Goal: Task Accomplishment & Management: Use online tool/utility

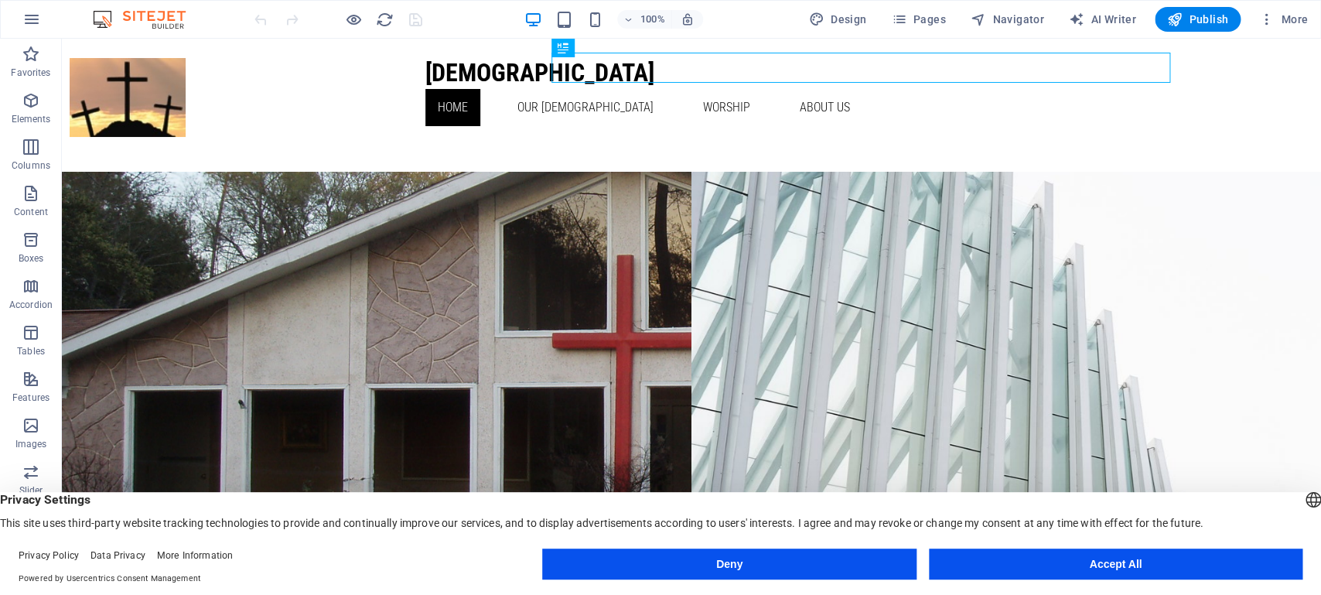
click at [1091, 569] on button "Accept All" at bounding box center [1116, 563] width 374 height 31
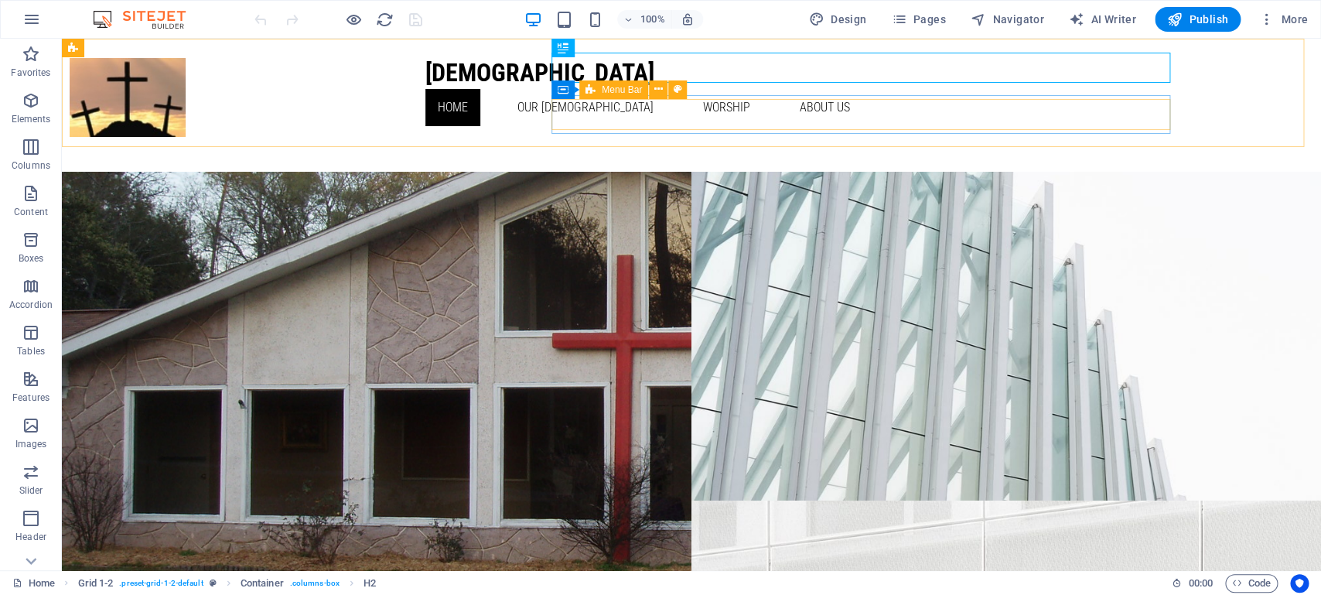
click at [631, 93] on span "Menu Bar" at bounding box center [622, 89] width 40 height 9
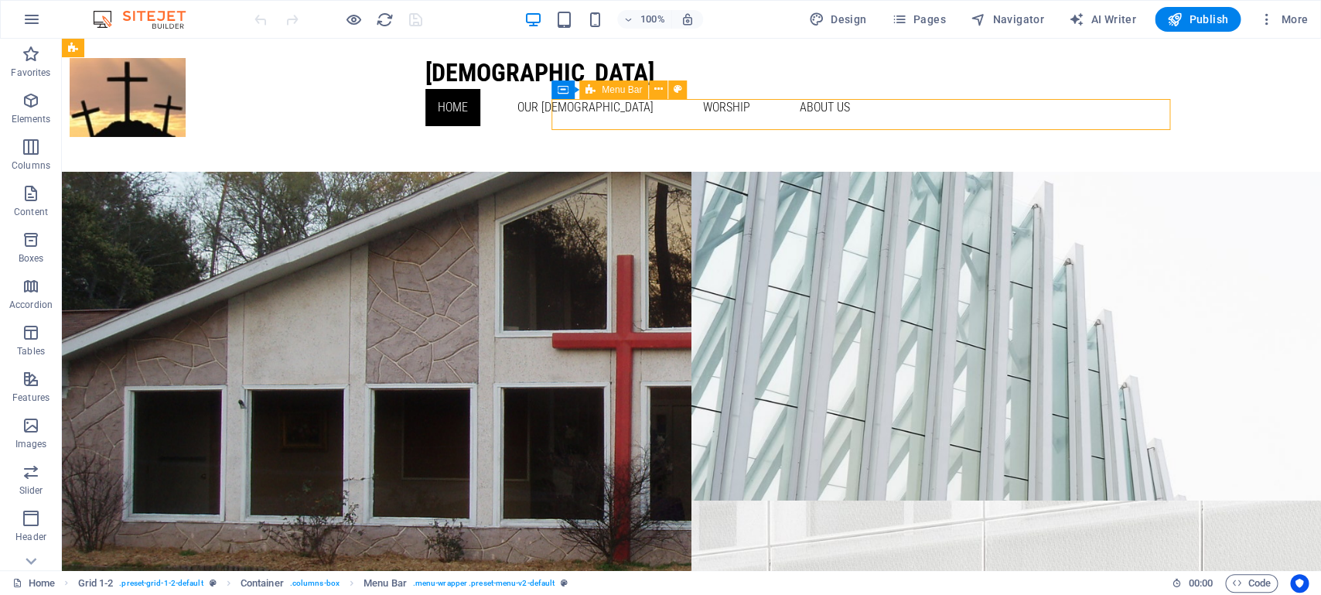
click at [629, 90] on span "Menu Bar" at bounding box center [622, 89] width 40 height 9
click at [661, 90] on icon at bounding box center [658, 89] width 9 height 16
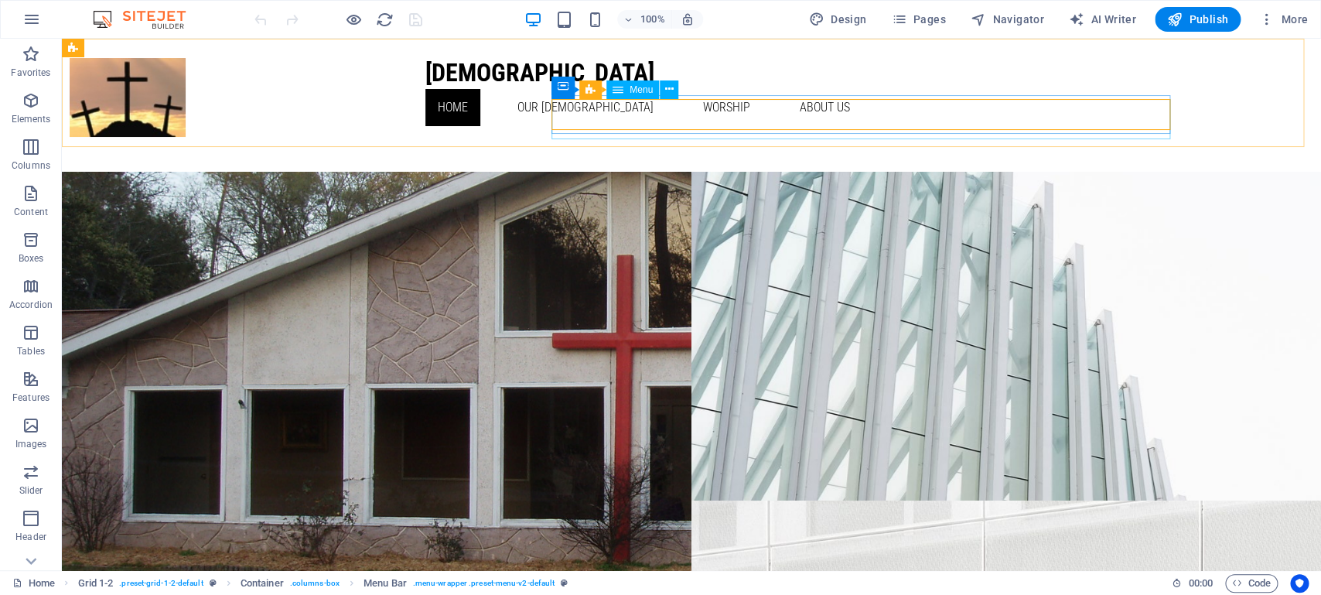
click at [644, 92] on span "Menu" at bounding box center [641, 89] width 23 height 9
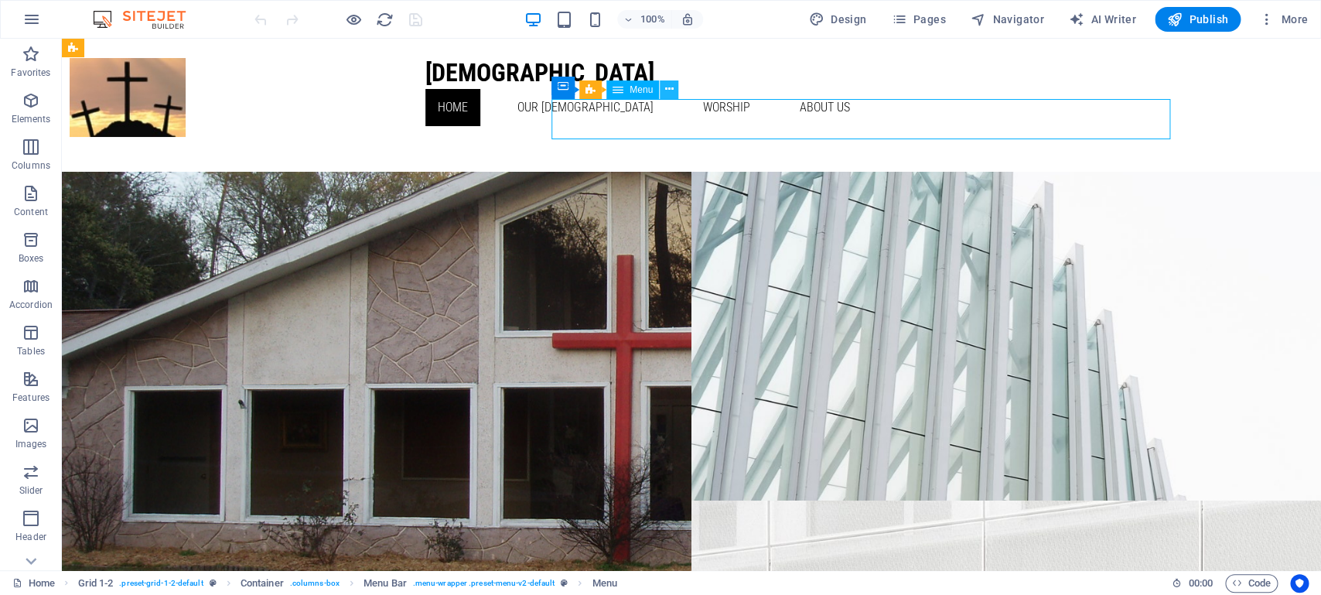
click at [674, 87] on button at bounding box center [669, 89] width 19 height 19
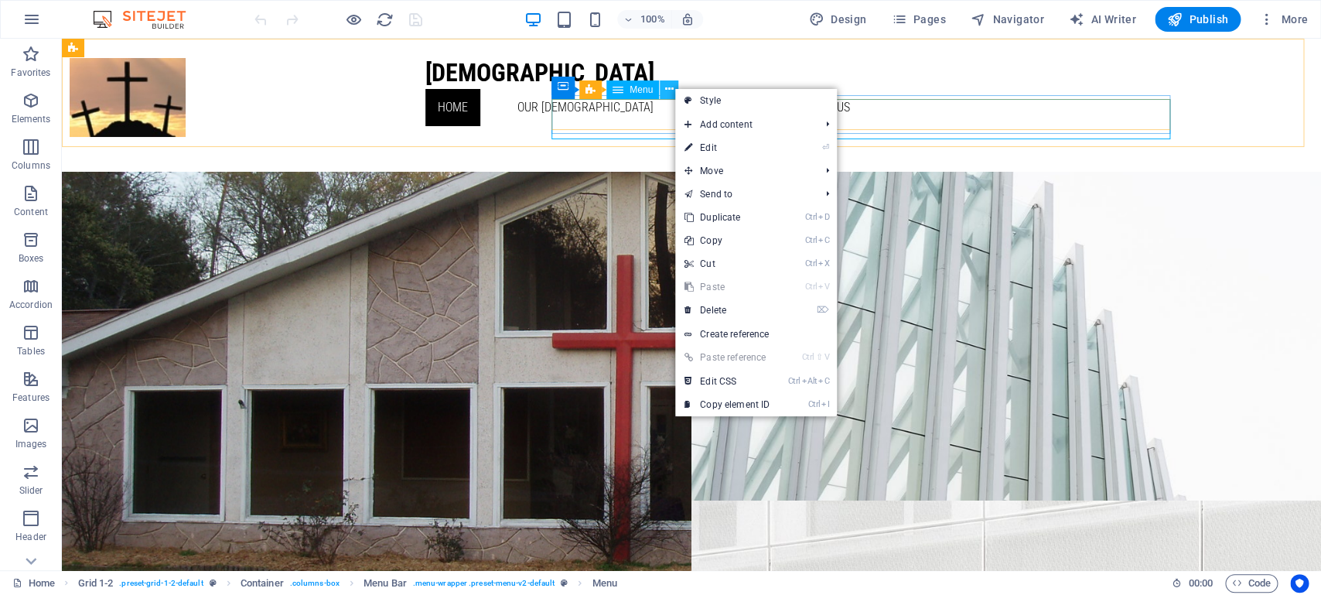
click at [667, 90] on icon at bounding box center [669, 89] width 9 height 16
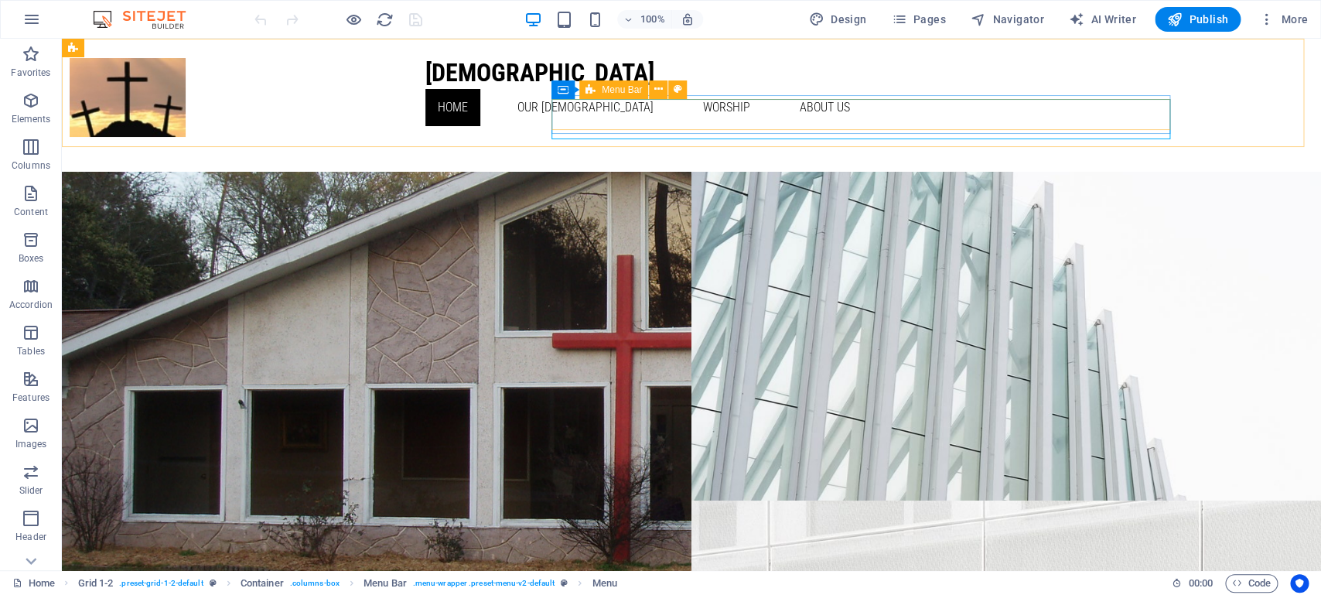
click at [627, 93] on span "Menu Bar" at bounding box center [622, 89] width 40 height 9
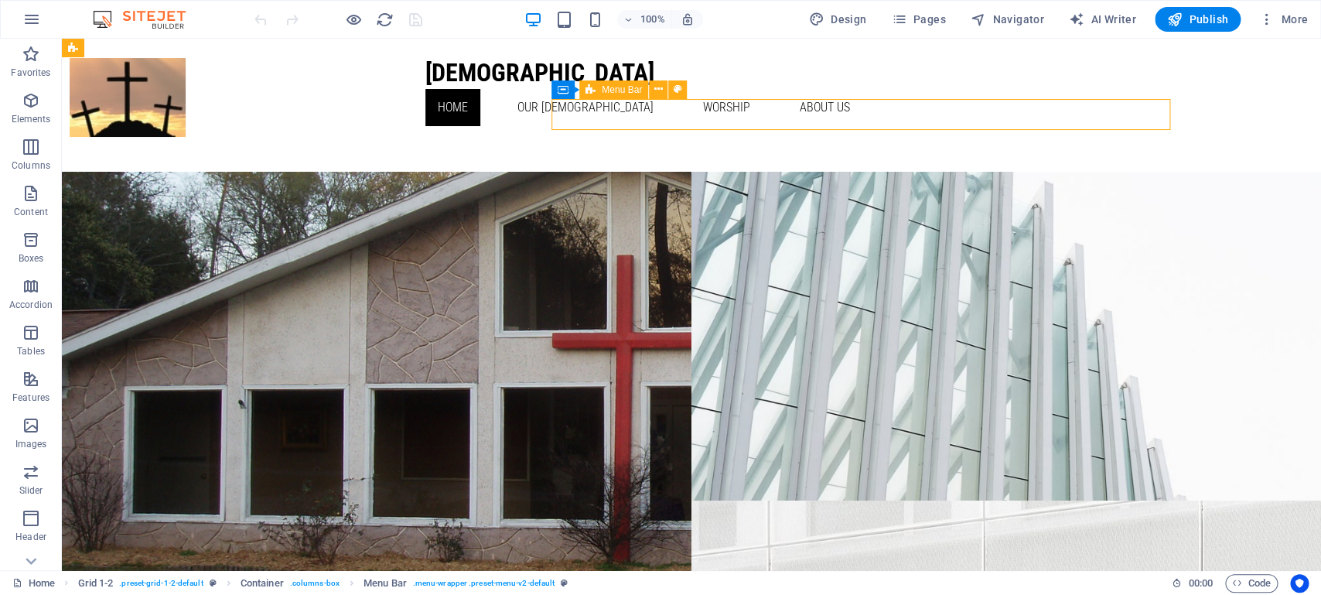
click at [627, 93] on span "Menu Bar" at bounding box center [622, 89] width 40 height 9
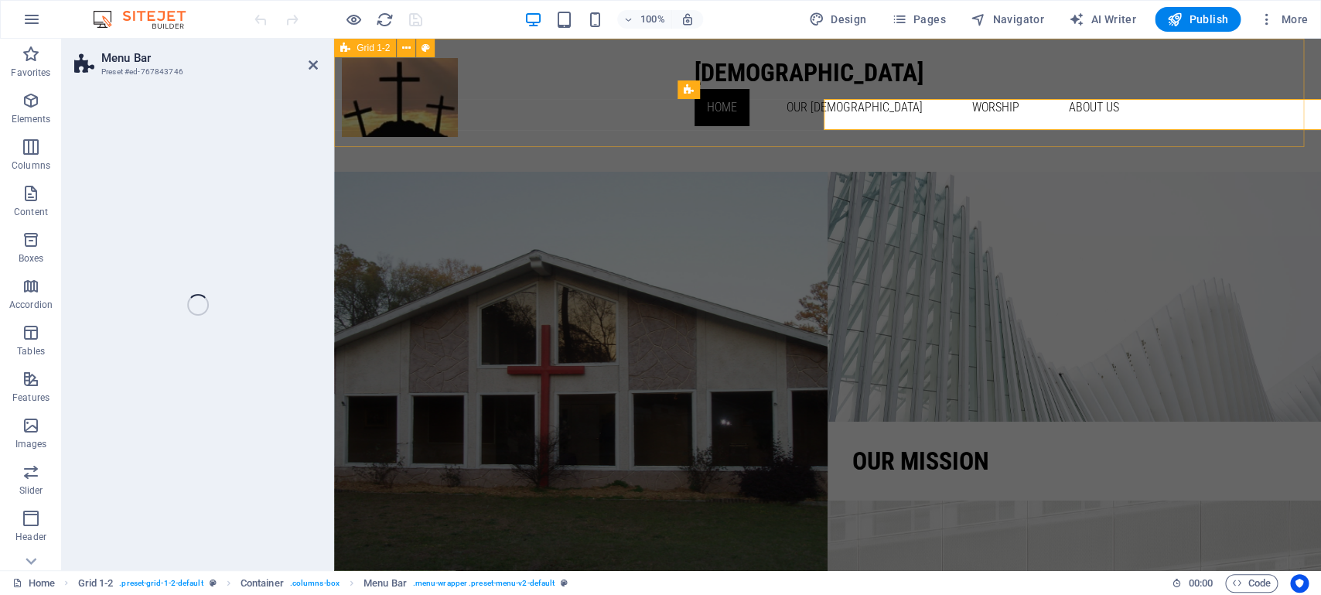
select select "px"
select select "%"
select select "px"
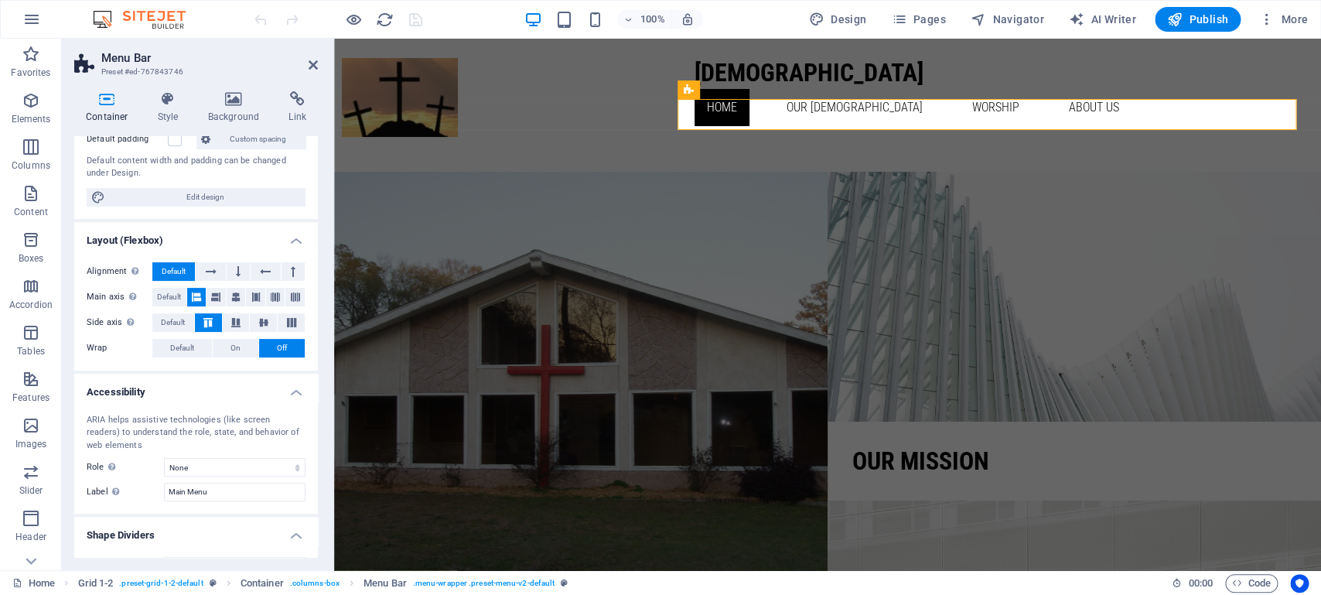
scroll to position [151, 0]
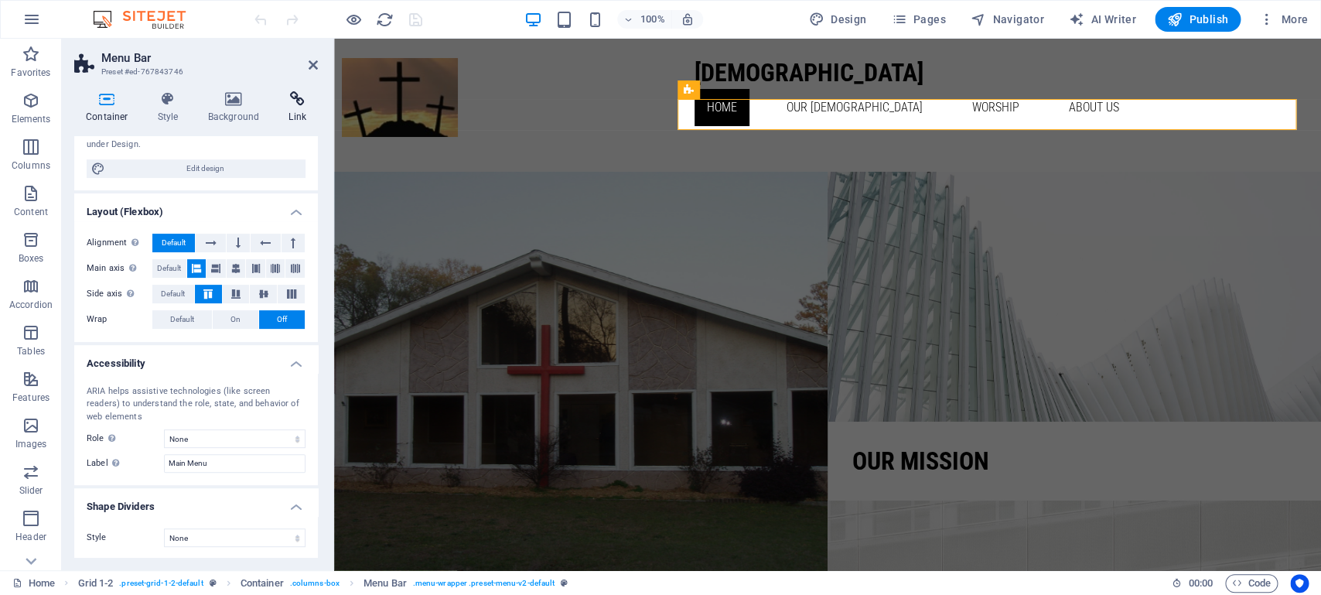
click at [295, 100] on icon at bounding box center [297, 98] width 41 height 15
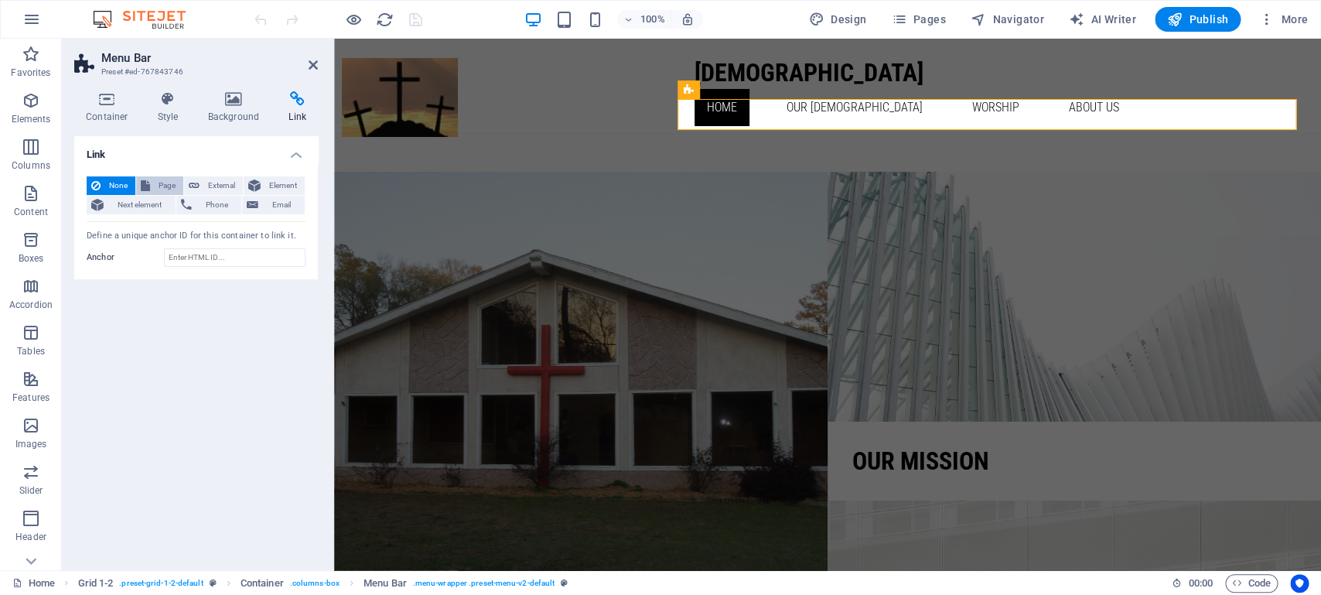
click at [152, 182] on button "Page" at bounding box center [159, 185] width 47 height 19
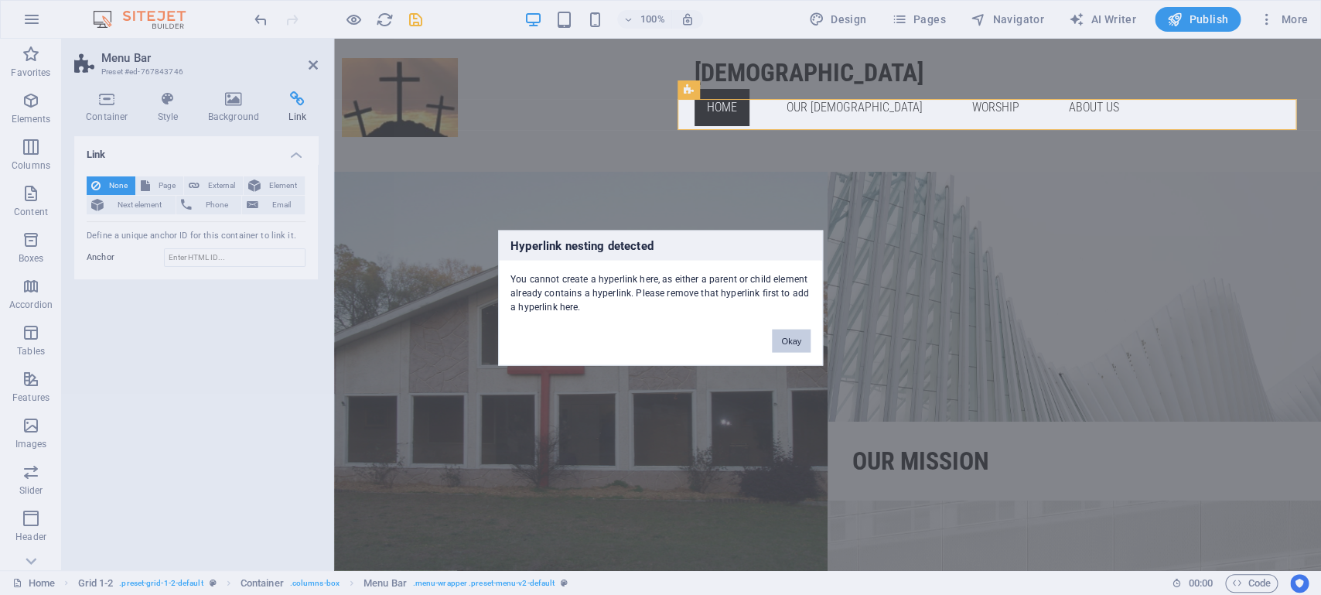
click at [790, 339] on button "Okay" at bounding box center [791, 340] width 39 height 23
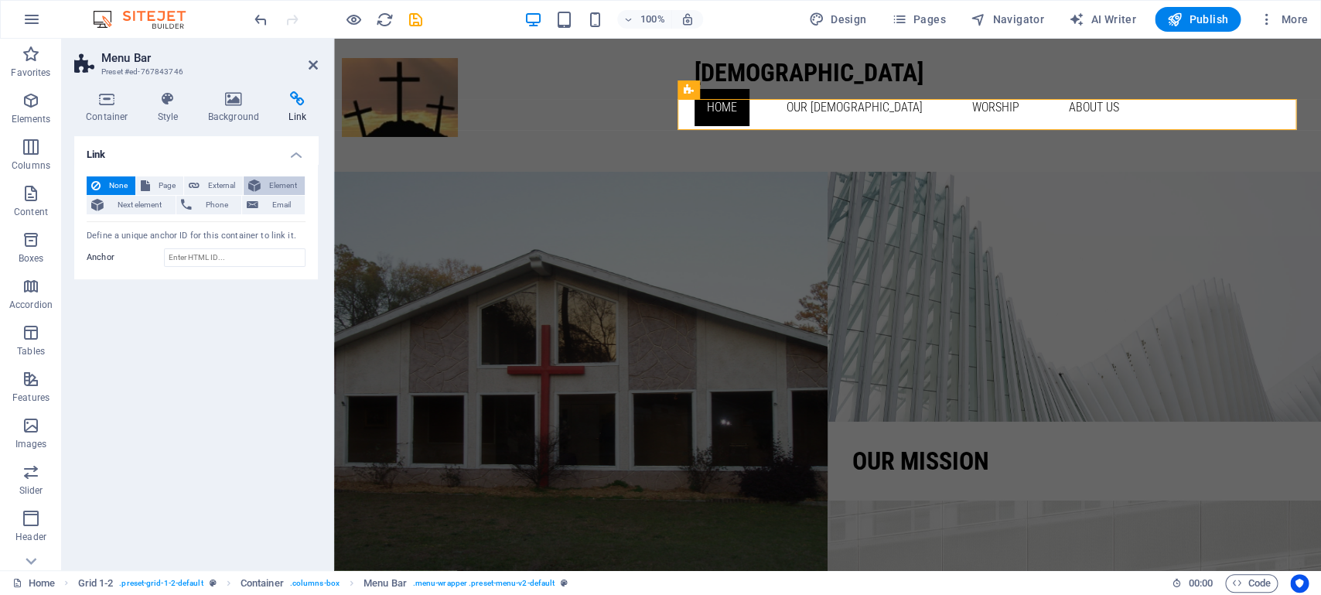
click at [277, 183] on span "Element" at bounding box center [282, 185] width 35 height 19
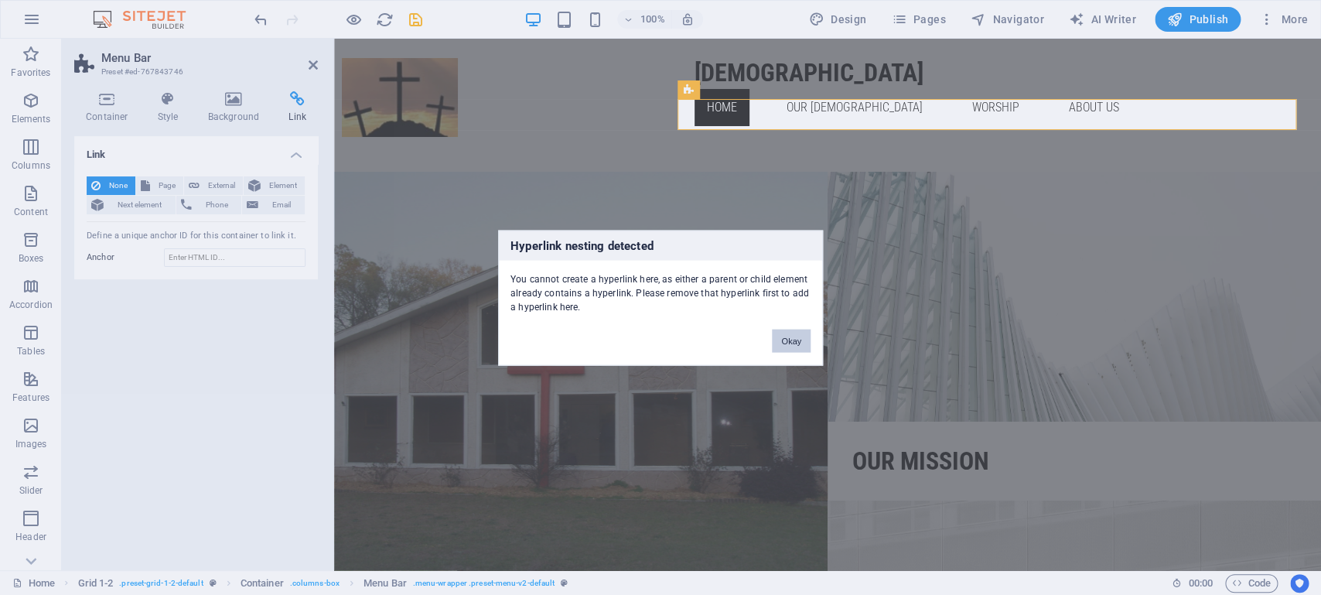
click at [787, 341] on button "Okay" at bounding box center [791, 340] width 39 height 23
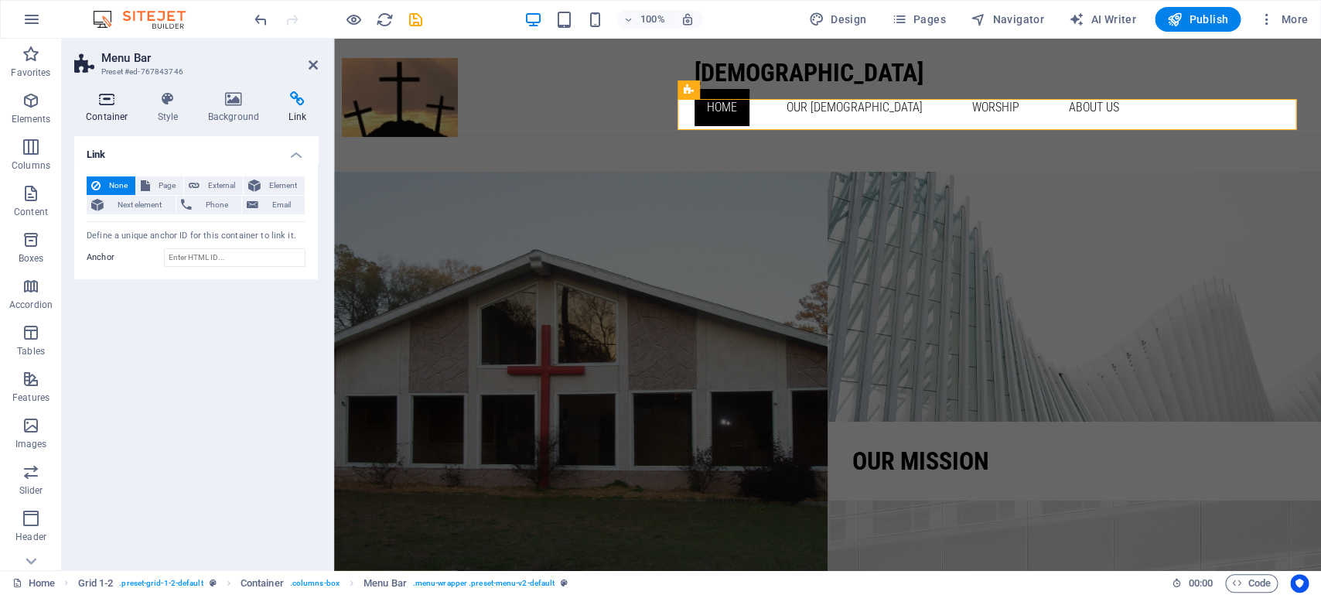
click at [104, 97] on icon at bounding box center [107, 98] width 66 height 15
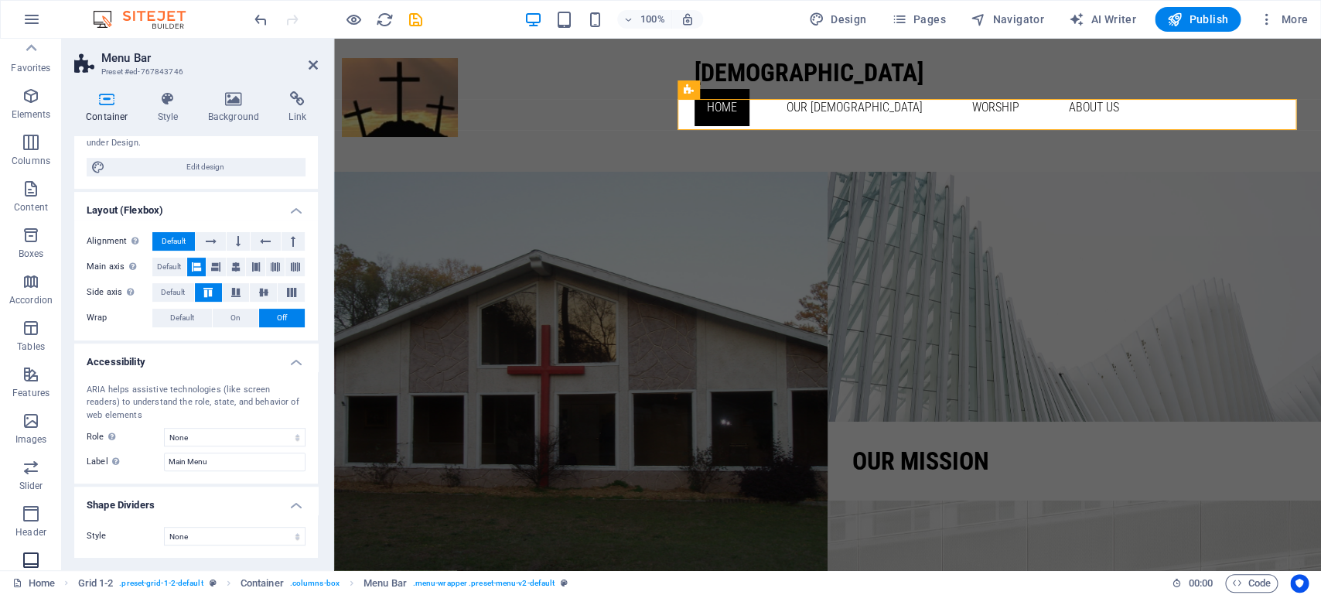
scroll to position [0, 0]
click at [194, 358] on h4 "Accessibility" at bounding box center [196, 357] width 244 height 28
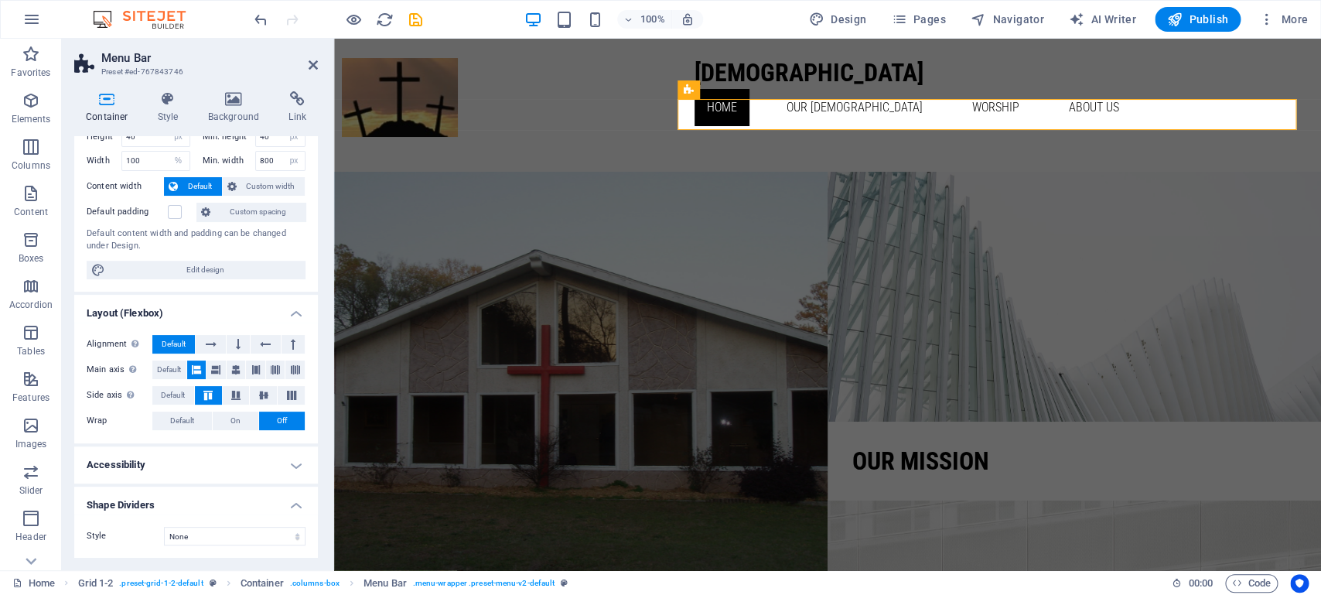
scroll to position [49, 0]
click at [173, 101] on icon at bounding box center [168, 98] width 44 height 15
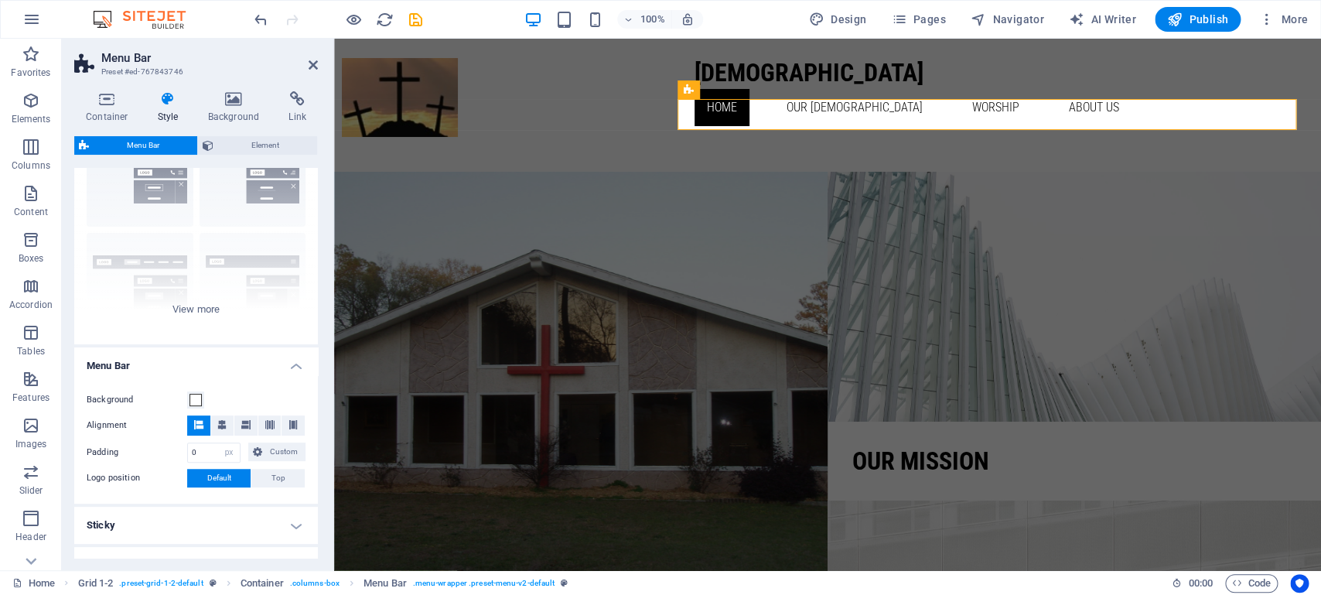
scroll to position [97, 0]
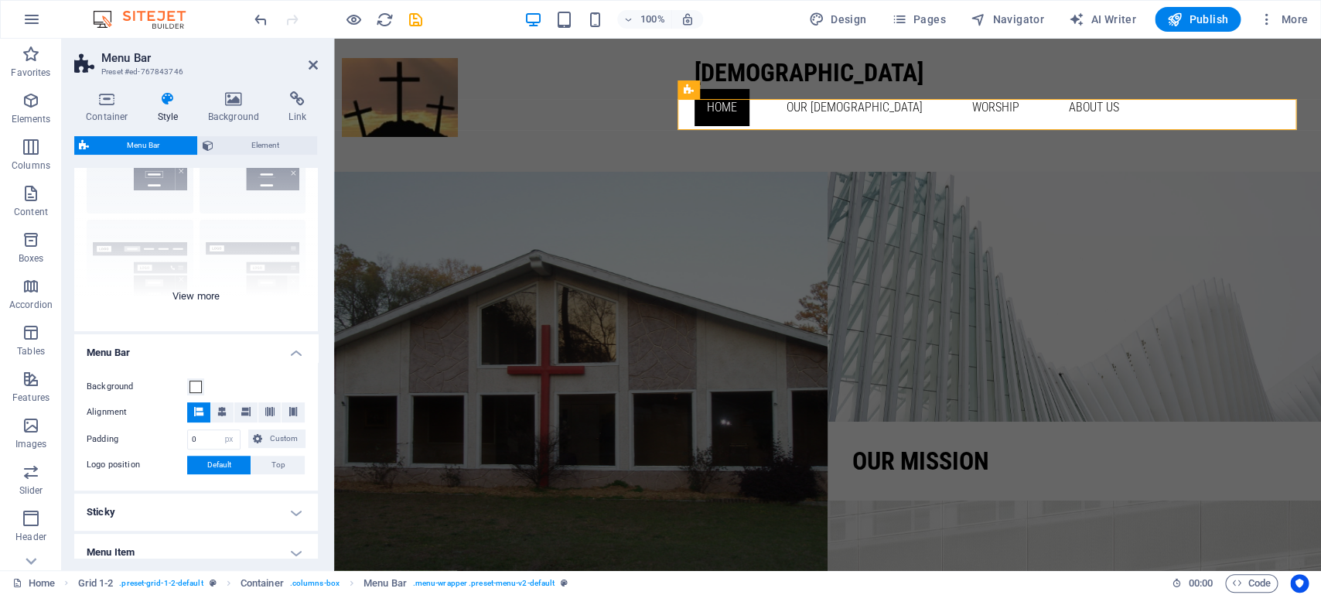
click at [193, 298] on div "Border Centered Default Fixed Loki Trigger Wide XXL" at bounding box center [196, 215] width 244 height 232
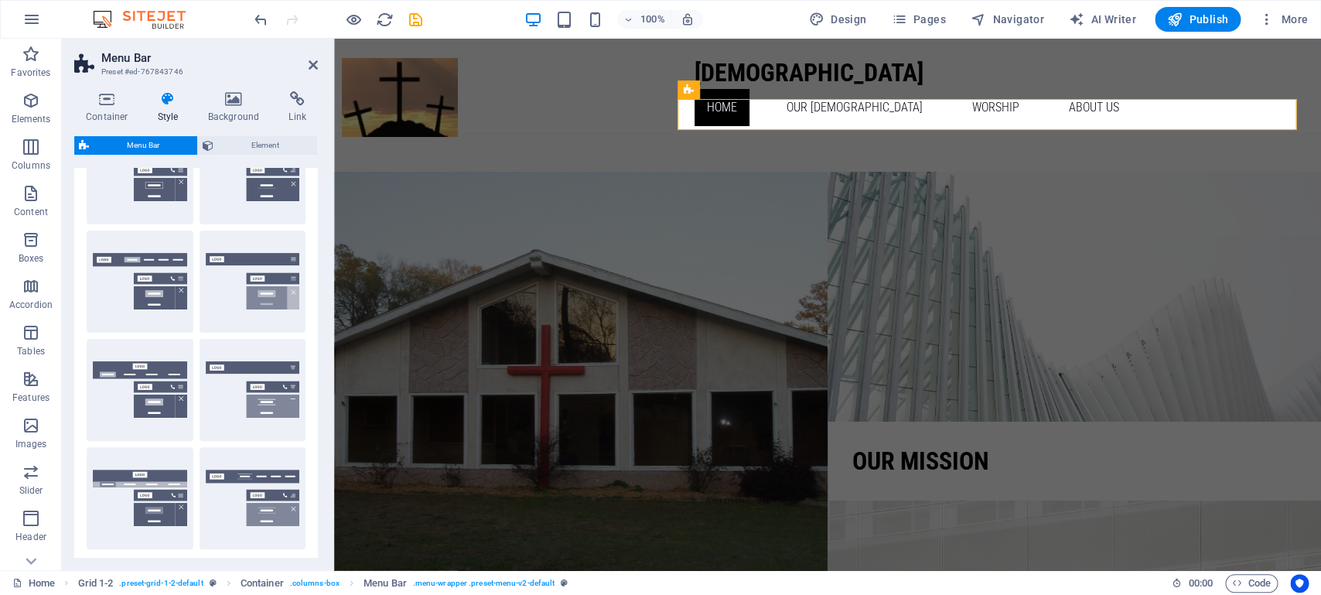
scroll to position [0, 0]
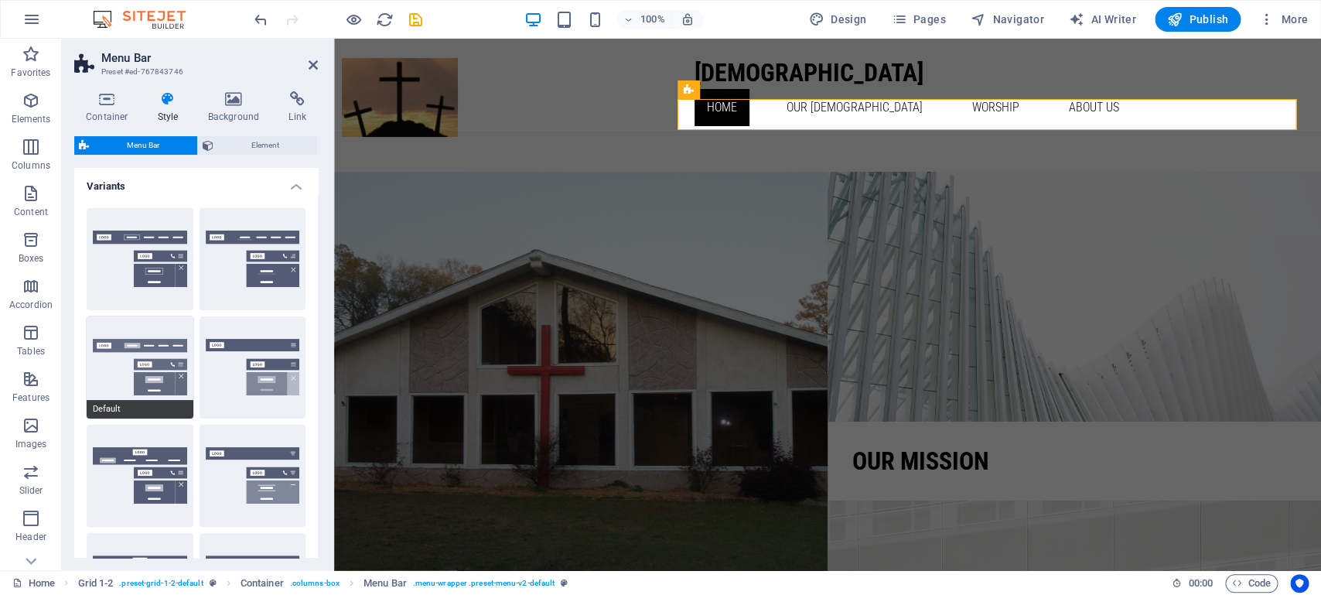
click at [162, 356] on button "Default" at bounding box center [140, 367] width 107 height 102
type input "1"
select select "rem"
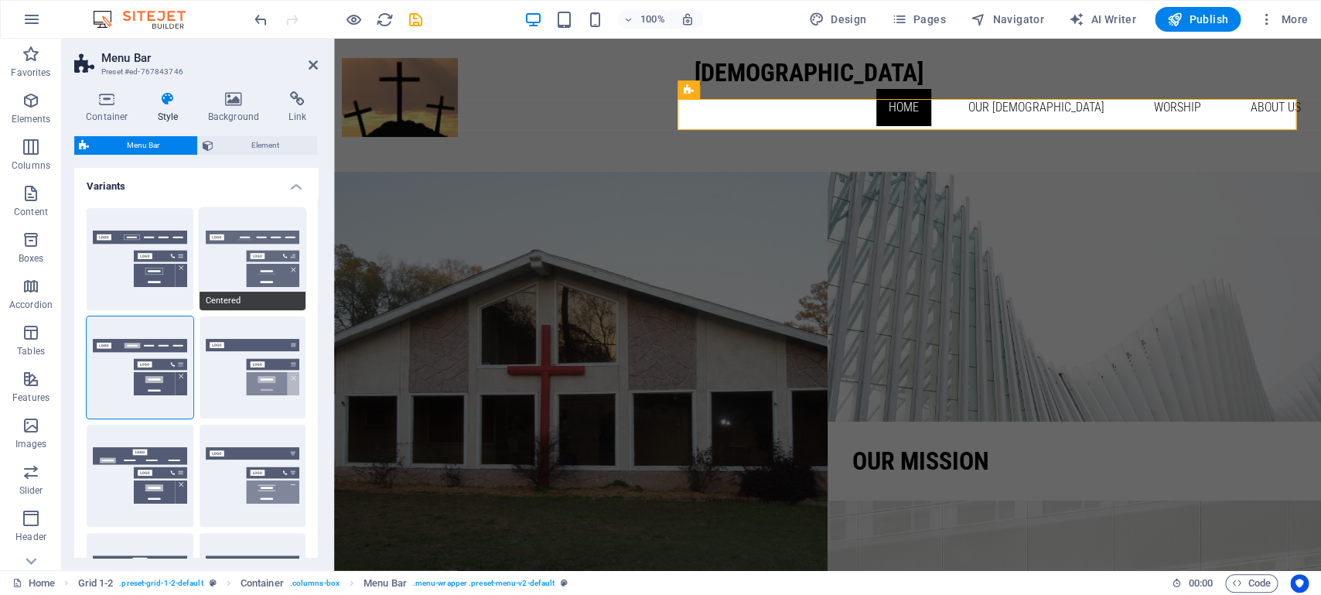
click at [250, 244] on button "Centered" at bounding box center [253, 259] width 107 height 102
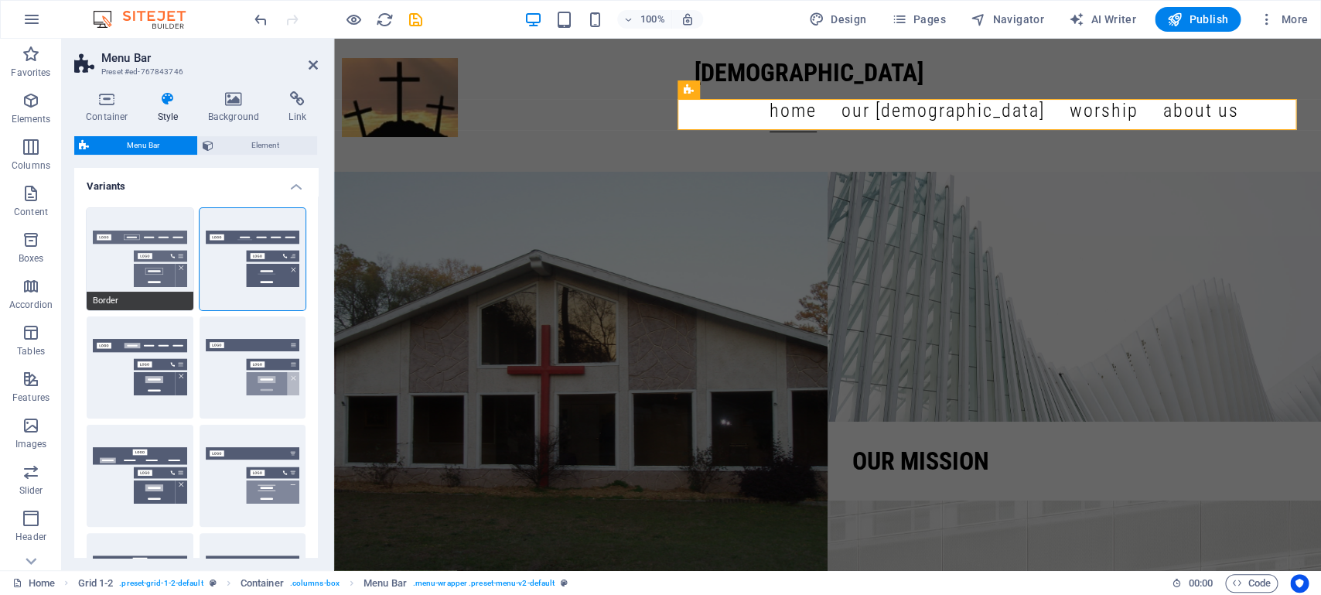
click at [121, 265] on button "Border" at bounding box center [140, 259] width 107 height 102
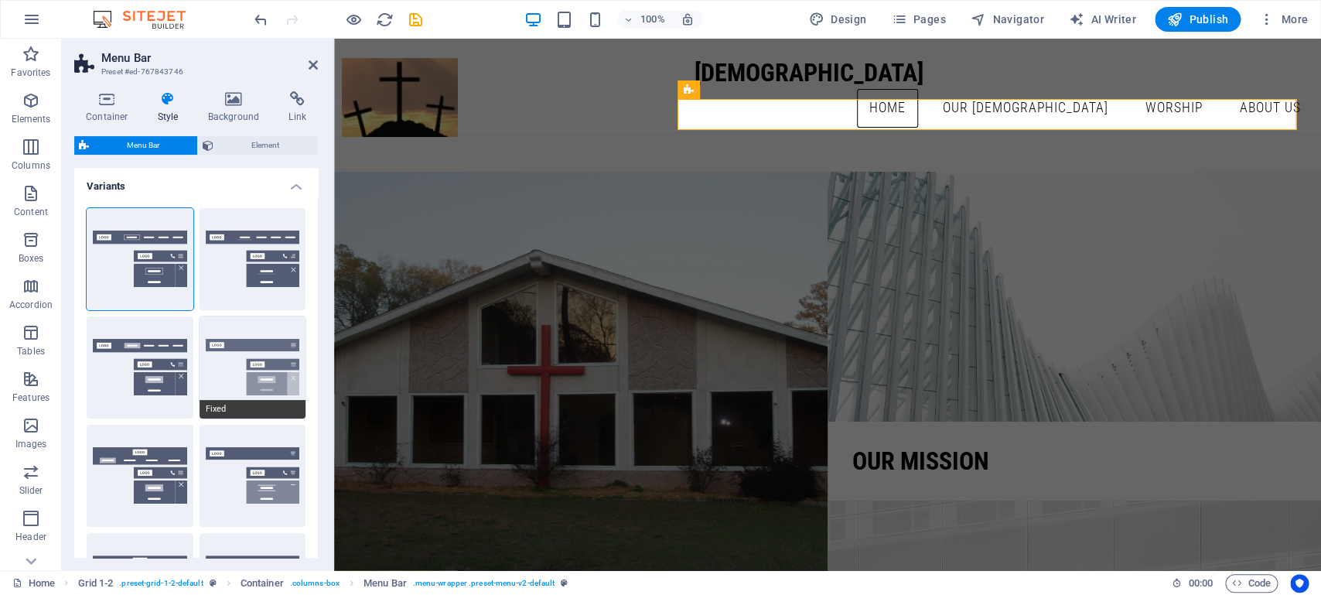
click at [209, 372] on button "Fixed" at bounding box center [253, 367] width 107 height 102
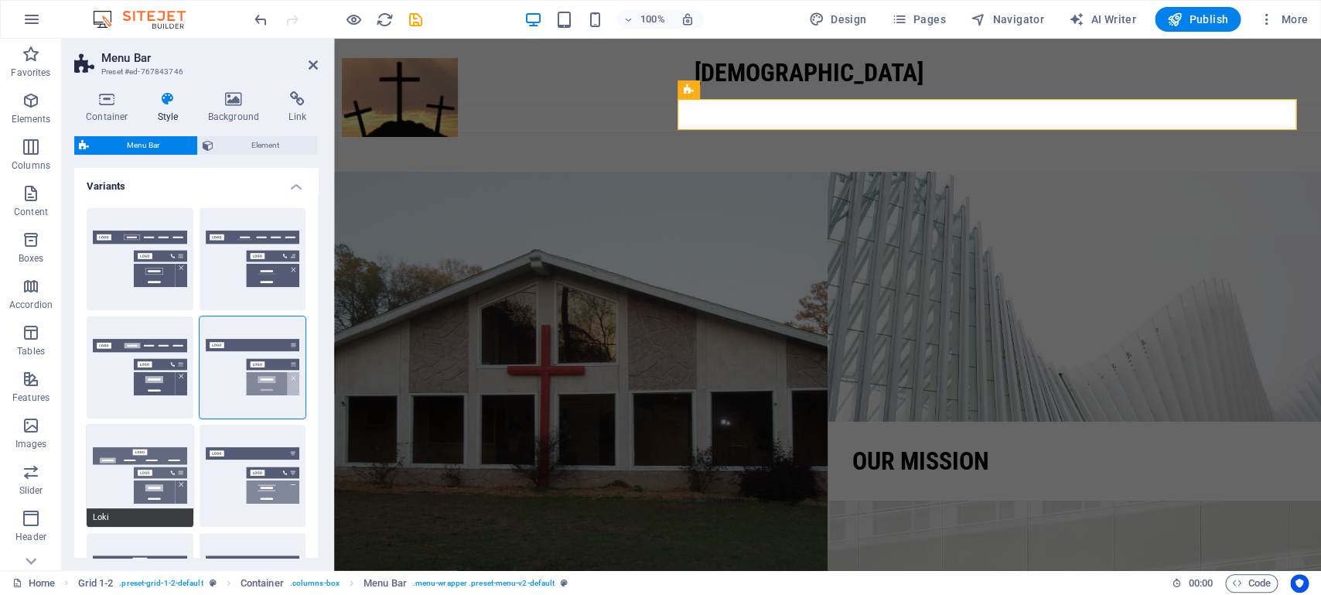
click at [111, 483] on button "Loki" at bounding box center [140, 476] width 107 height 102
type input "0"
select select "DISABLED_OPTION_VALUE"
type input "2"
type input "1"
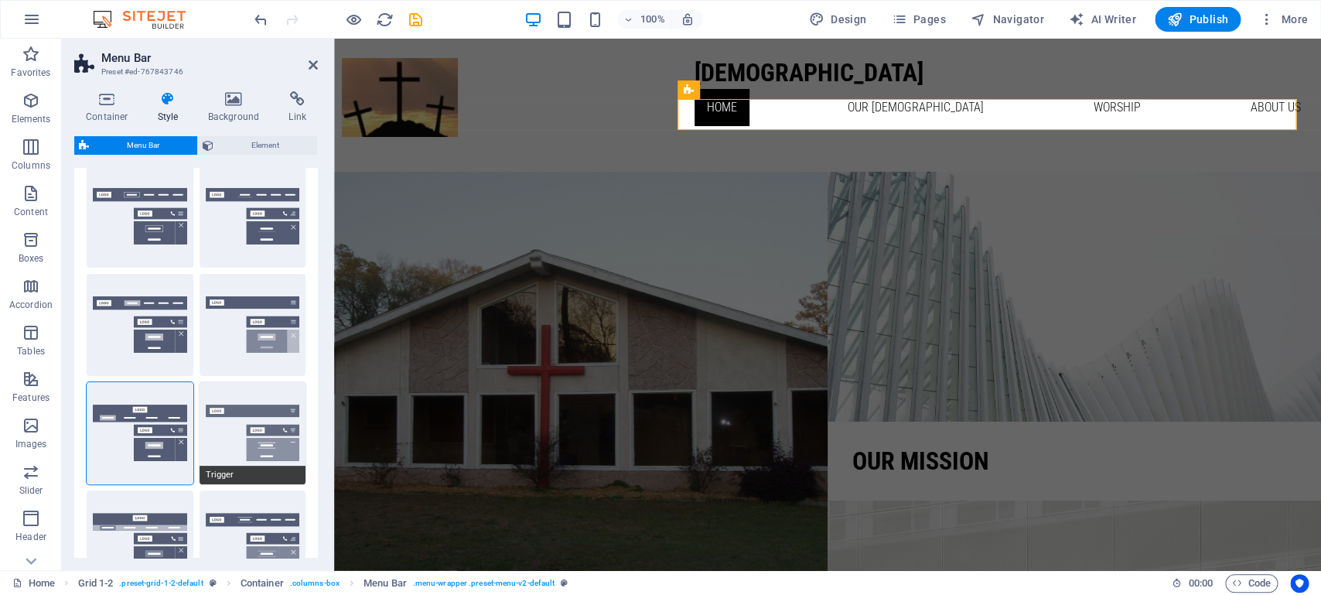
scroll to position [75, 0]
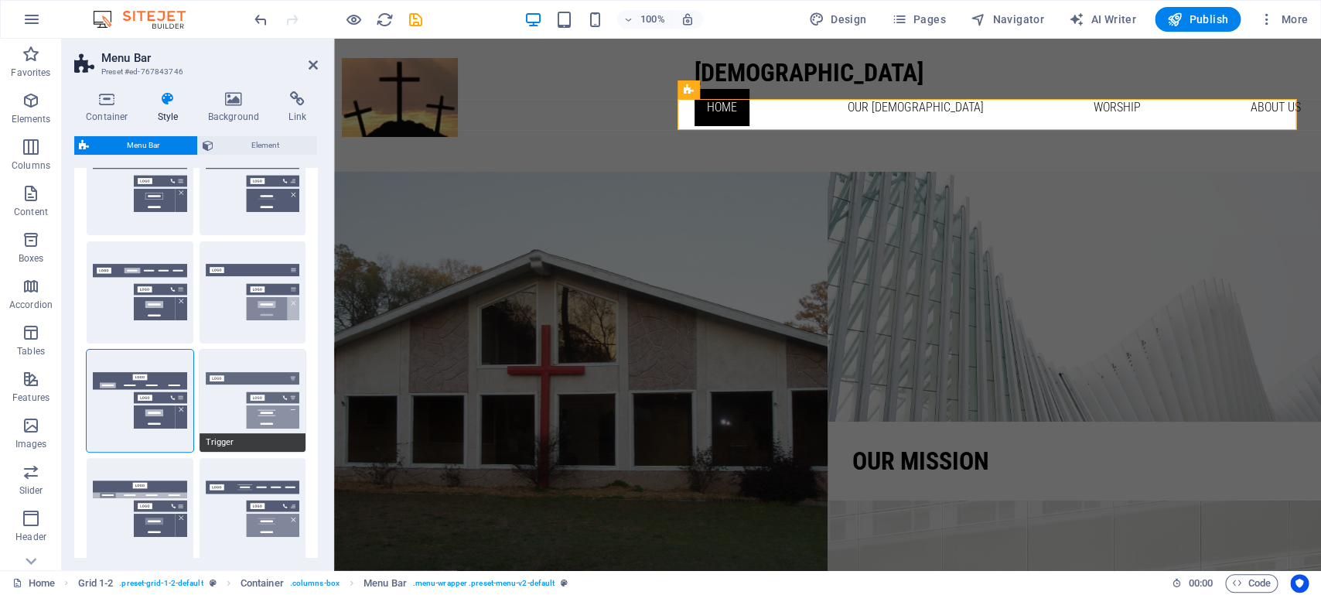
click at [207, 399] on button "Trigger" at bounding box center [253, 401] width 107 height 102
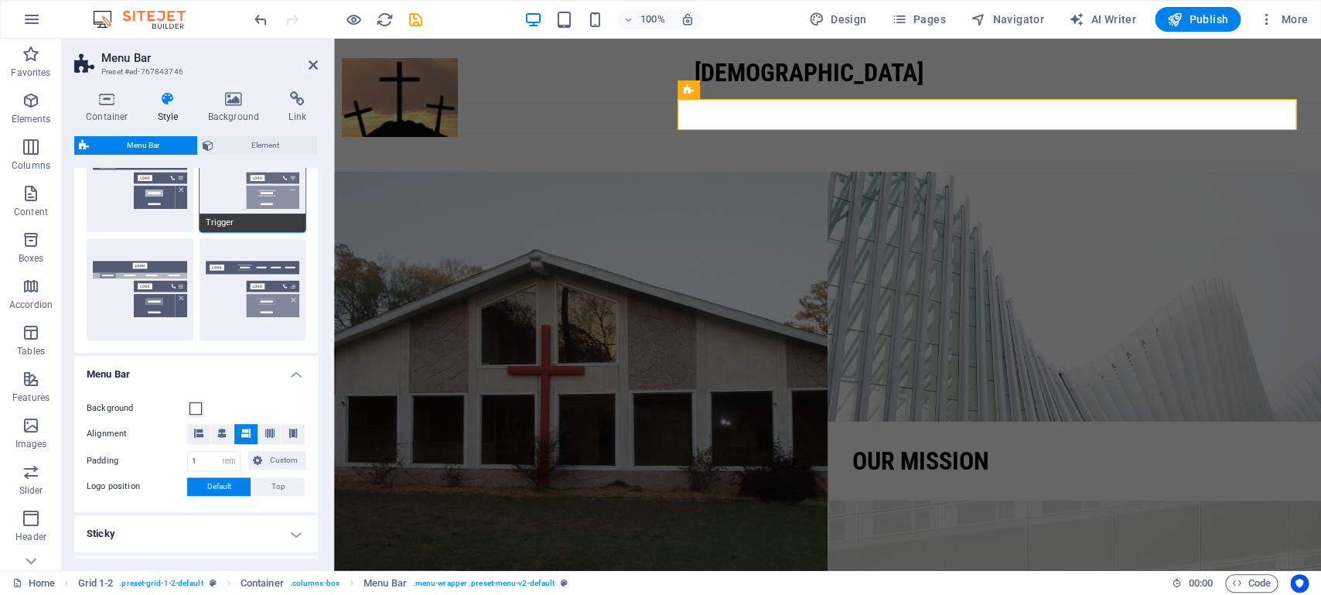
scroll to position [302, 0]
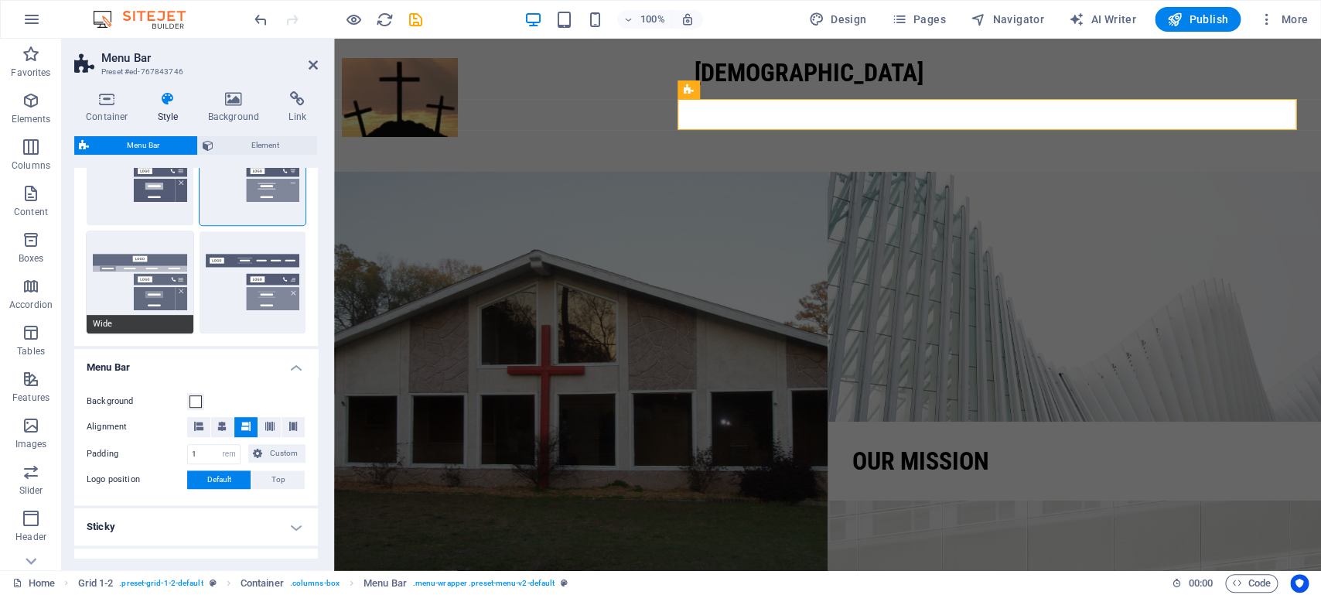
click at [117, 301] on button "Wide" at bounding box center [140, 282] width 107 height 102
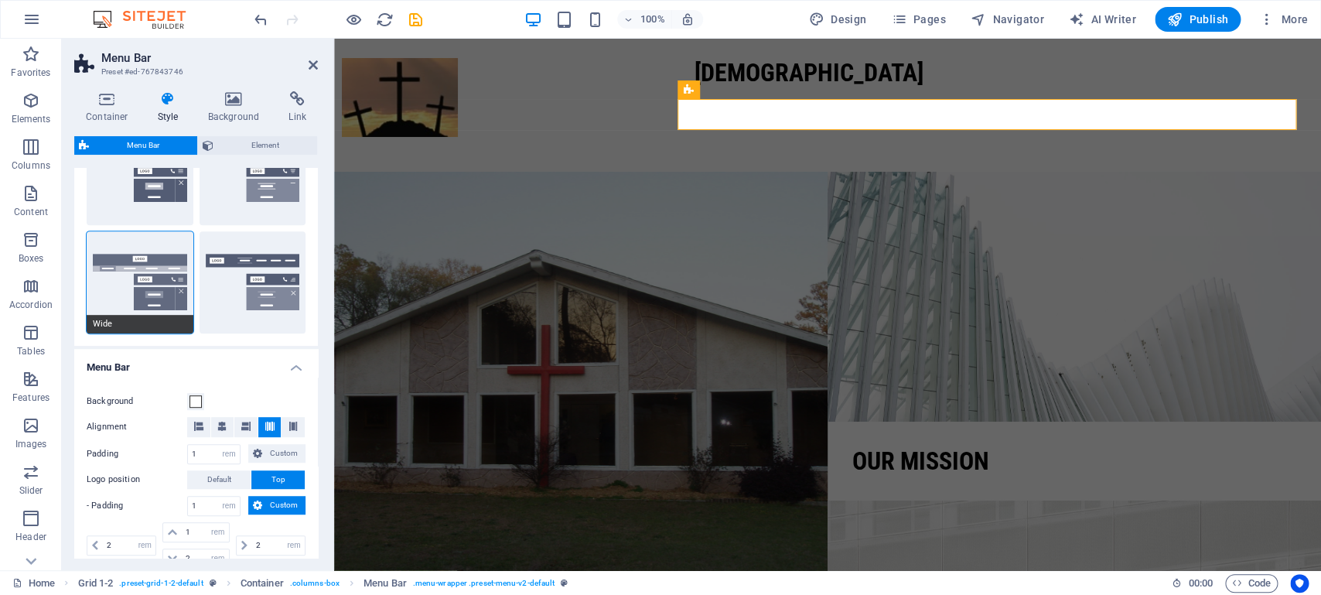
type input "0"
type input "2"
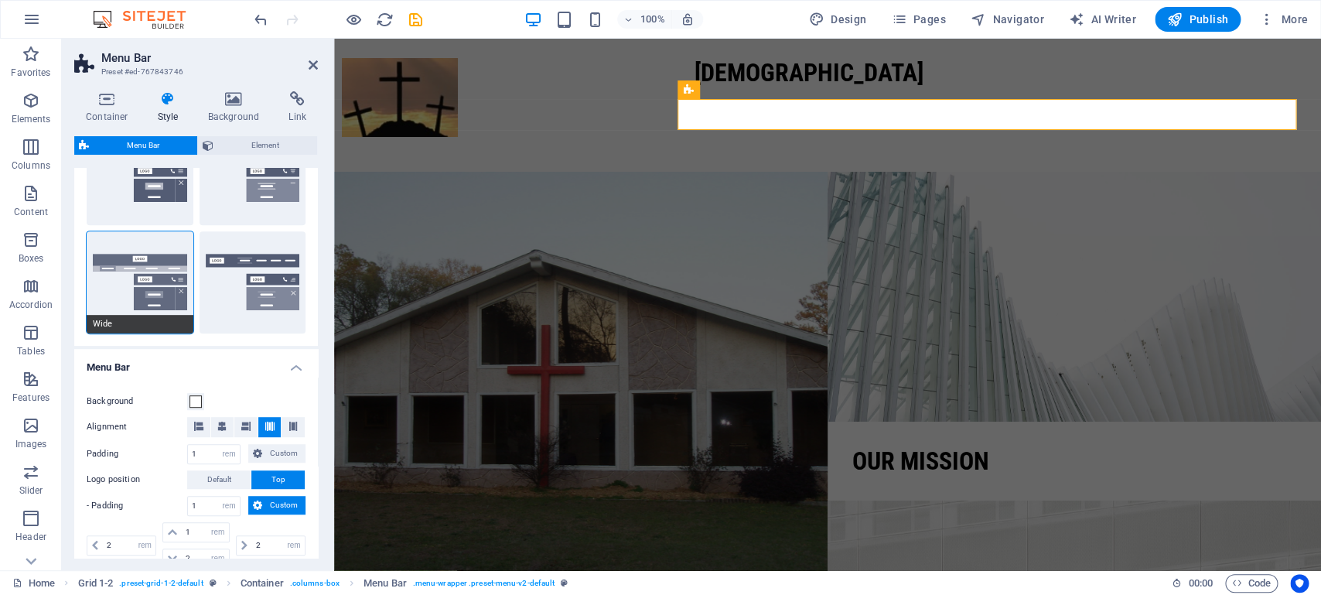
type input "2"
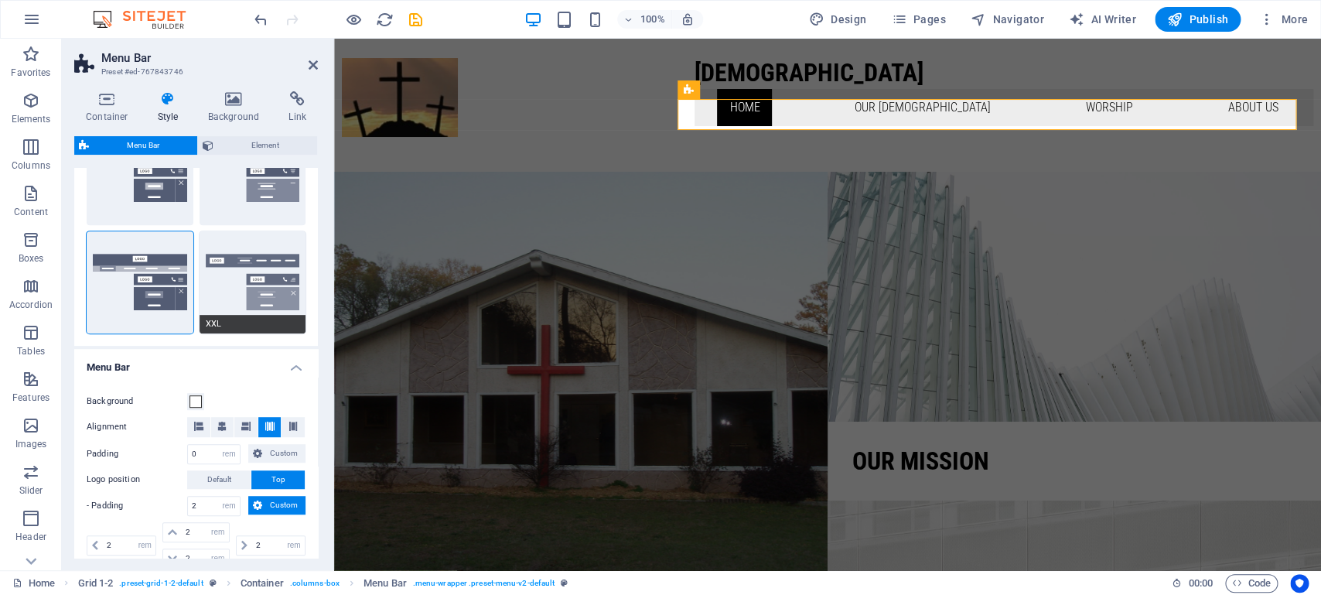
click at [227, 319] on span "XXL" at bounding box center [253, 324] width 107 height 19
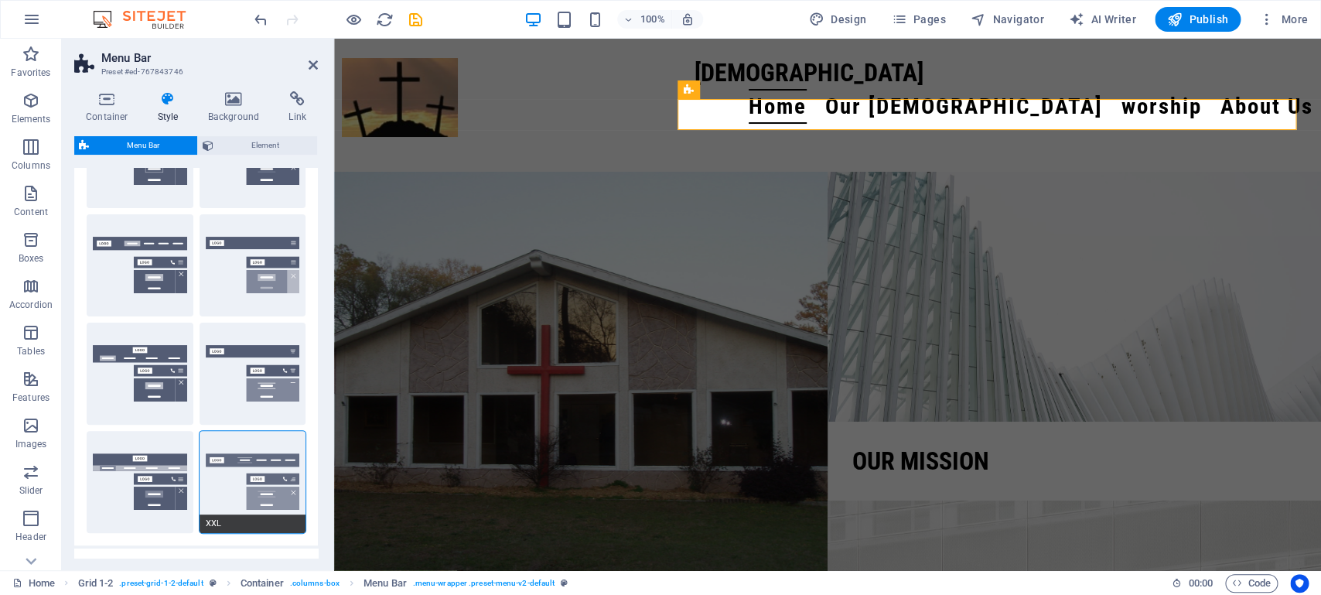
scroll to position [75, 0]
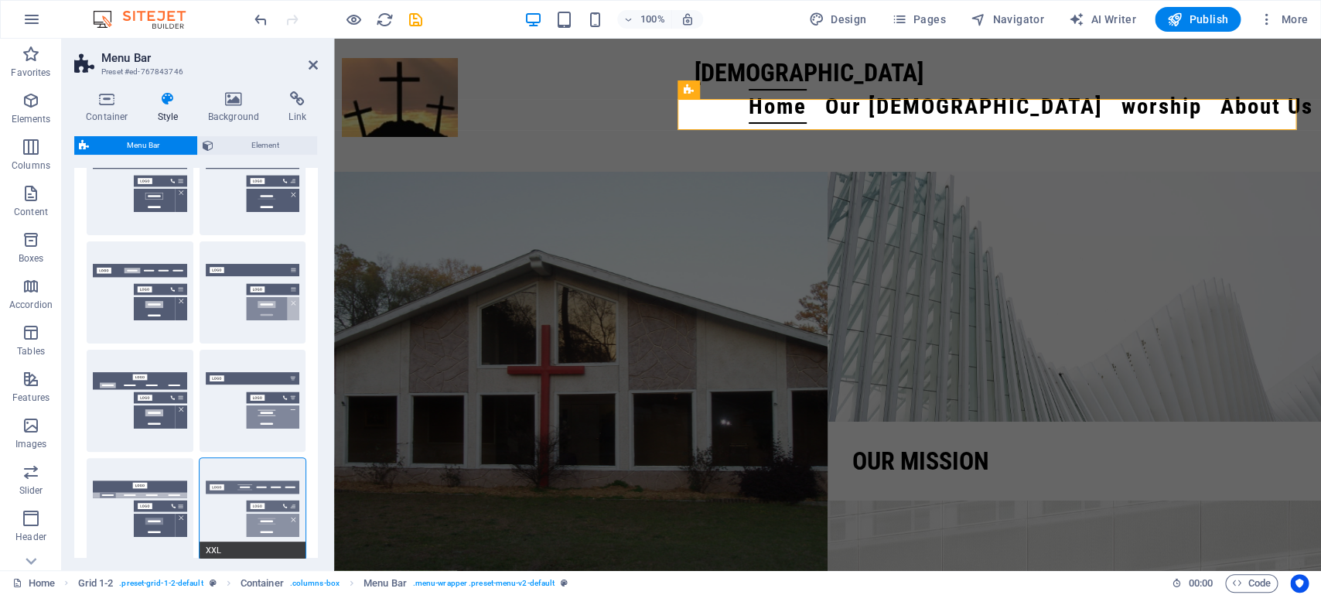
click at [227, 320] on button "Fixed" at bounding box center [253, 292] width 107 height 102
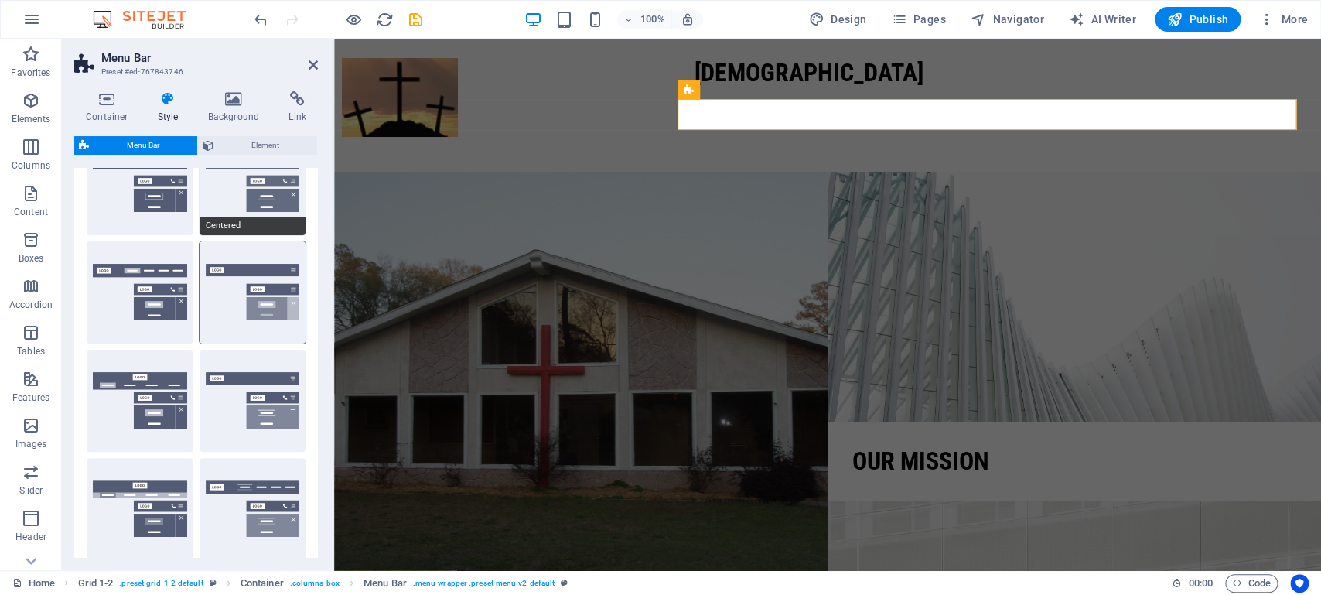
click at [219, 201] on button "Centered" at bounding box center [253, 184] width 107 height 102
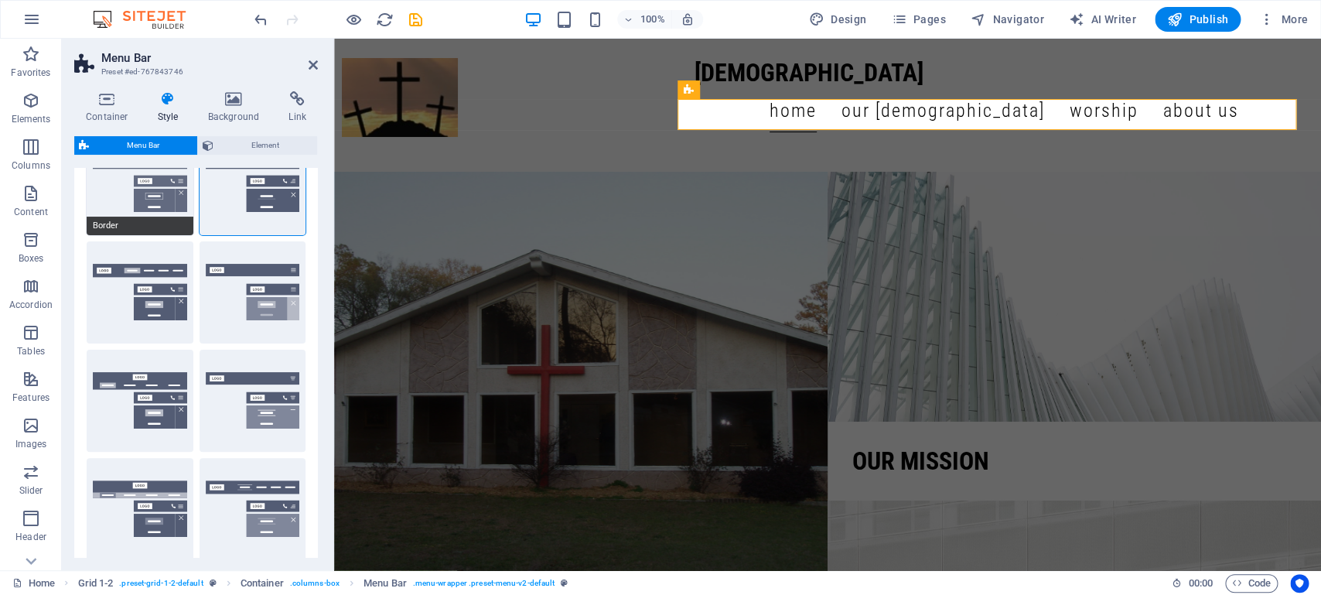
click at [111, 190] on button "Border" at bounding box center [140, 184] width 107 height 102
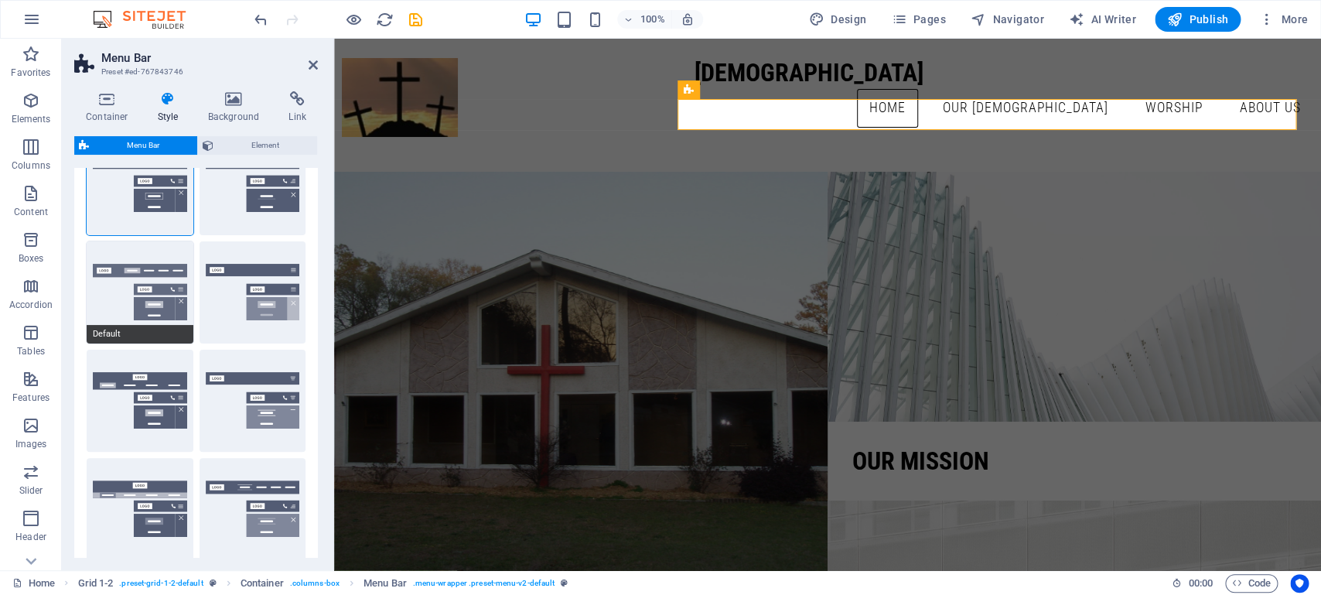
click at [101, 293] on button "Default" at bounding box center [140, 292] width 107 height 102
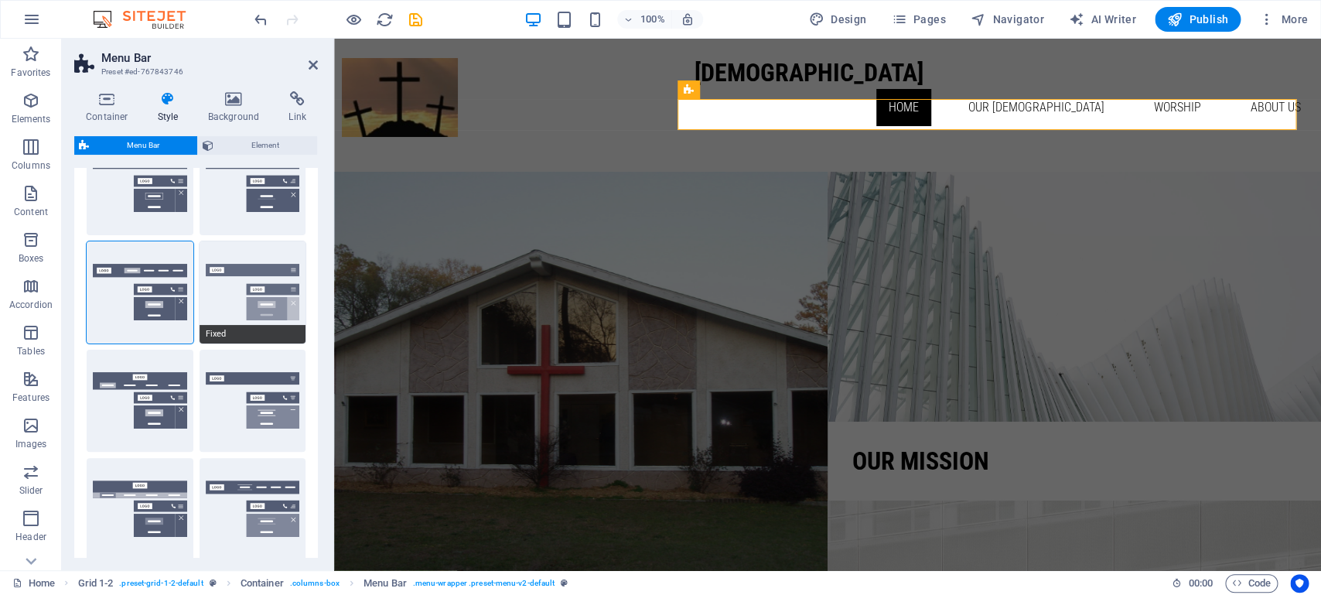
click at [206, 301] on button "Fixed" at bounding box center [253, 292] width 107 height 102
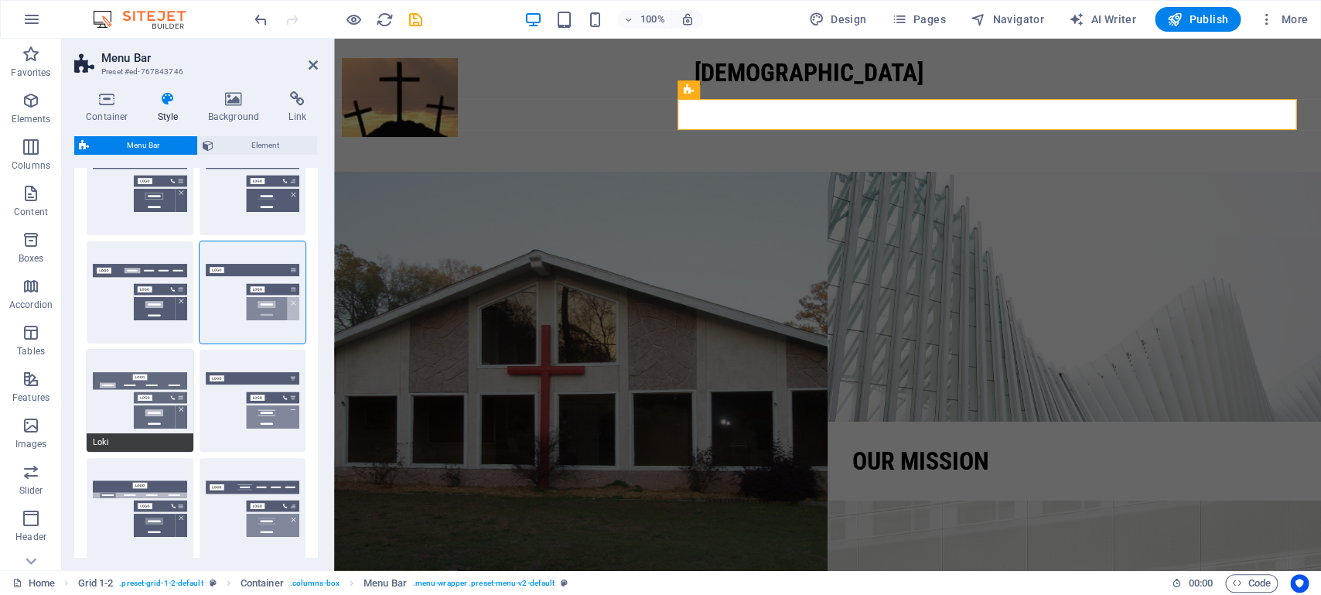
click at [111, 411] on button "Loki" at bounding box center [140, 401] width 107 height 102
type input "0"
select select "DISABLED_OPTION_VALUE"
type input "2"
type input "1"
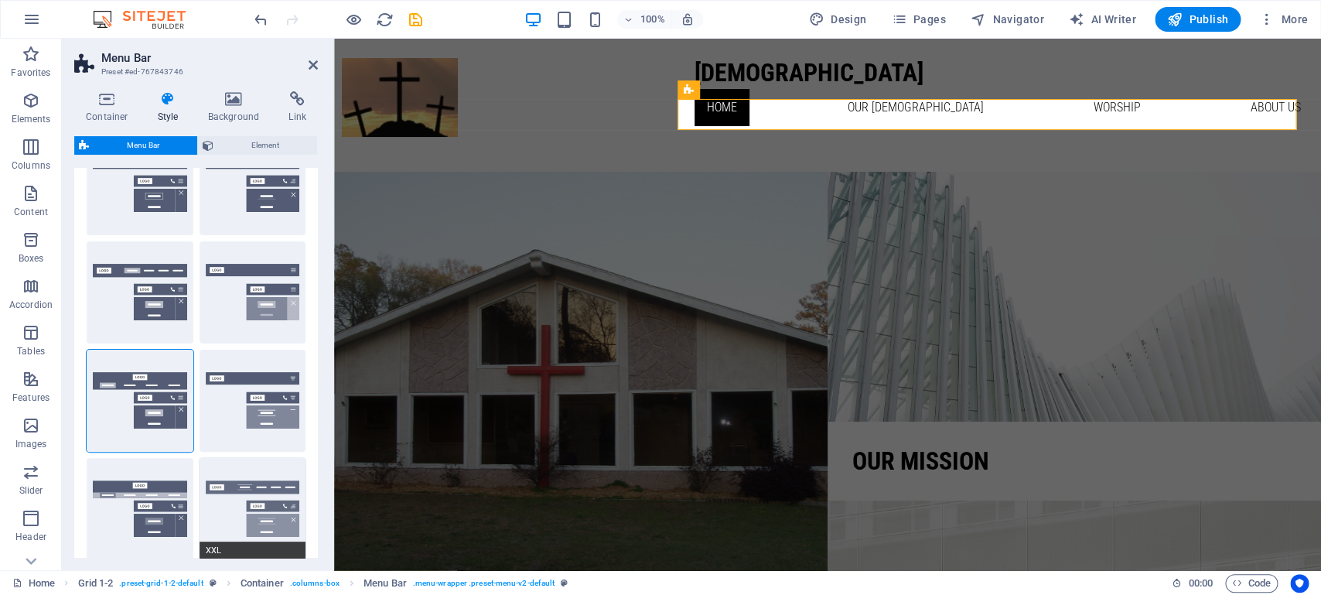
click at [208, 490] on button "XXL" at bounding box center [253, 509] width 107 height 102
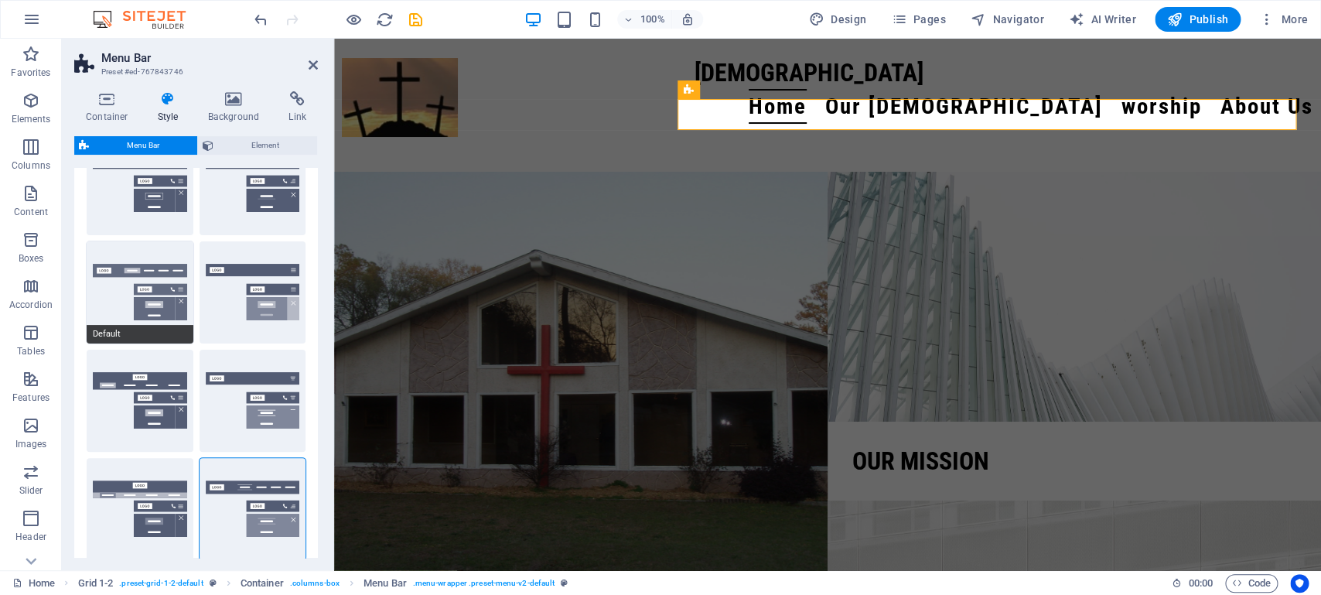
click at [116, 291] on button "Default" at bounding box center [140, 292] width 107 height 102
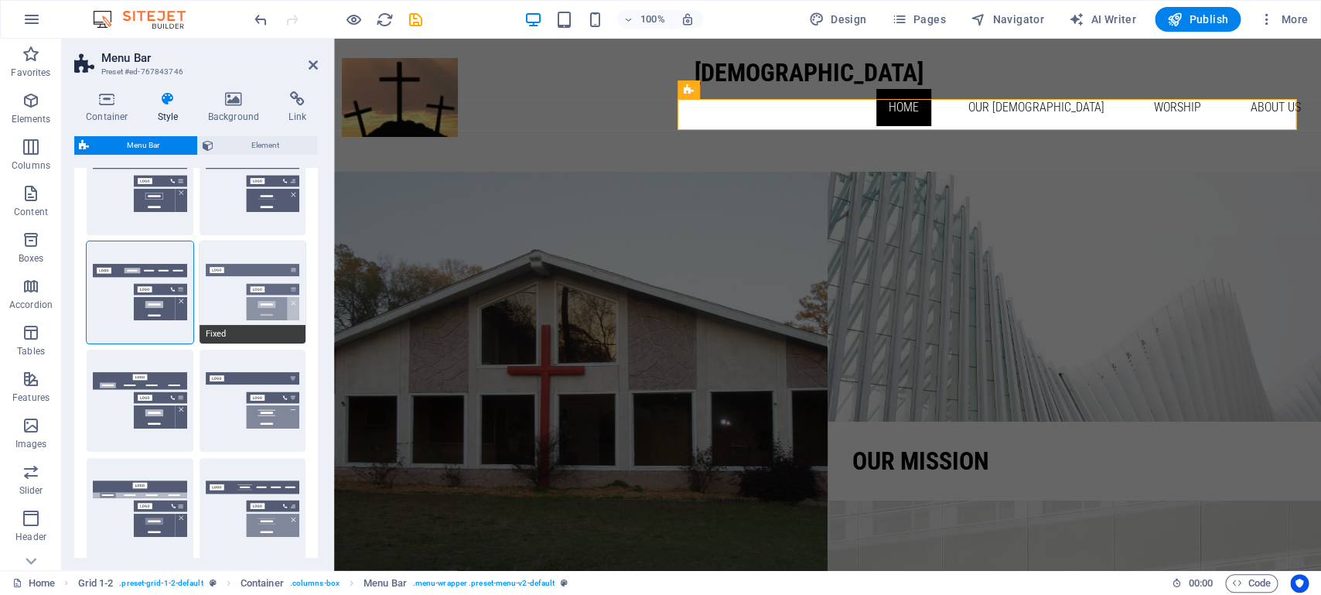
click at [213, 299] on button "Fixed" at bounding box center [253, 292] width 107 height 102
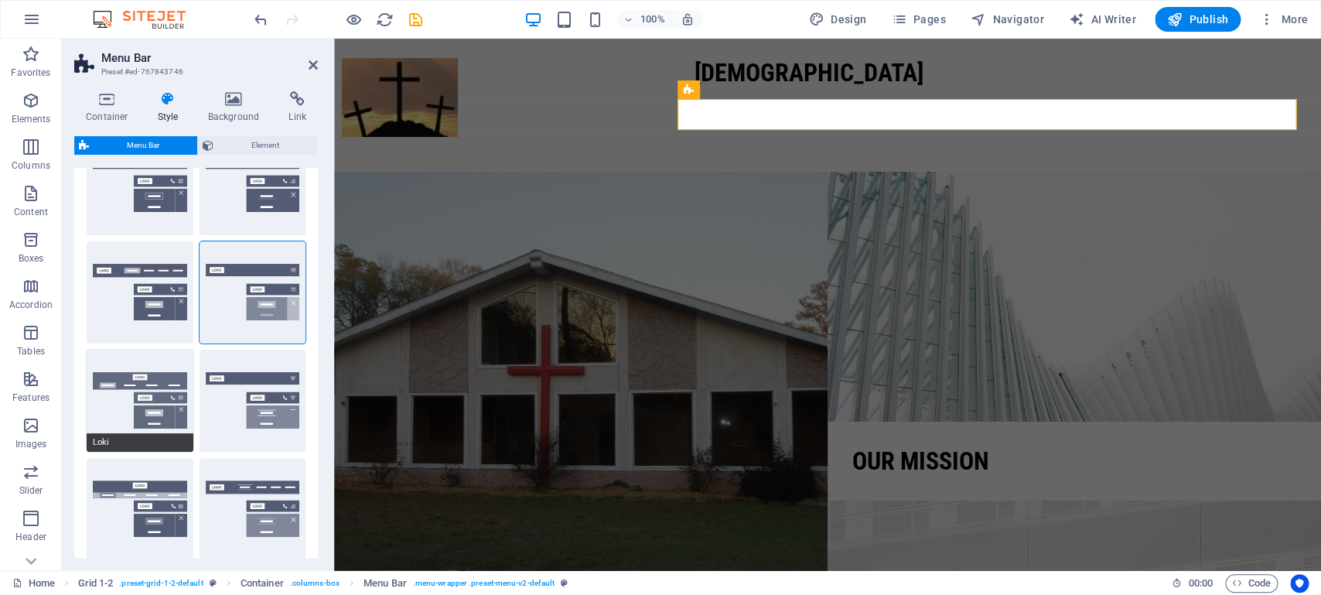
click at [99, 401] on button "Loki" at bounding box center [140, 401] width 107 height 102
type input "0"
select select "DISABLED_OPTION_VALUE"
type input "2"
type input "1"
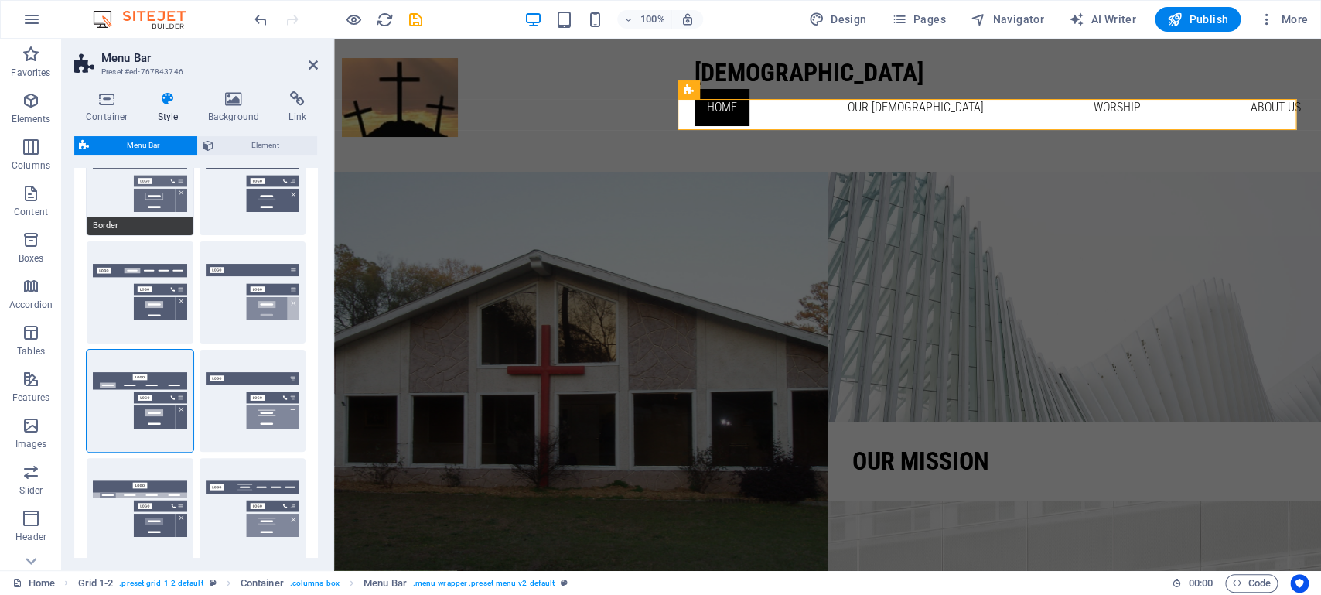
scroll to position [0, 0]
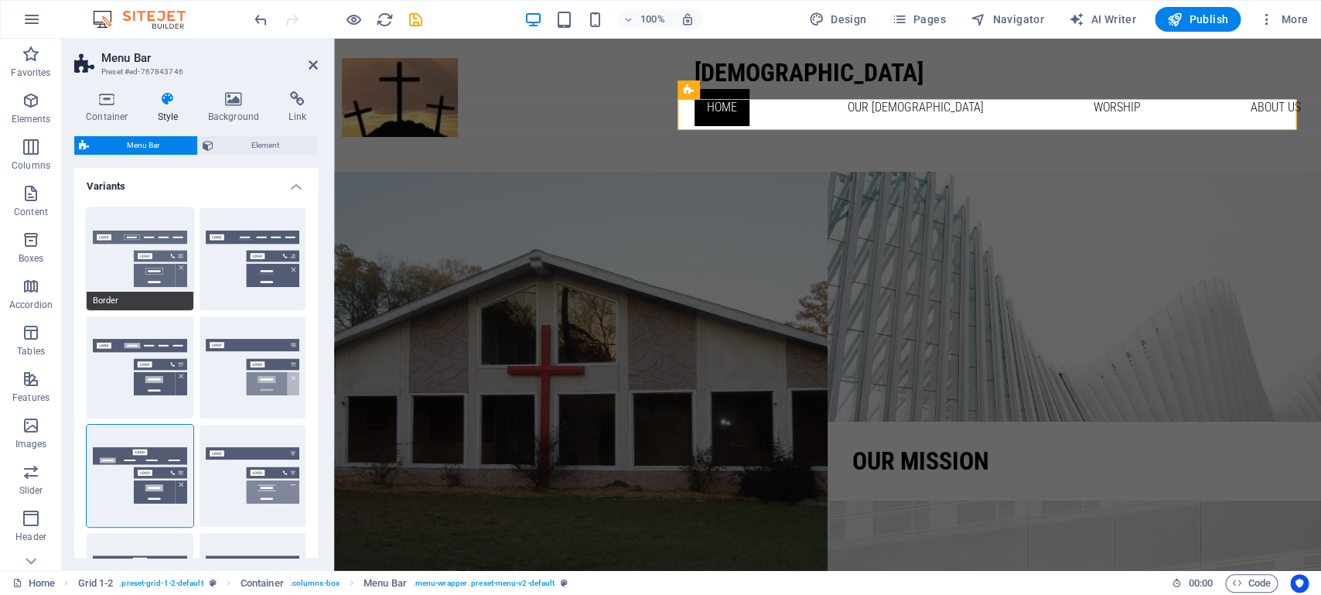
click at [107, 258] on button "Border" at bounding box center [140, 259] width 107 height 102
type input "1"
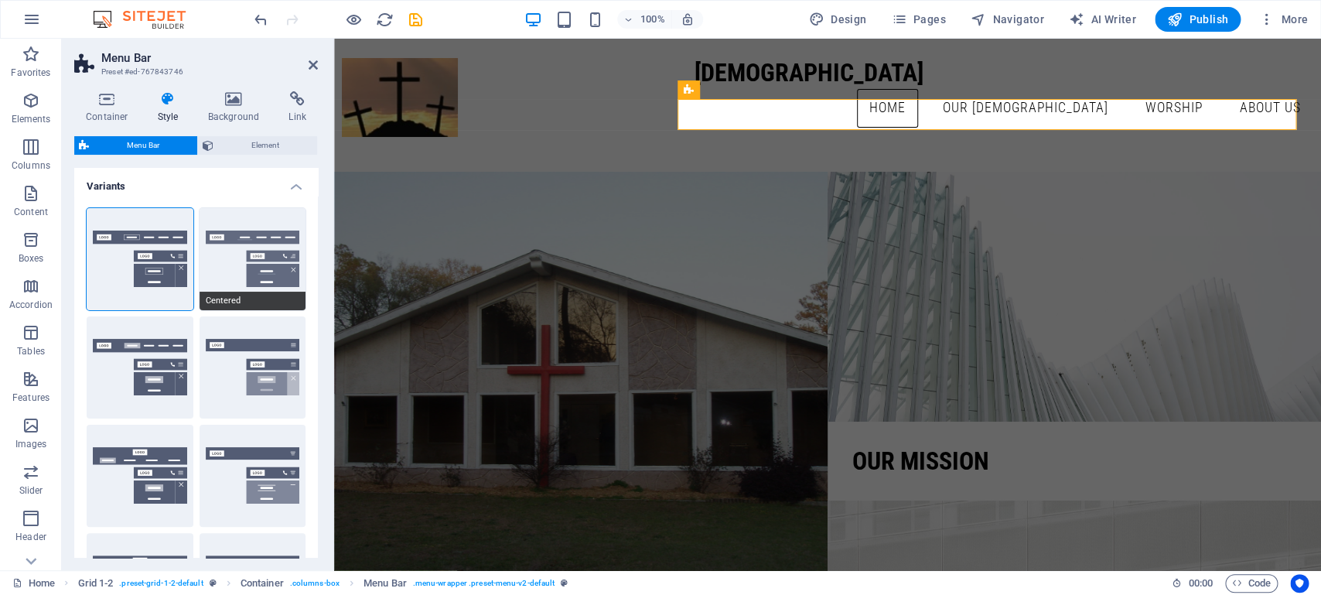
click at [204, 270] on button "Centered" at bounding box center [253, 259] width 107 height 102
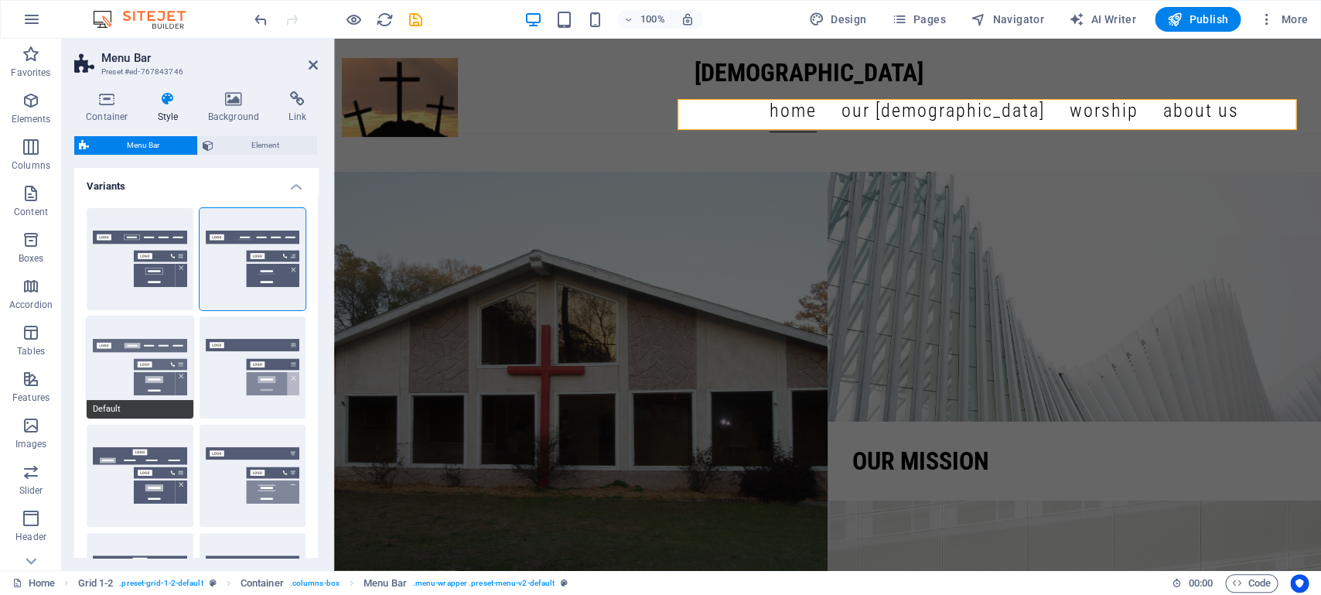
click at [109, 382] on button "Default" at bounding box center [140, 367] width 107 height 102
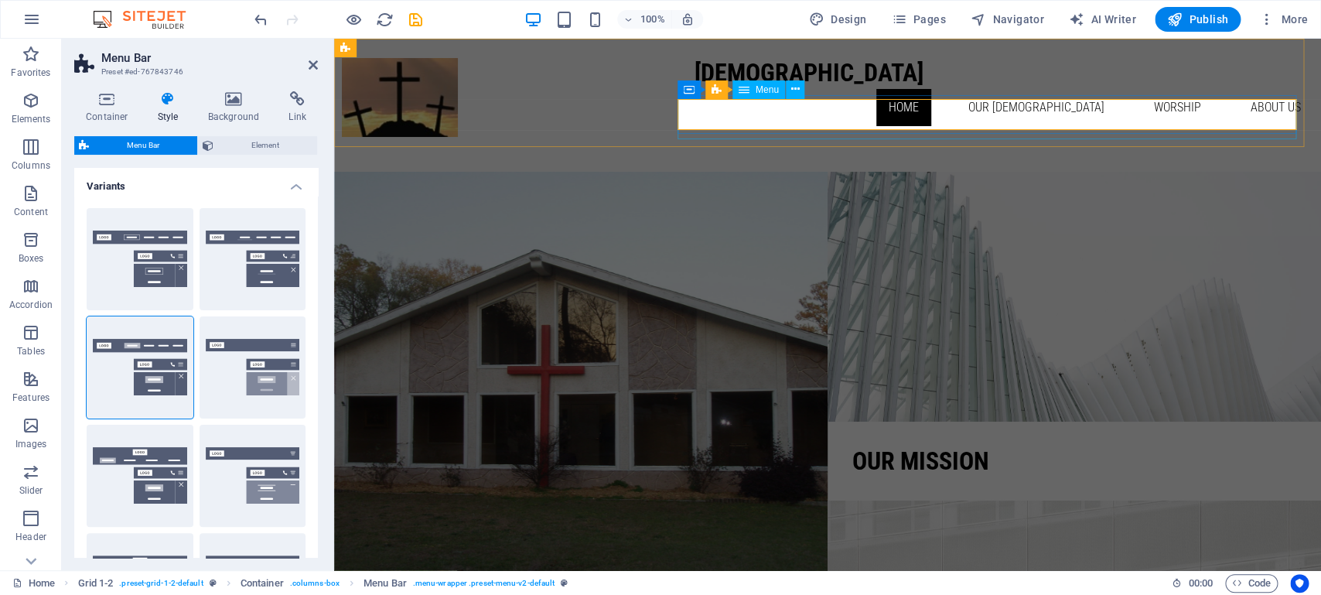
click at [1029, 108] on nav "Home Our [DEMOGRAPHIC_DATA] Events Ministries Missions Media worship About Us B…" at bounding box center [1004, 107] width 619 height 37
click at [1130, 113] on nav "Home Our [DEMOGRAPHIC_DATA] Events Ministries Missions Media worship About Us B…" at bounding box center [1004, 107] width 619 height 37
click at [1272, 114] on nav "Home Our [DEMOGRAPHIC_DATA] Events Ministries Missions Media worship About Us B…" at bounding box center [1004, 107] width 619 height 37
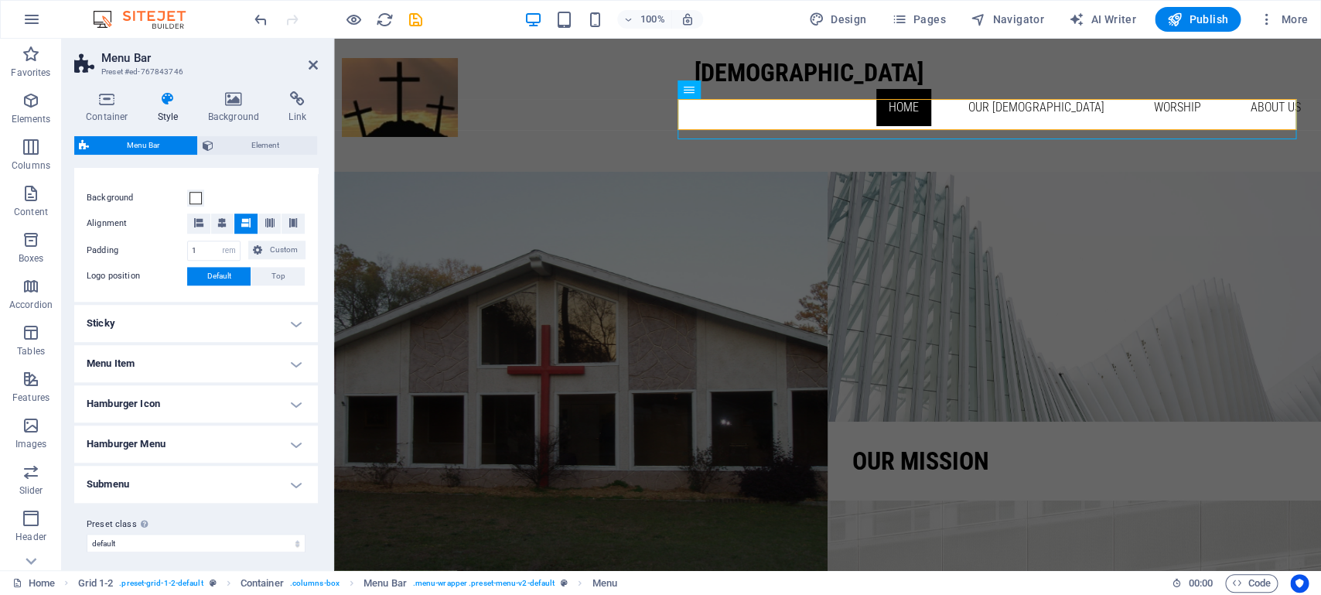
scroll to position [527, 0]
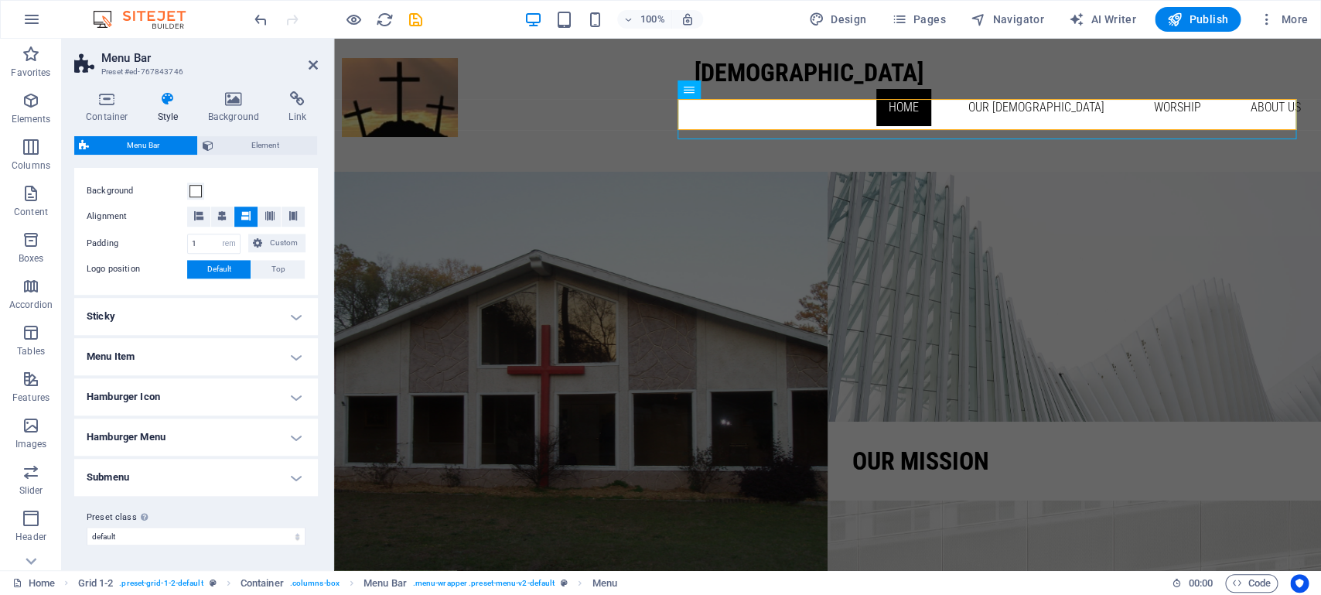
click at [207, 270] on span "Default" at bounding box center [219, 269] width 24 height 19
click at [279, 316] on h4 "Sticky" at bounding box center [196, 316] width 244 height 37
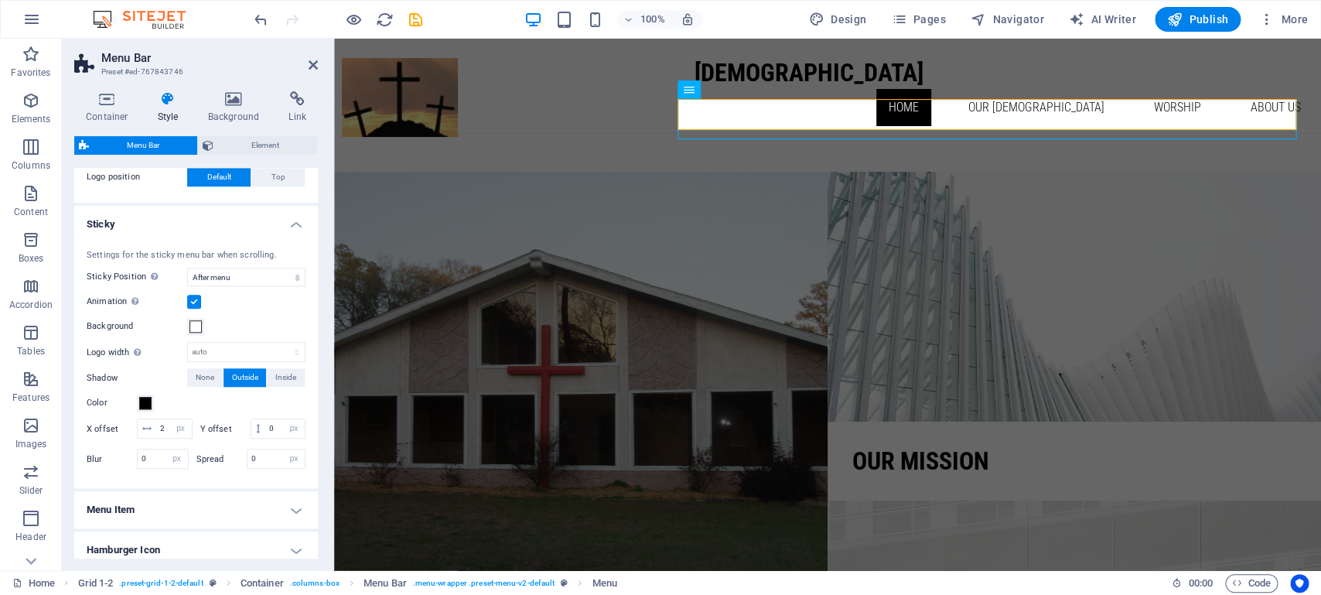
scroll to position [607, 0]
click at [285, 230] on h4 "Sticky" at bounding box center [196, 217] width 244 height 28
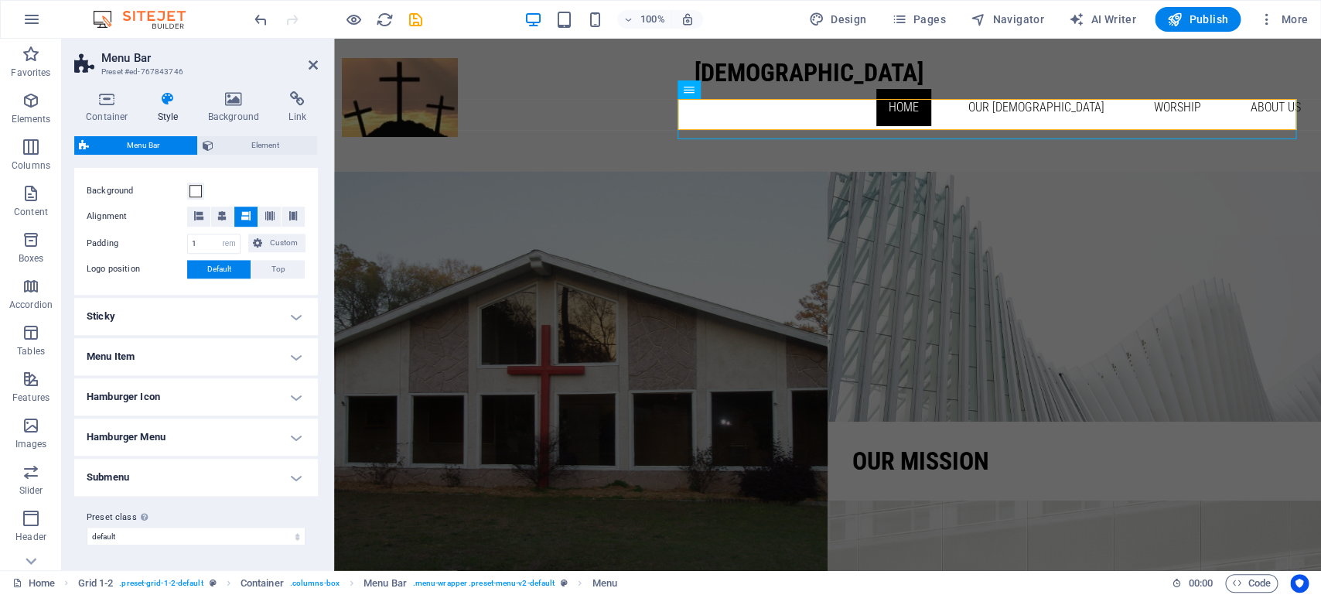
scroll to position [531, 0]
click at [182, 347] on h4 "Menu Item" at bounding box center [196, 356] width 244 height 37
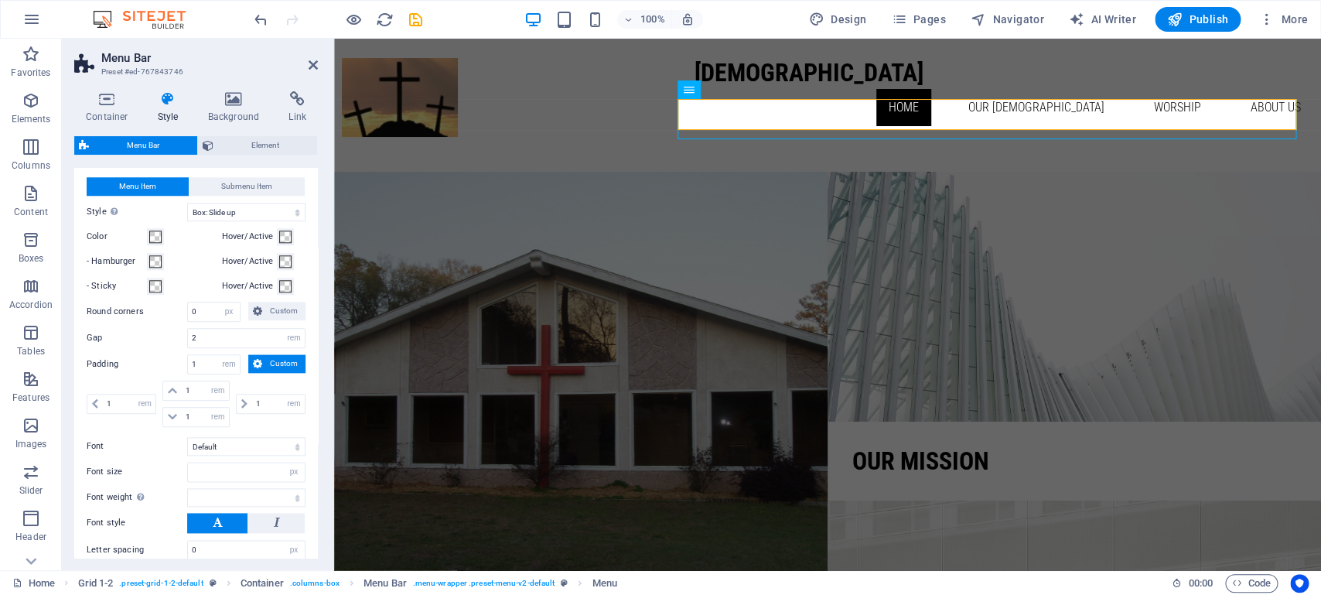
scroll to position [701, 0]
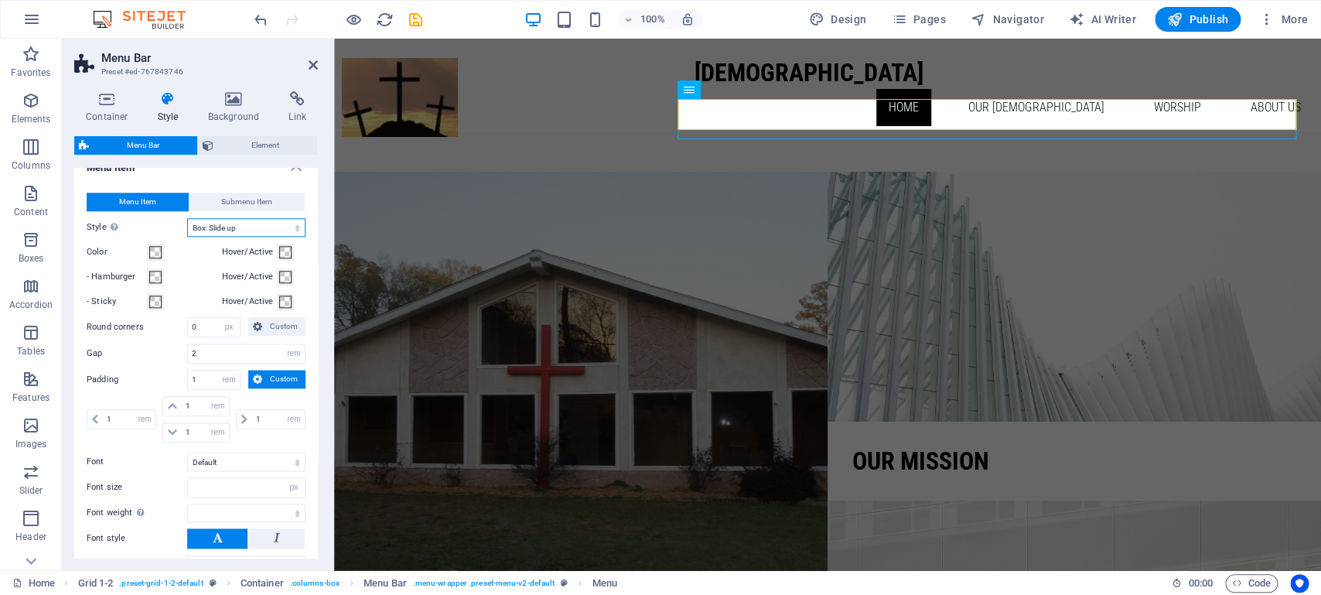
click at [187, 218] on select "Plain Text color Box: Fade Box: Flip vertical Box: Flip horizontal Box: Slide d…" at bounding box center [246, 227] width 118 height 19
select select "hover_text_color"
click option "Text color" at bounding box center [0, 0] width 0 height 0
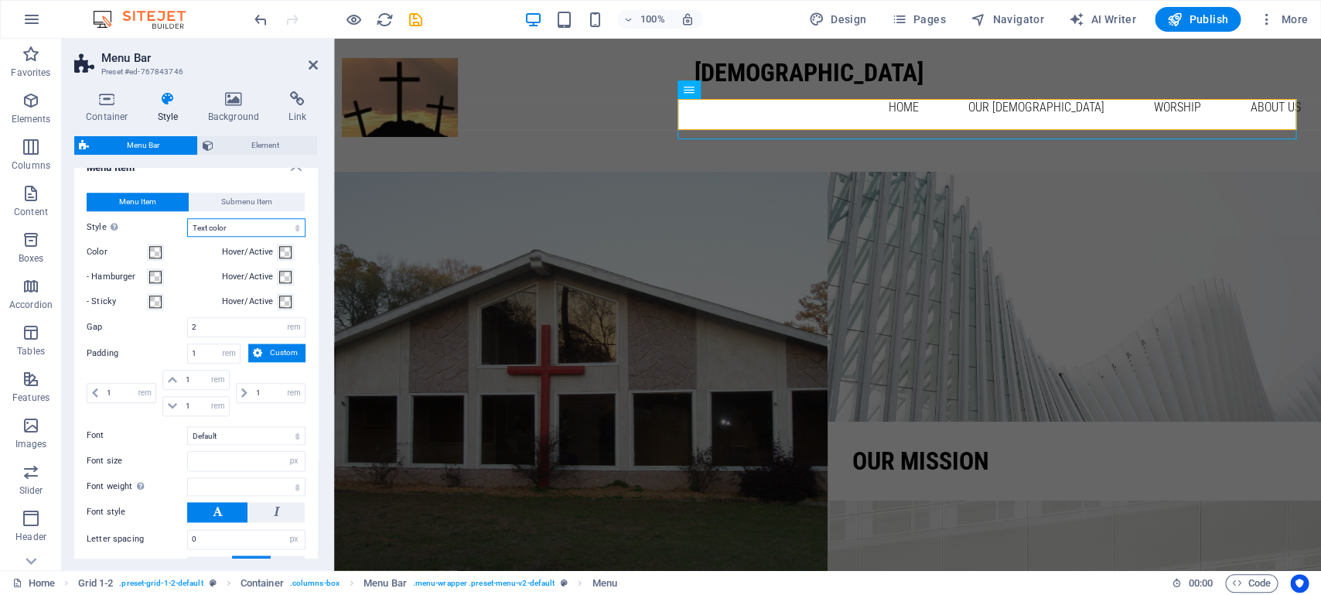
select select
click at [187, 218] on select "Plain Text color Box: Fade Box: Flip vertical Box: Flip horizontal Box: Slide d…" at bounding box center [246, 227] width 118 height 19
select select "hover_box_top"
click option "Box: Slide down" at bounding box center [0, 0] width 0 height 0
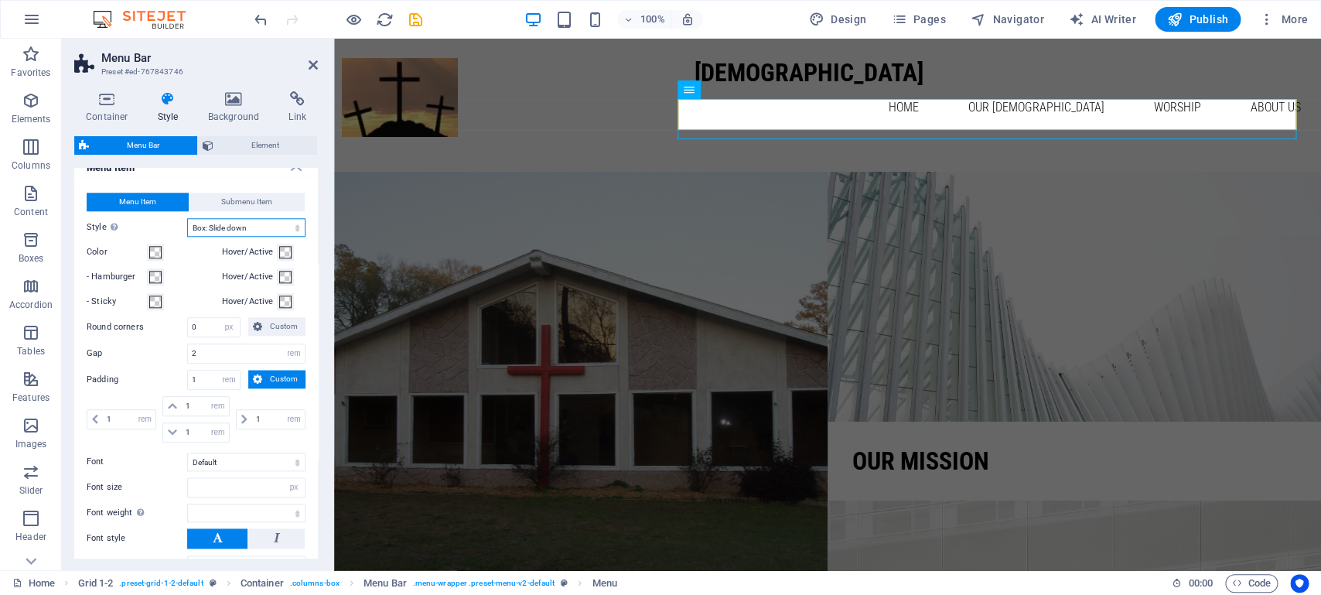
select select
click at [187, 218] on select "Plain Text color Box: Fade Box: Flip vertical Box: Flip horizontal Box: Slide d…" at bounding box center [246, 227] width 118 height 19
select select "hover_box_bottom"
click option "Box: Slide up" at bounding box center [0, 0] width 0 height 0
select select
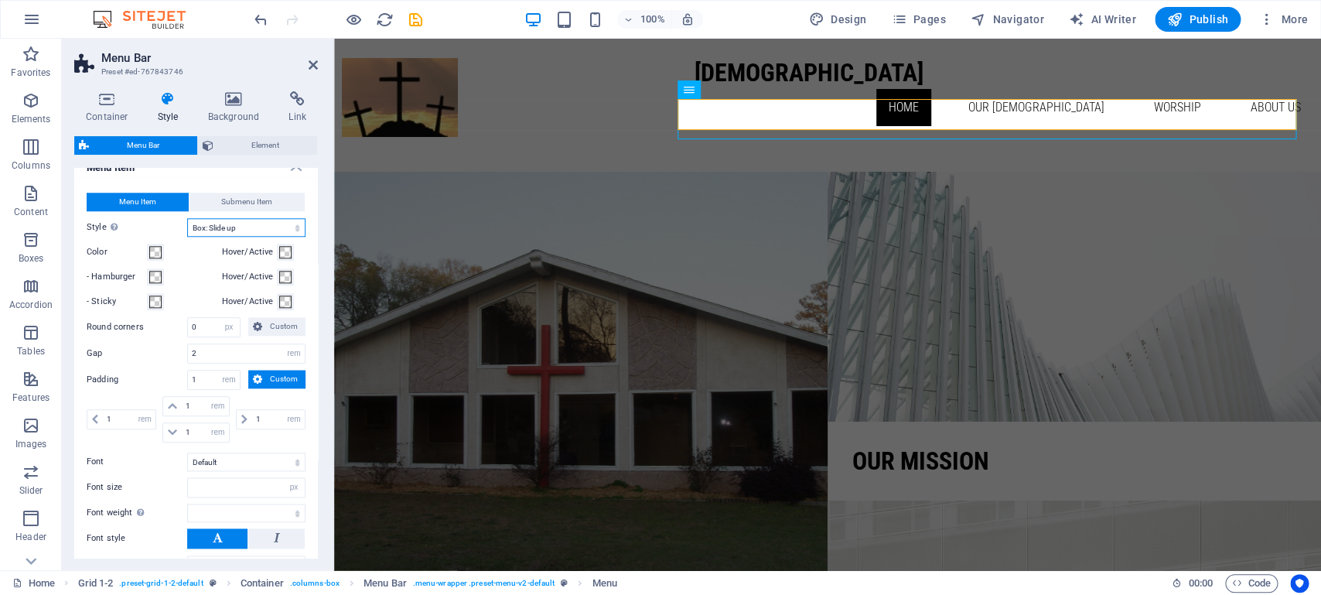
click at [187, 218] on select "Plain Text color Box: Fade Box: Flip vertical Box: Flip horizontal Box: Slide d…" at bounding box center [246, 227] width 118 height 19
select select "hover_box_zoom"
click option "Box: Zoom effect" at bounding box center [0, 0] width 0 height 0
select select
click at [187, 218] on select "Plain Text color Box: Fade Box: Flip vertical Box: Flip horizontal Box: Slide d…" at bounding box center [246, 227] width 118 height 19
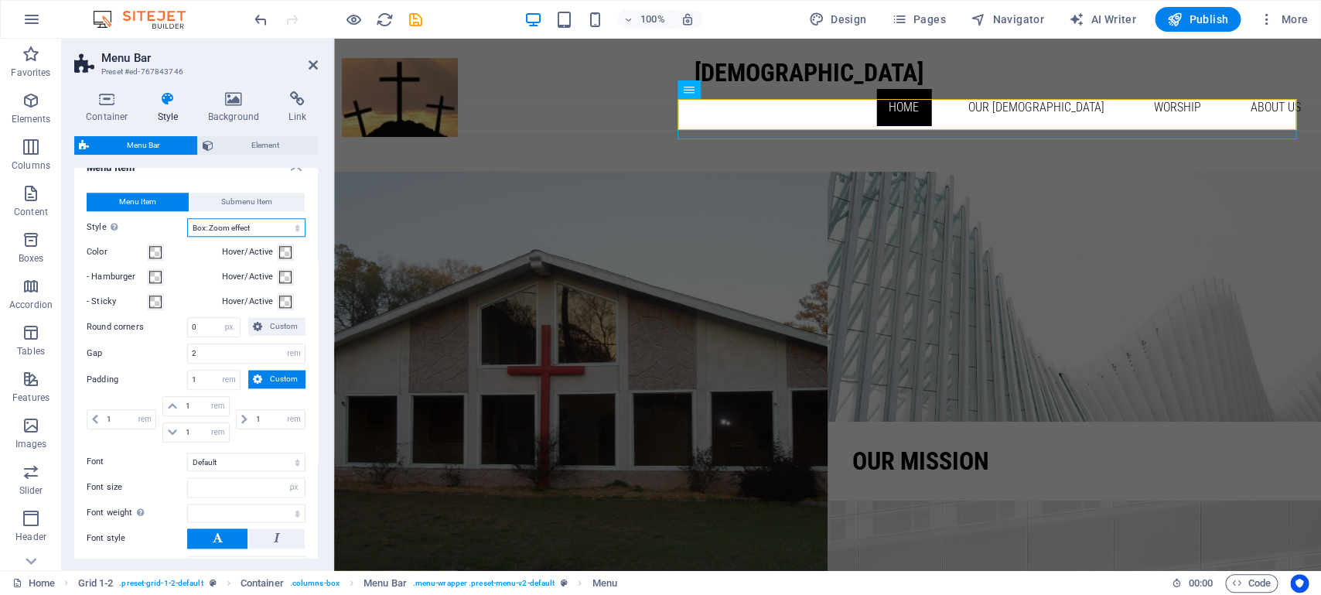
select select "hover_box_top"
click option "Box: Slide down" at bounding box center [0, 0] width 0 height 0
select select
click at [227, 211] on span "Submenu Item" at bounding box center [246, 202] width 51 height 19
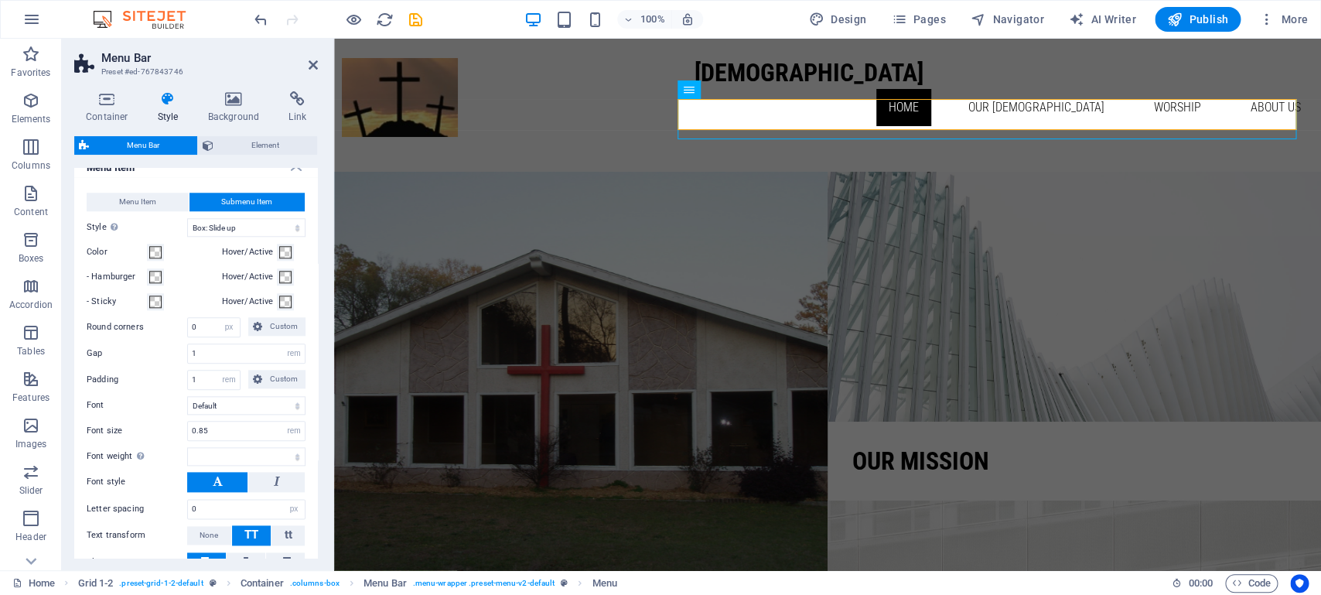
select select
click at [187, 218] on select "Plain Text color Box: Fade Box: Flip vertical Box: Flip horizontal Box: Slide d…" at bounding box center [246, 227] width 118 height 19
click at [229, 237] on select "Plain Text color Box: Fade Box: Flip vertical Box: Flip horizontal Box: Slide d…" at bounding box center [246, 227] width 118 height 19
click at [155, 285] on button "- Hamburger" at bounding box center [155, 276] width 17 height 17
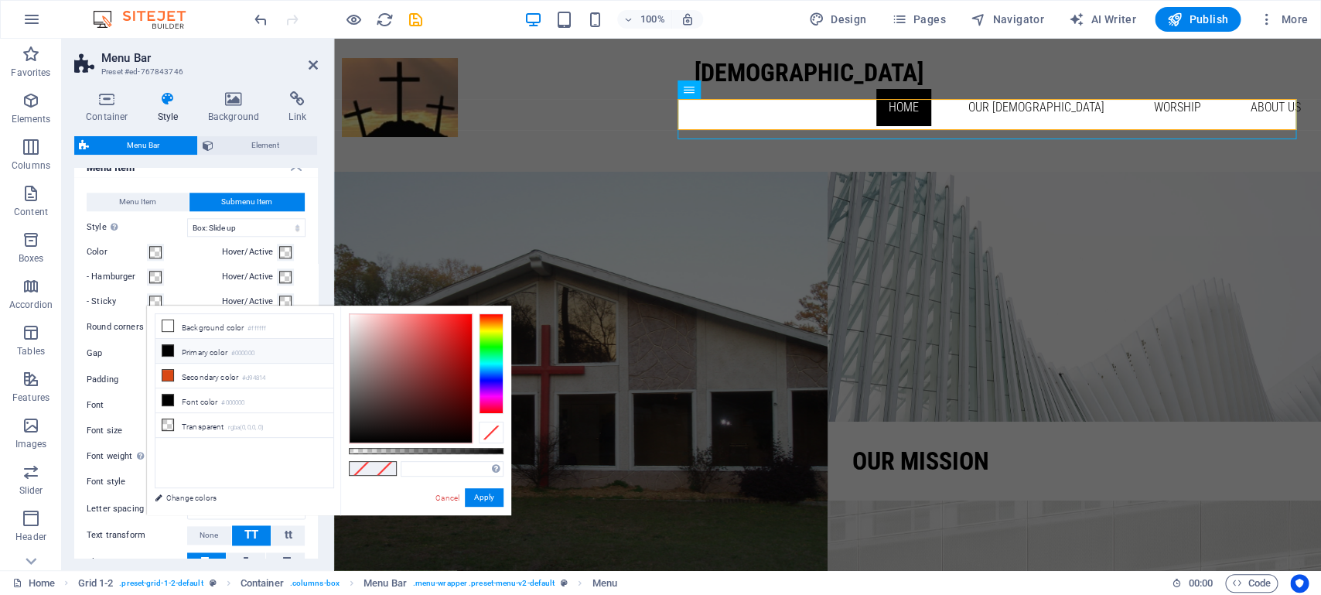
click at [194, 352] on li "Primary color #000000" at bounding box center [244, 351] width 178 height 25
type input "#000000"
click at [128, 357] on label "Gap" at bounding box center [137, 353] width 101 height 9
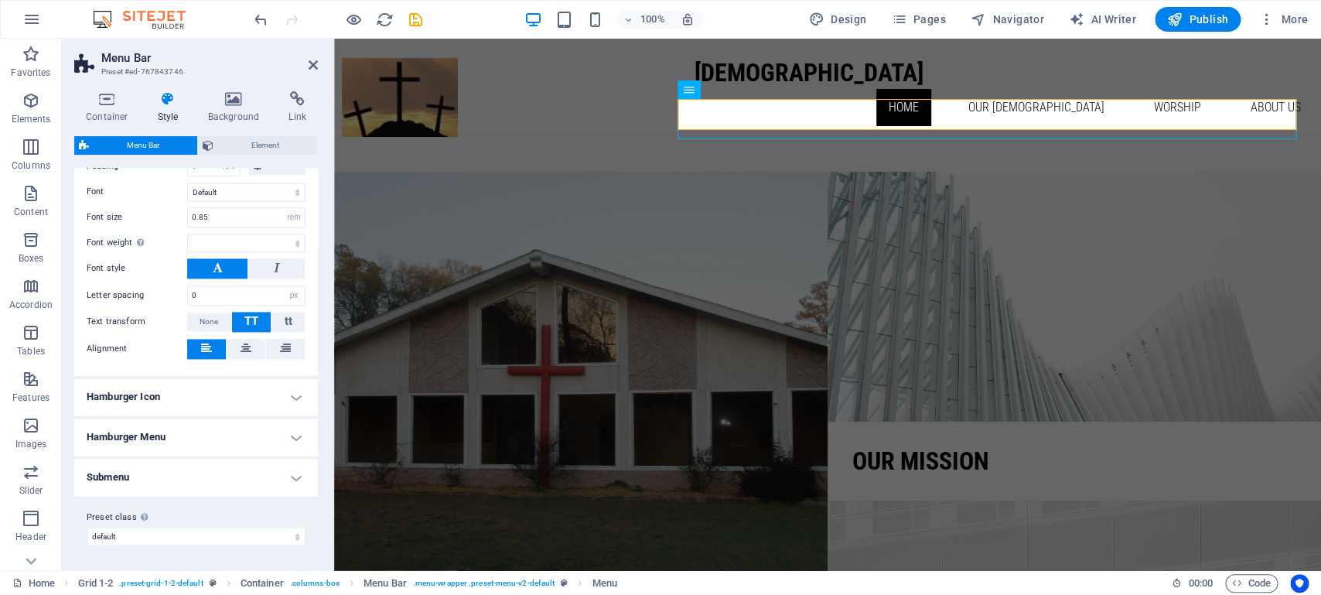
scroll to position [971, 0]
click at [162, 394] on h4 "Hamburger Icon" at bounding box center [196, 396] width 244 height 37
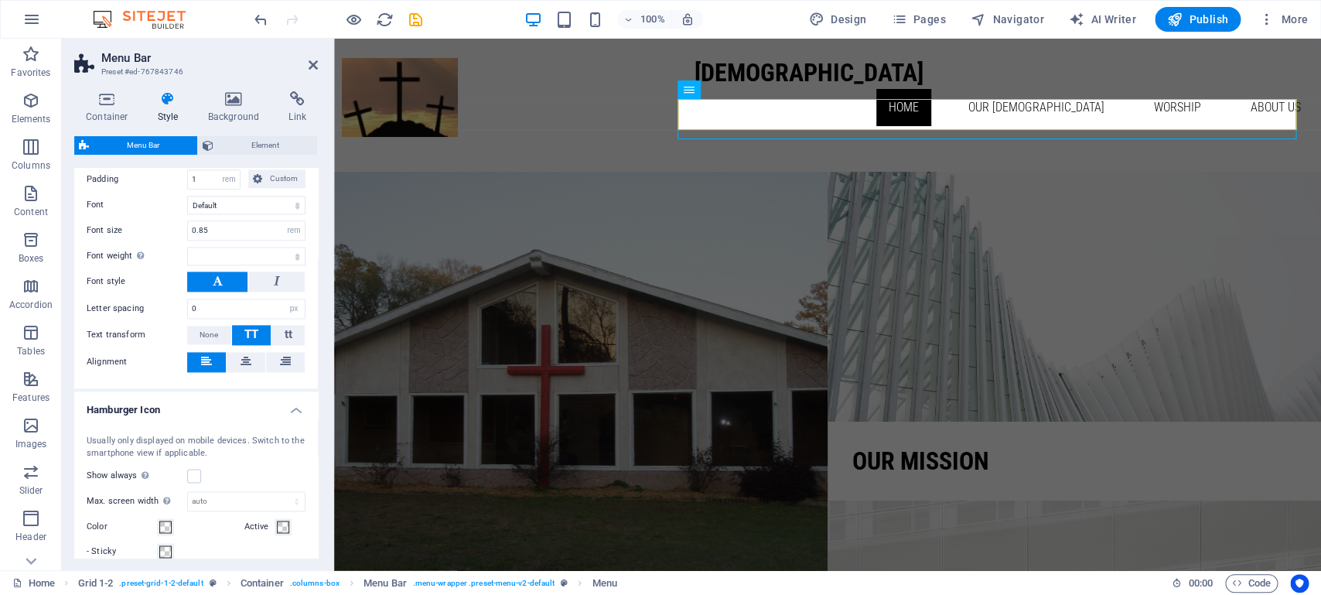
scroll to position [896, 0]
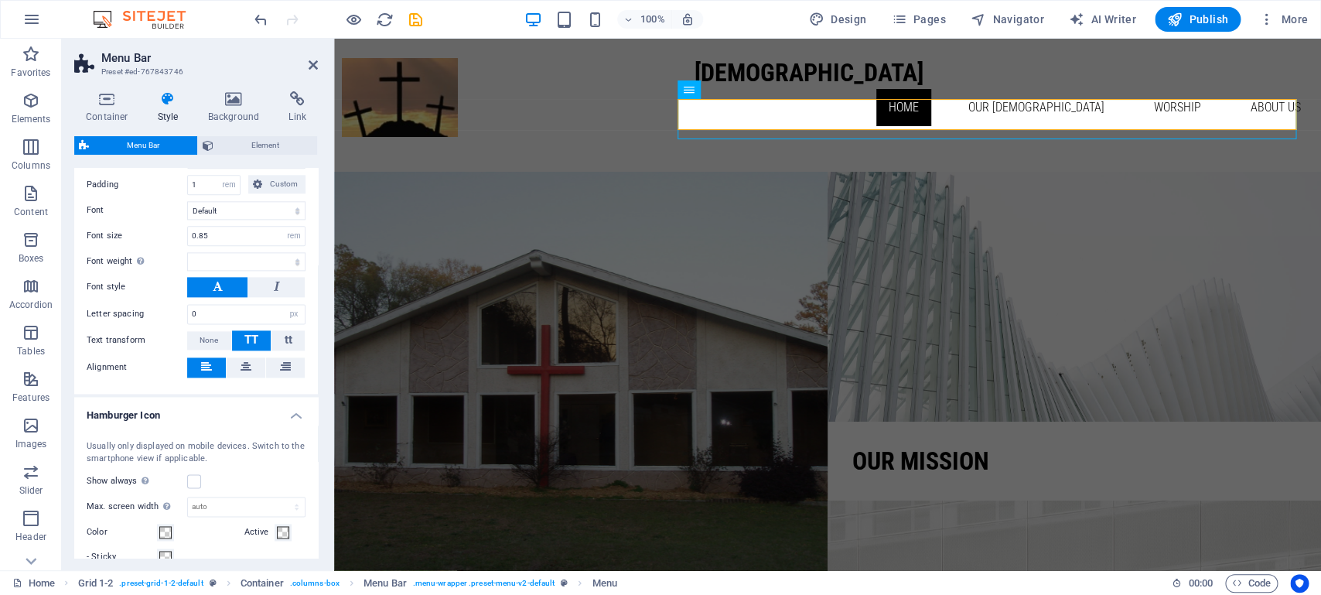
click at [278, 425] on h4 "Hamburger Icon" at bounding box center [196, 411] width 244 height 28
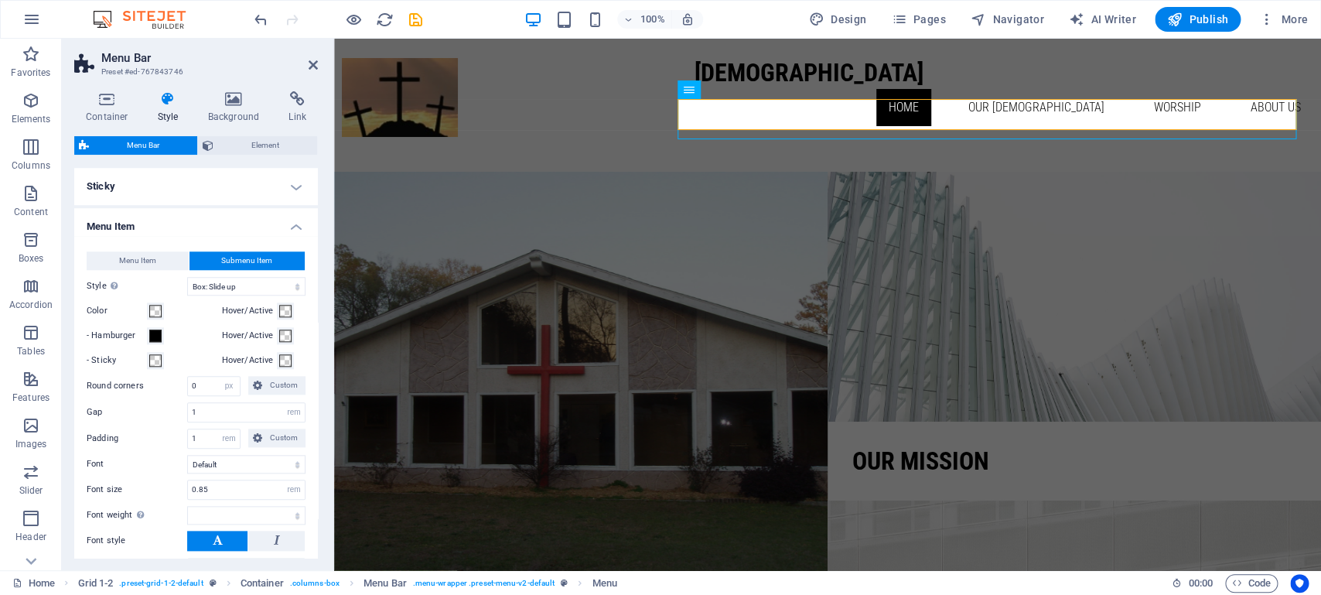
scroll to position [670, 0]
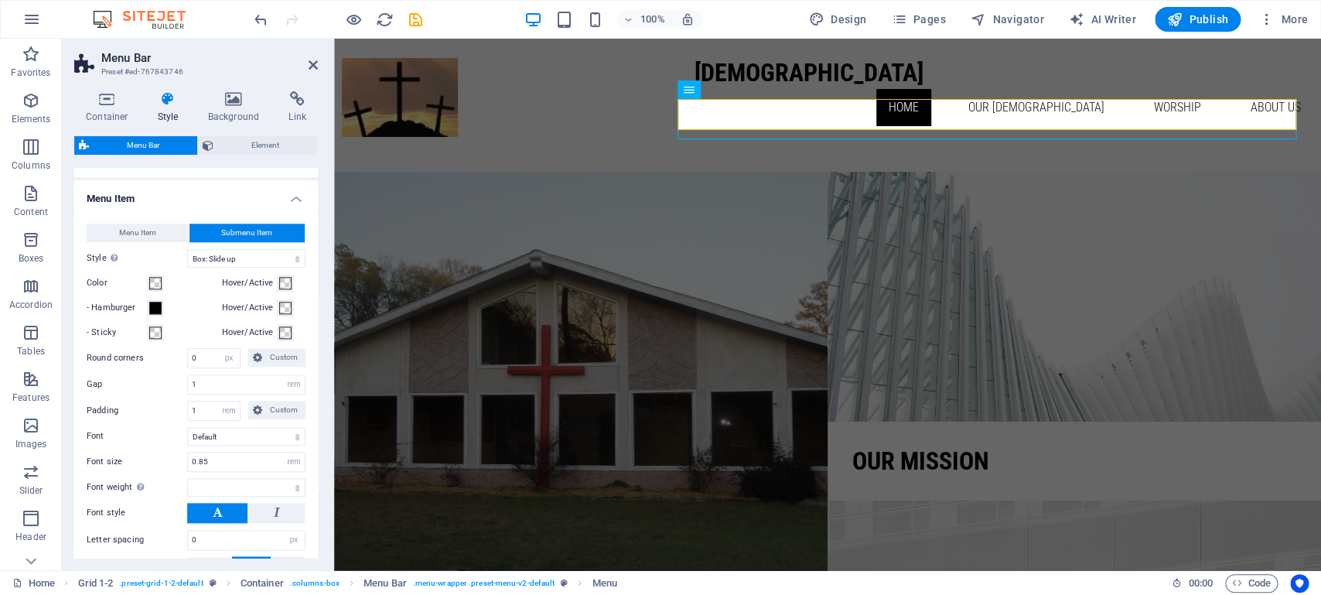
click at [155, 242] on button "Menu Item" at bounding box center [138, 233] width 102 height 19
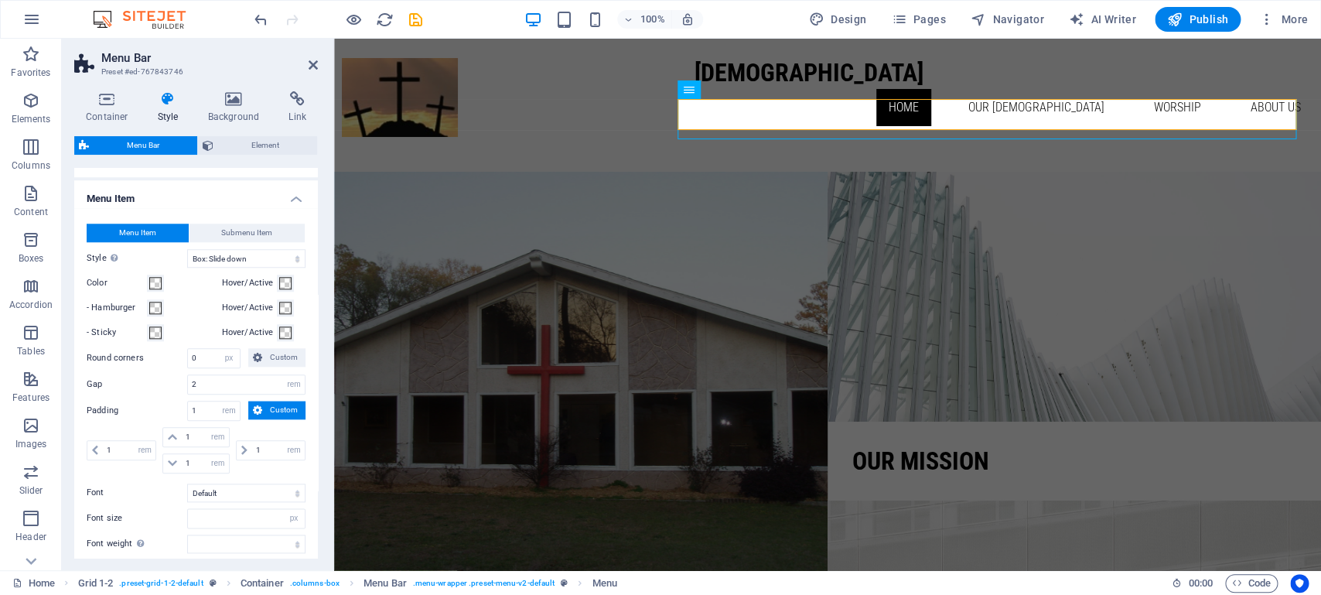
click at [221, 242] on span "Submenu Item" at bounding box center [246, 233] width 51 height 19
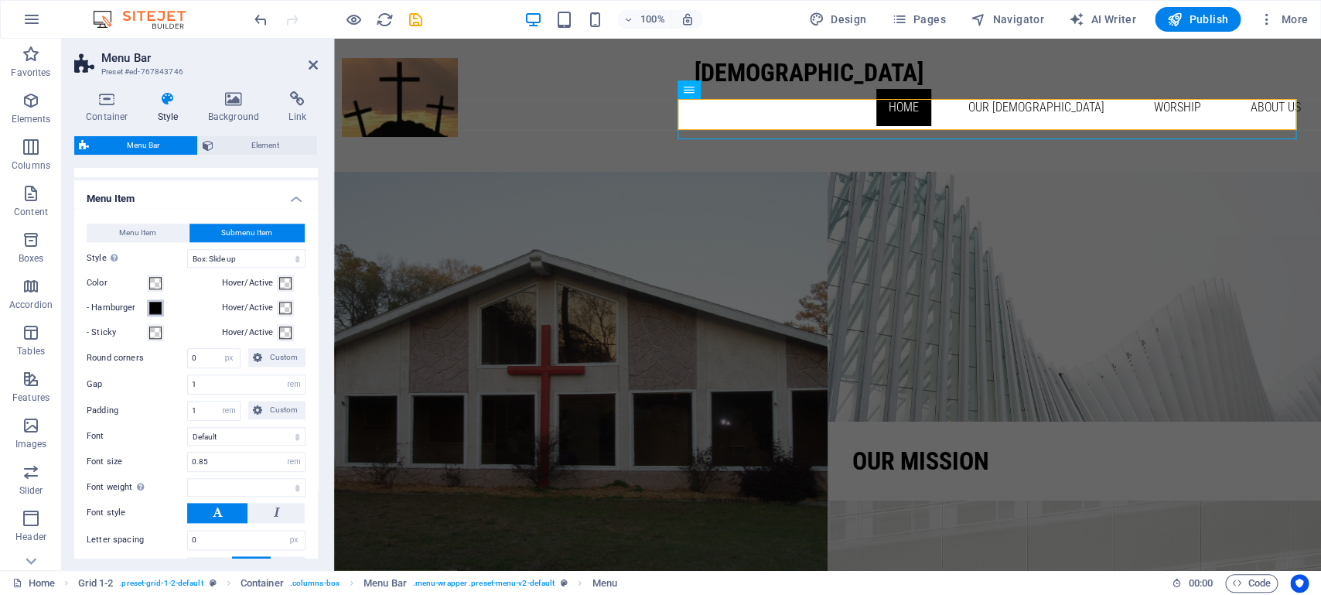
click at [155, 314] on span at bounding box center [155, 308] width 12 height 12
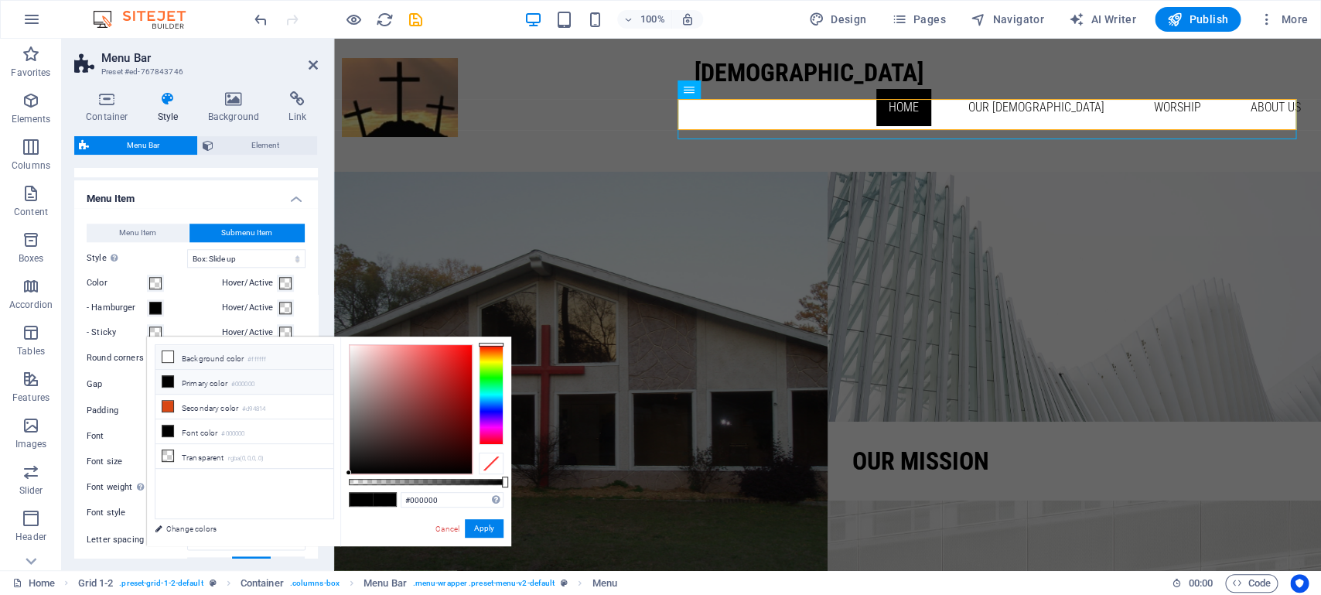
select select
click at [201, 456] on li "Transparent rgba(0,0,0,.0)" at bounding box center [244, 456] width 178 height 25
type input "rgba(0, 0, 0, 0)"
click at [159, 208] on h4 "Menu Item" at bounding box center [196, 194] width 244 height 28
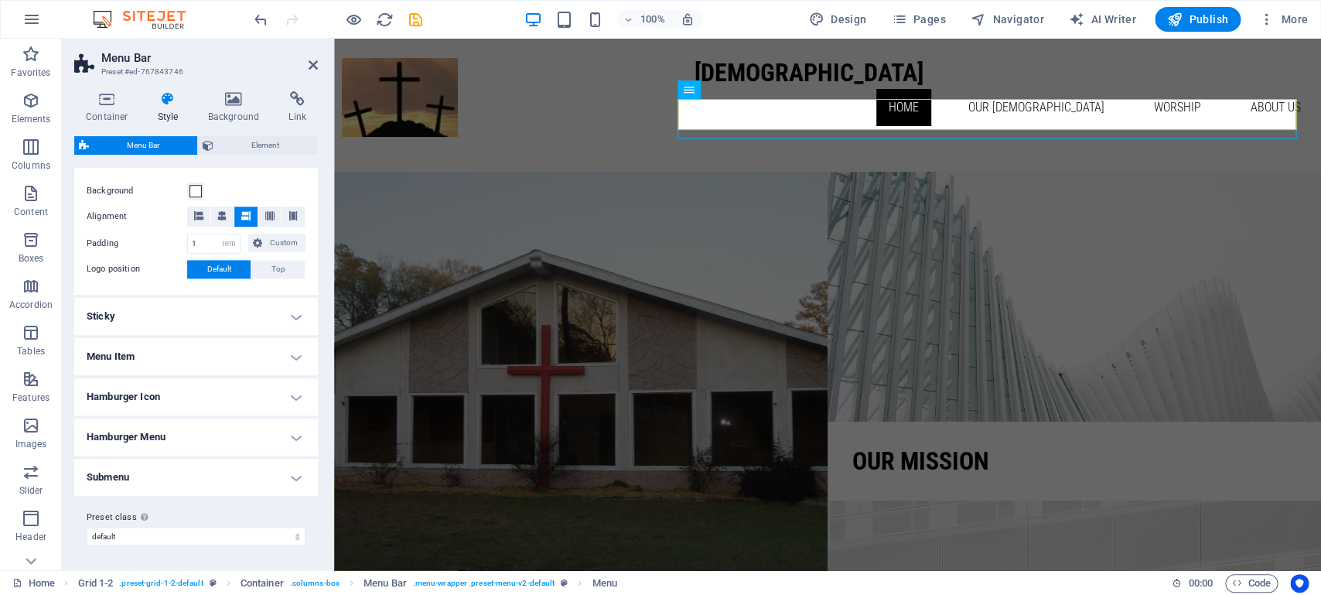
scroll to position [306, 0]
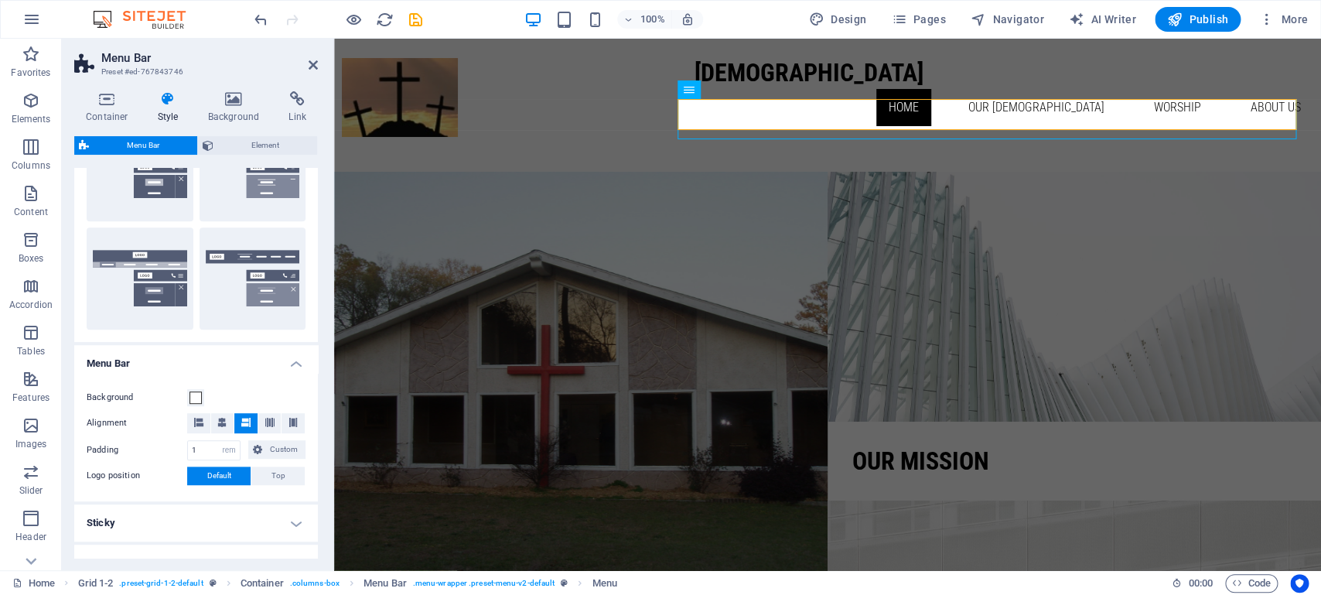
click at [151, 366] on h4 "Menu Bar" at bounding box center [196, 359] width 244 height 28
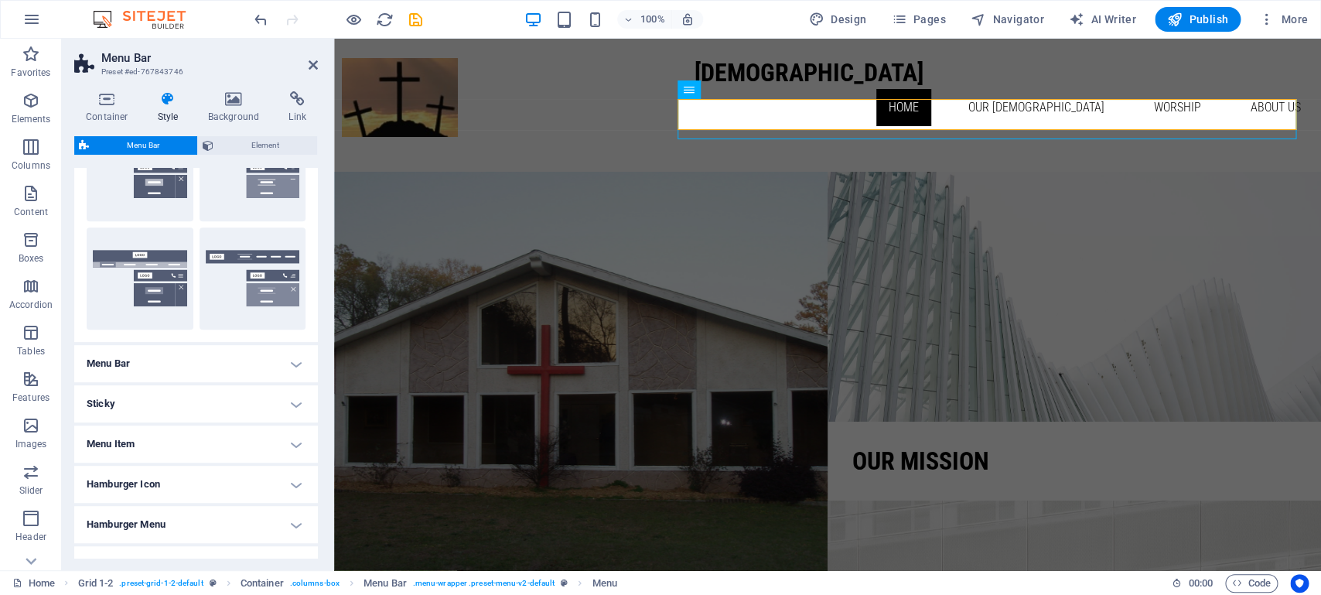
click at [153, 368] on h4 "Menu Bar" at bounding box center [196, 363] width 244 height 37
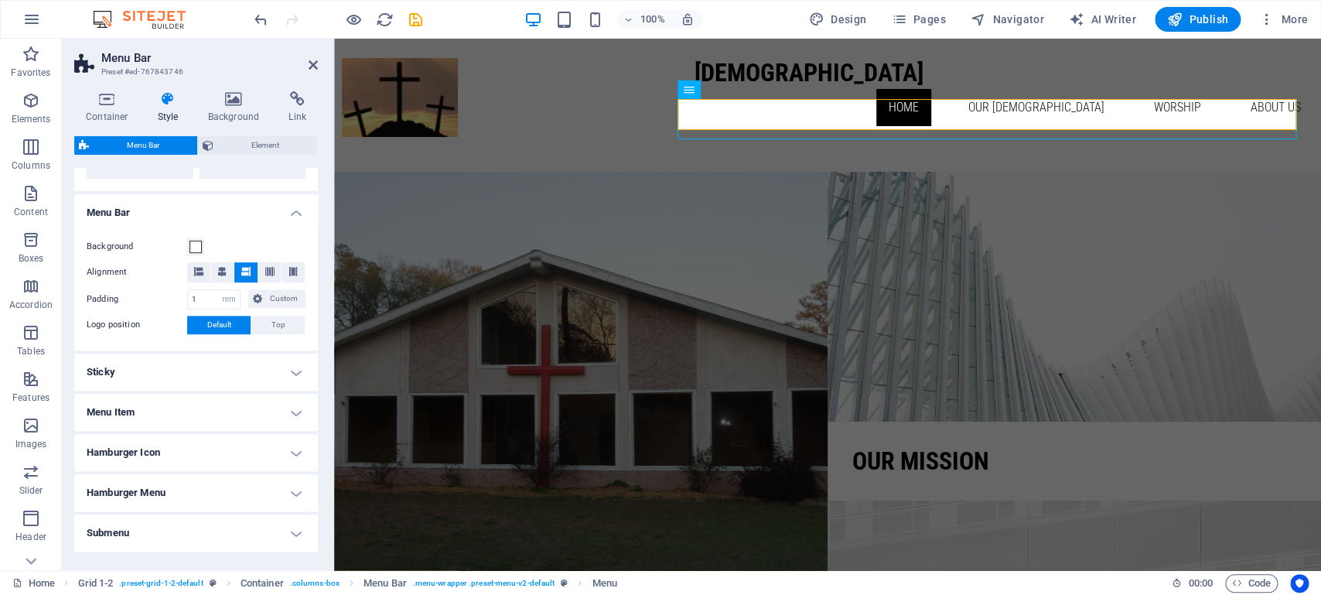
scroll to position [531, 0]
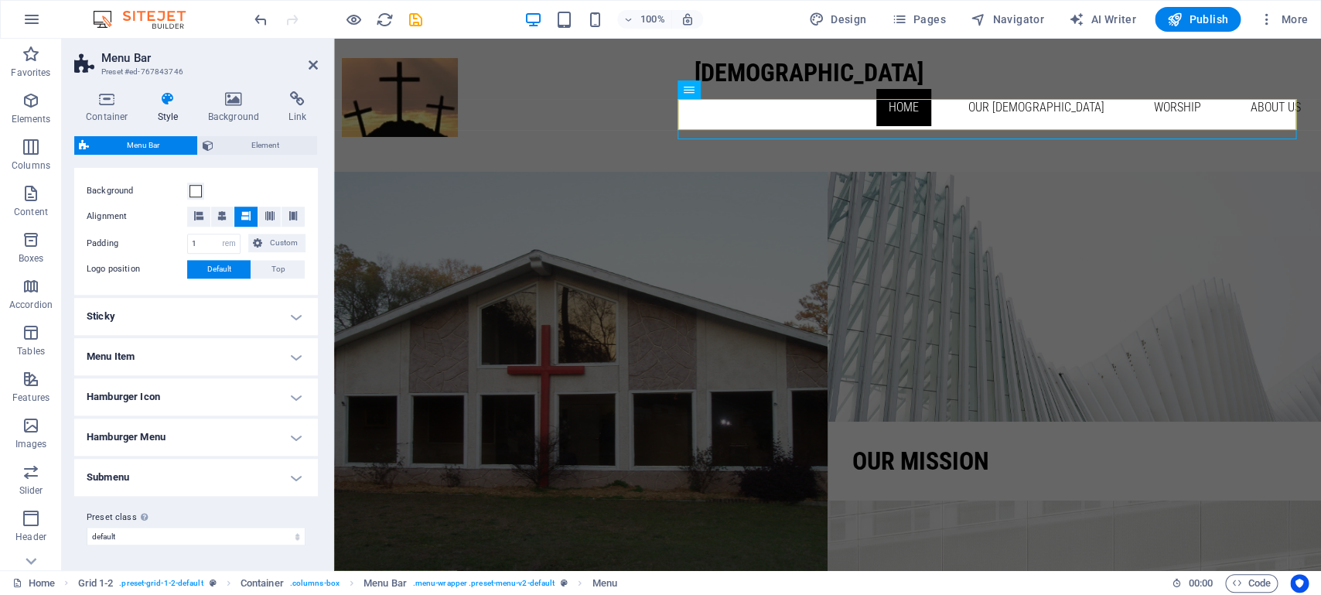
click at [134, 350] on h4 "Menu Item" at bounding box center [196, 356] width 244 height 37
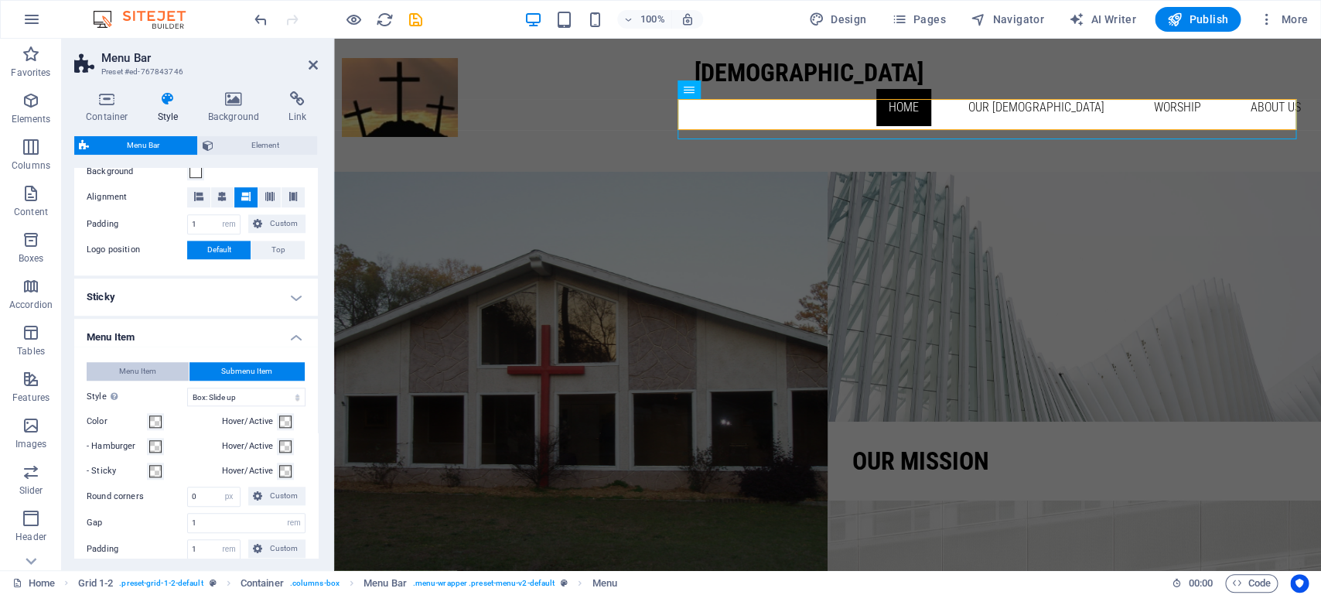
click at [142, 381] on span "Menu Item" at bounding box center [137, 371] width 37 height 19
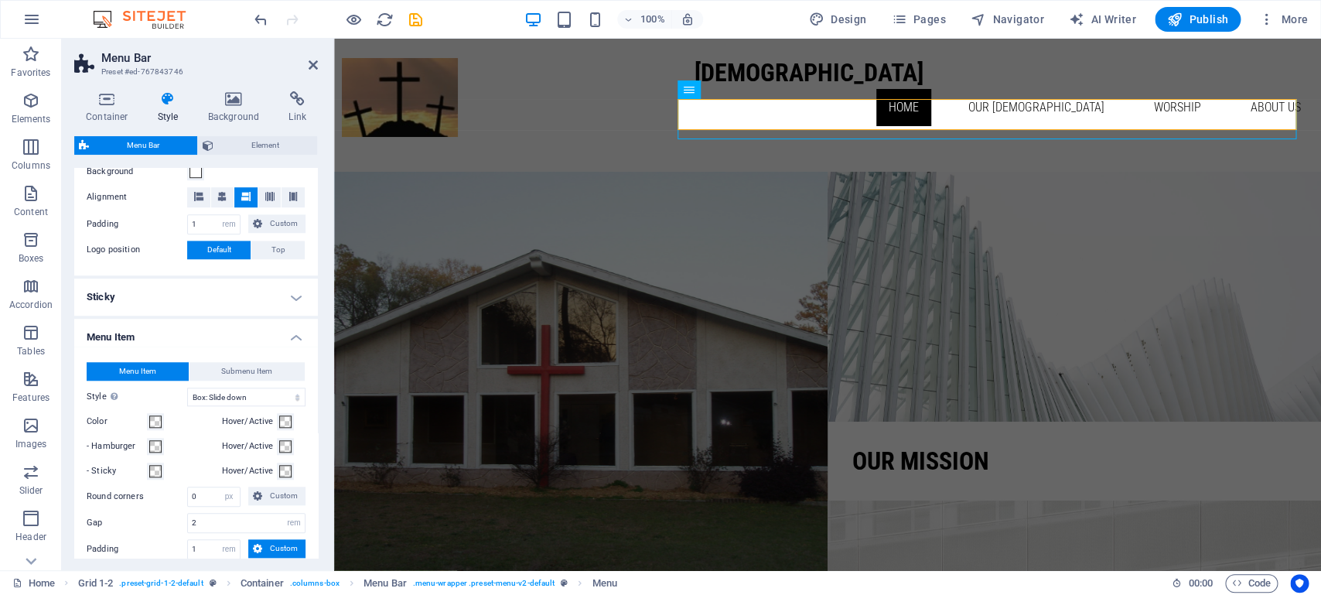
select select
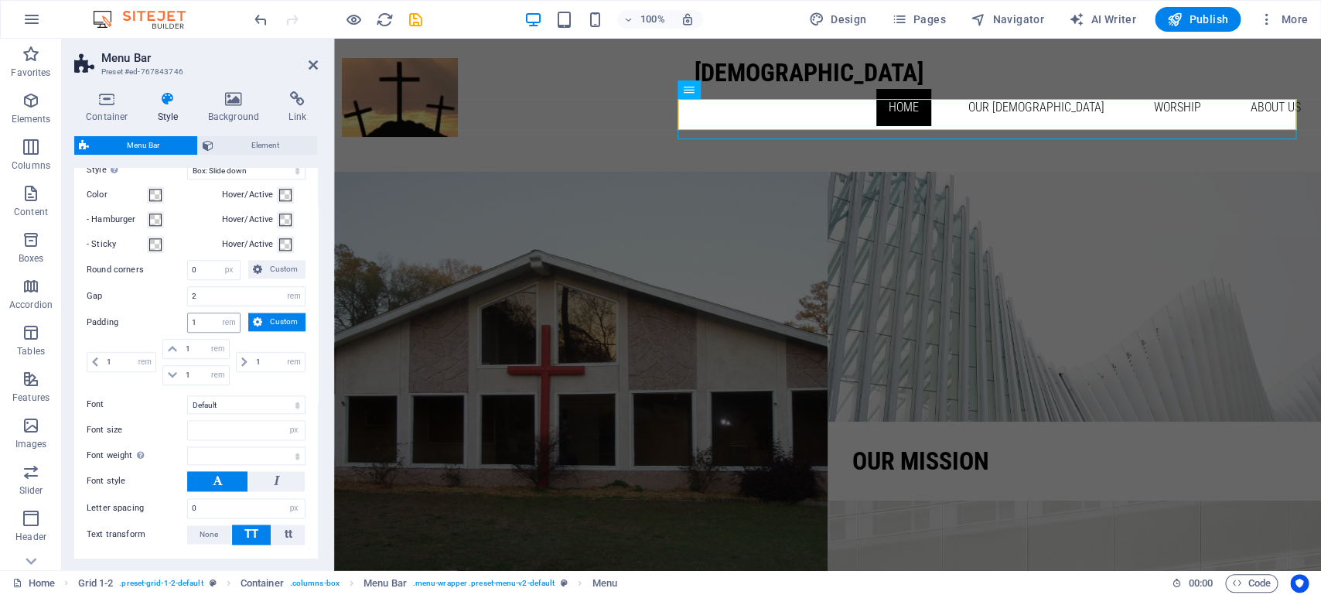
scroll to position [682, 0]
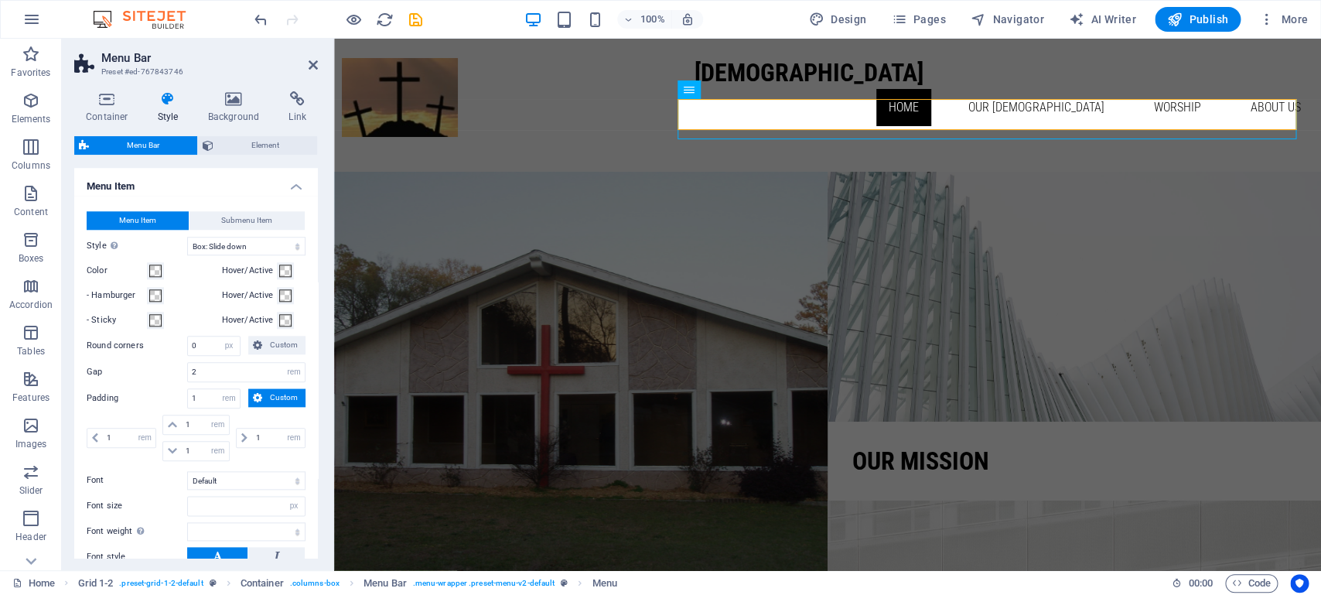
click at [278, 196] on h4 "Menu Item" at bounding box center [196, 182] width 244 height 28
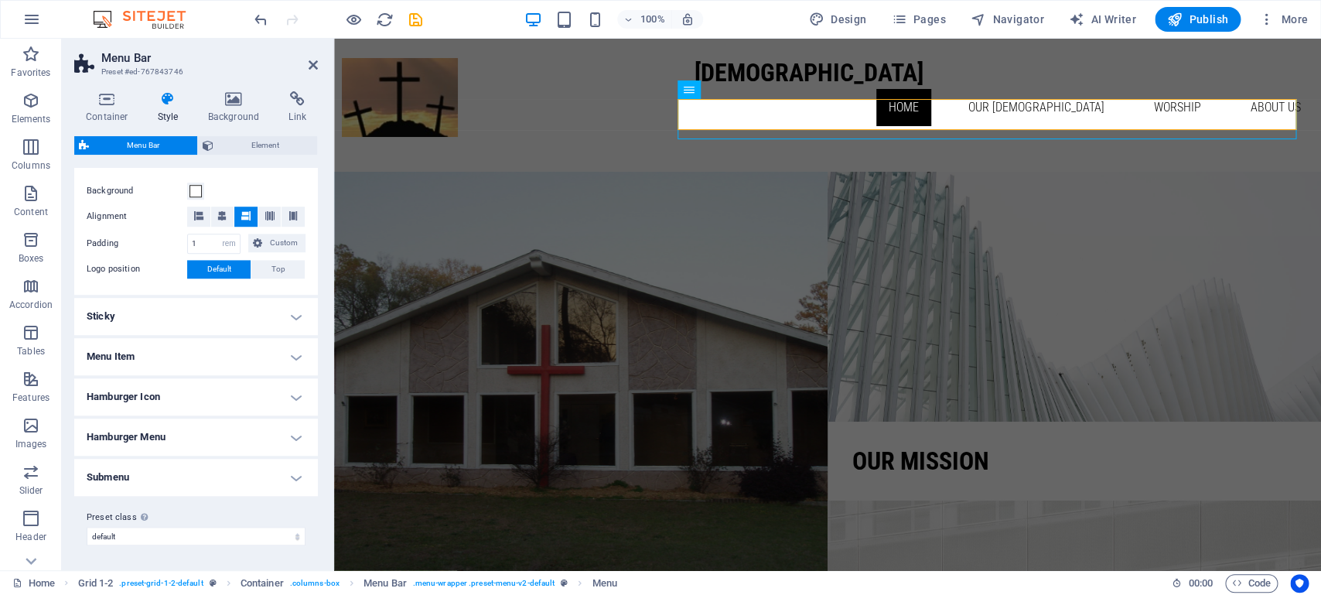
click at [221, 480] on h4 "Submenu" at bounding box center [196, 477] width 244 height 37
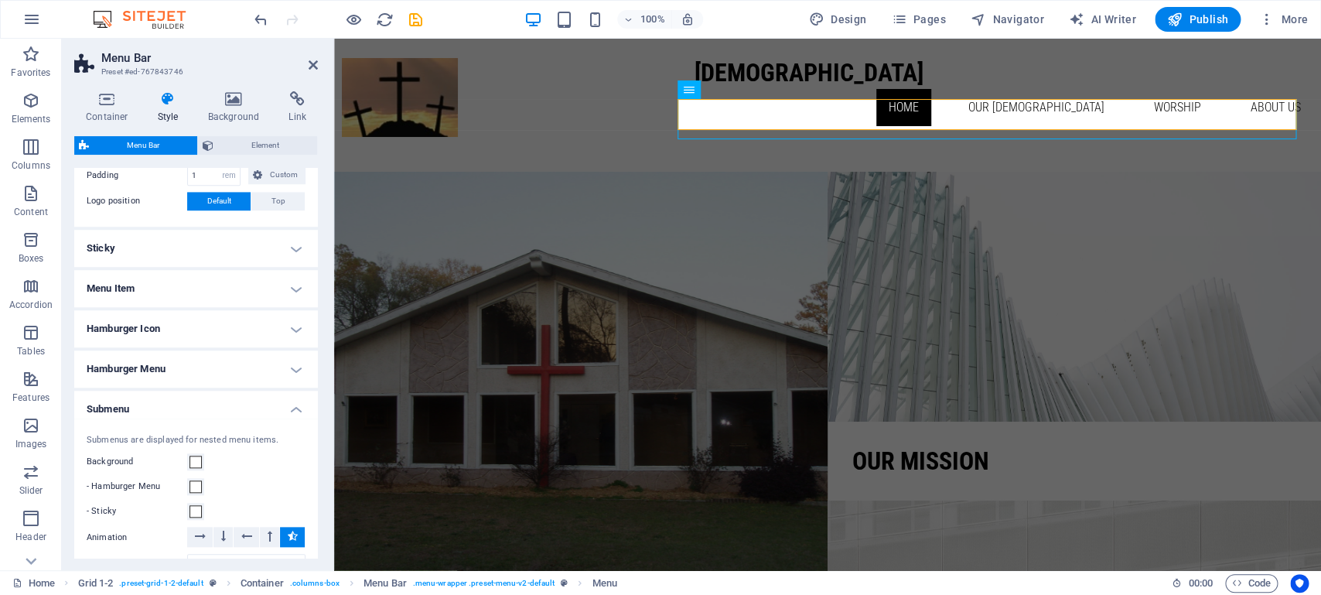
scroll to position [682, 0]
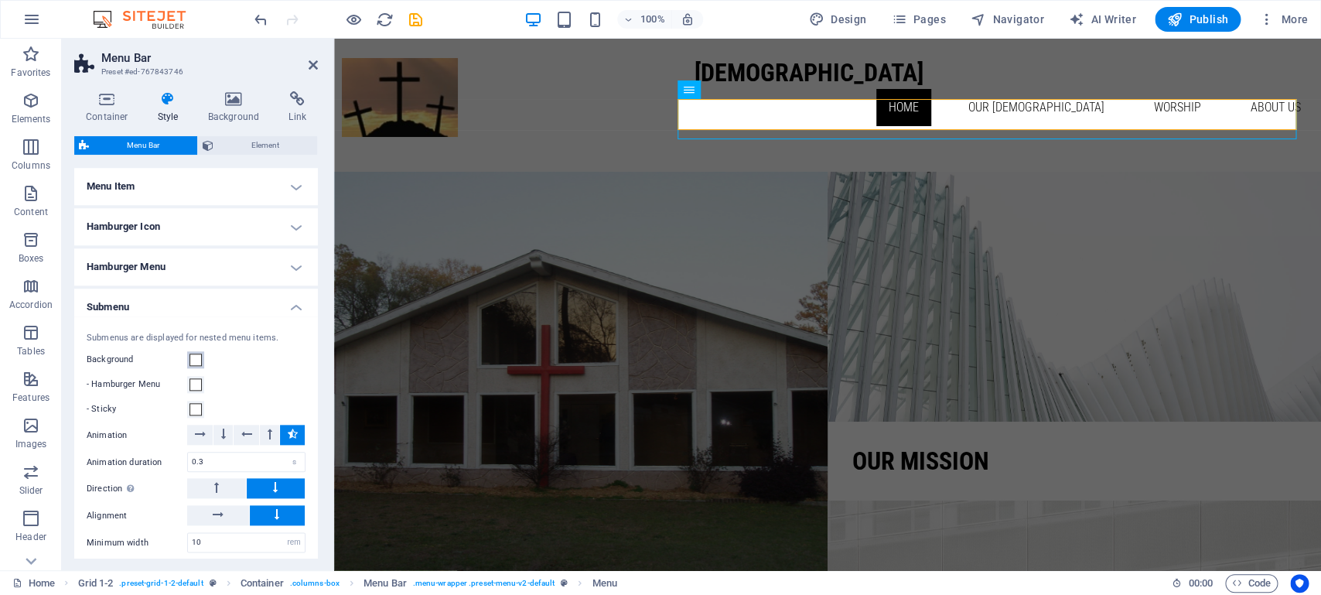
click at [193, 366] on span at bounding box center [195, 359] width 12 height 12
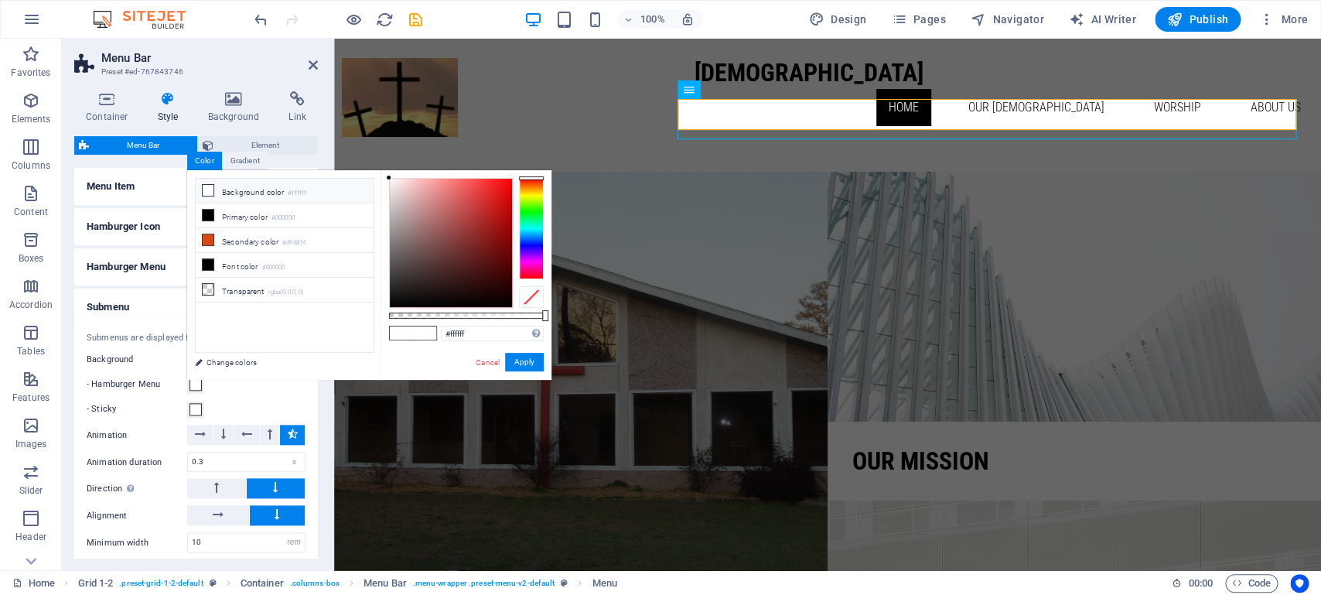
click at [251, 395] on div "Submenus are displayed for nested menu items. Background - Hamburger Menu - Sti…" at bounding box center [196, 455] width 250 height 278
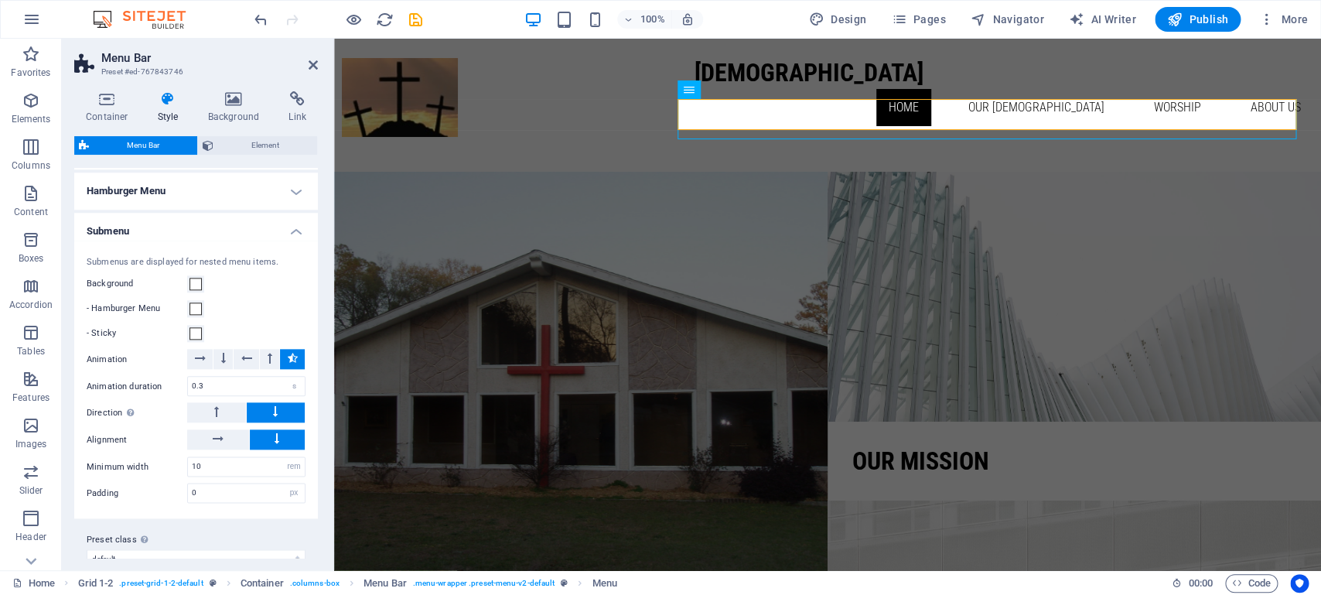
scroll to position [801, 0]
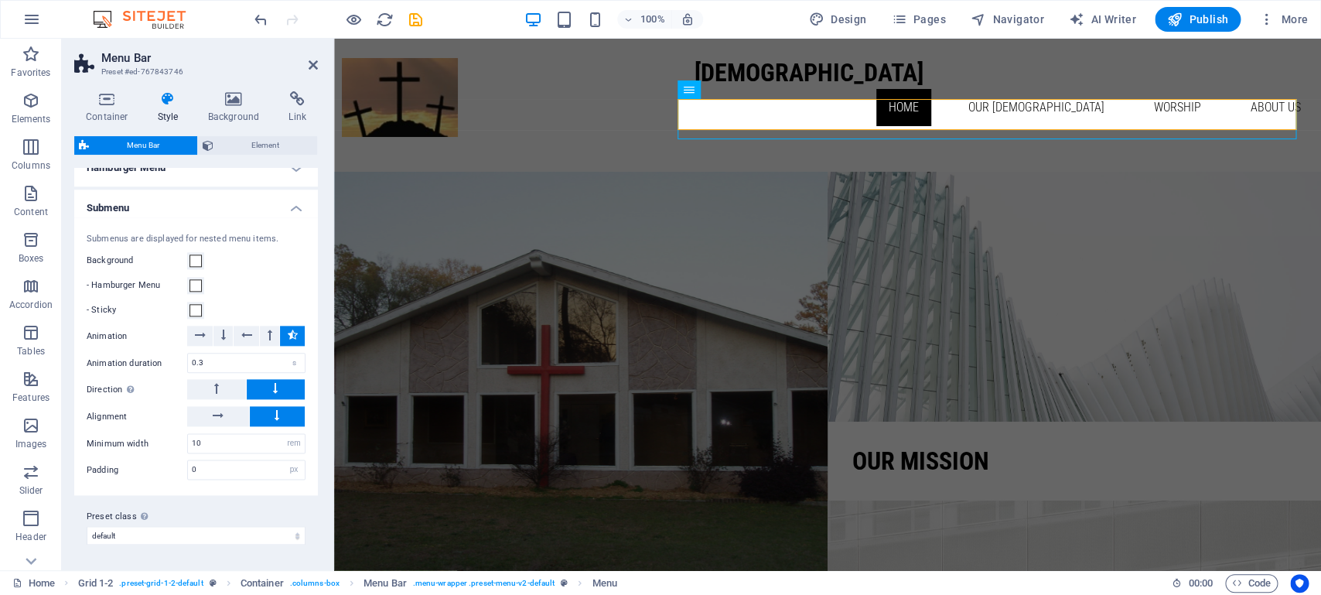
click at [162, 468] on label "Padding" at bounding box center [137, 470] width 101 height 9
click at [275, 210] on h4 "Submenu" at bounding box center [196, 203] width 244 height 28
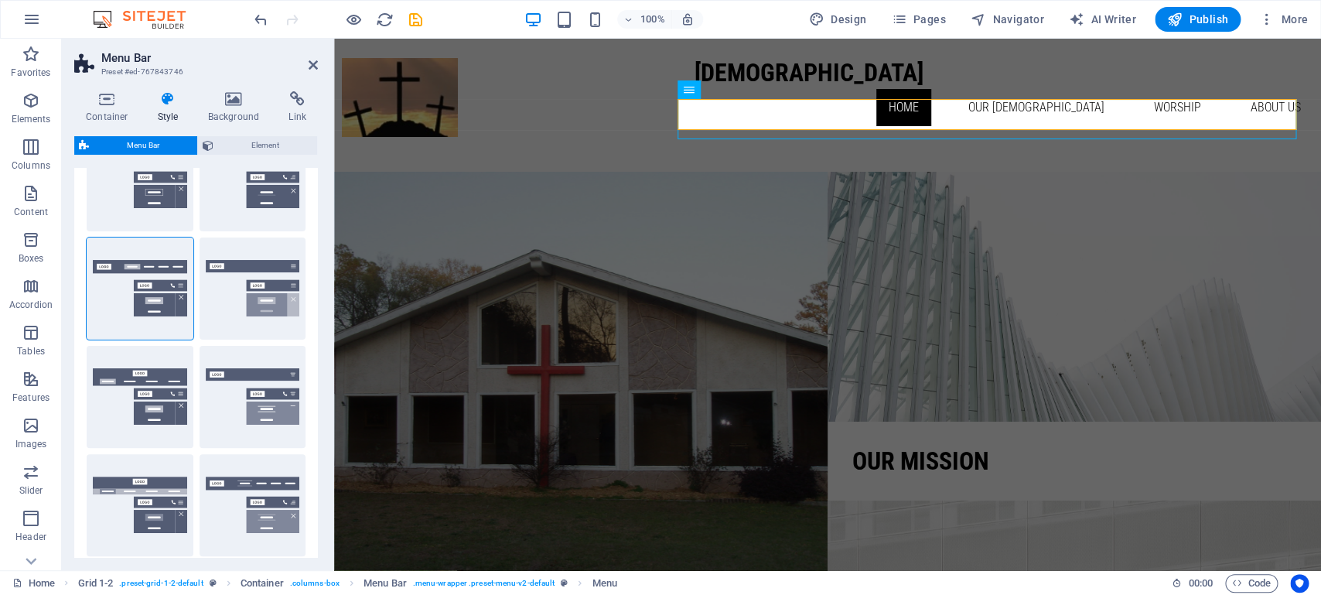
scroll to position [0, 0]
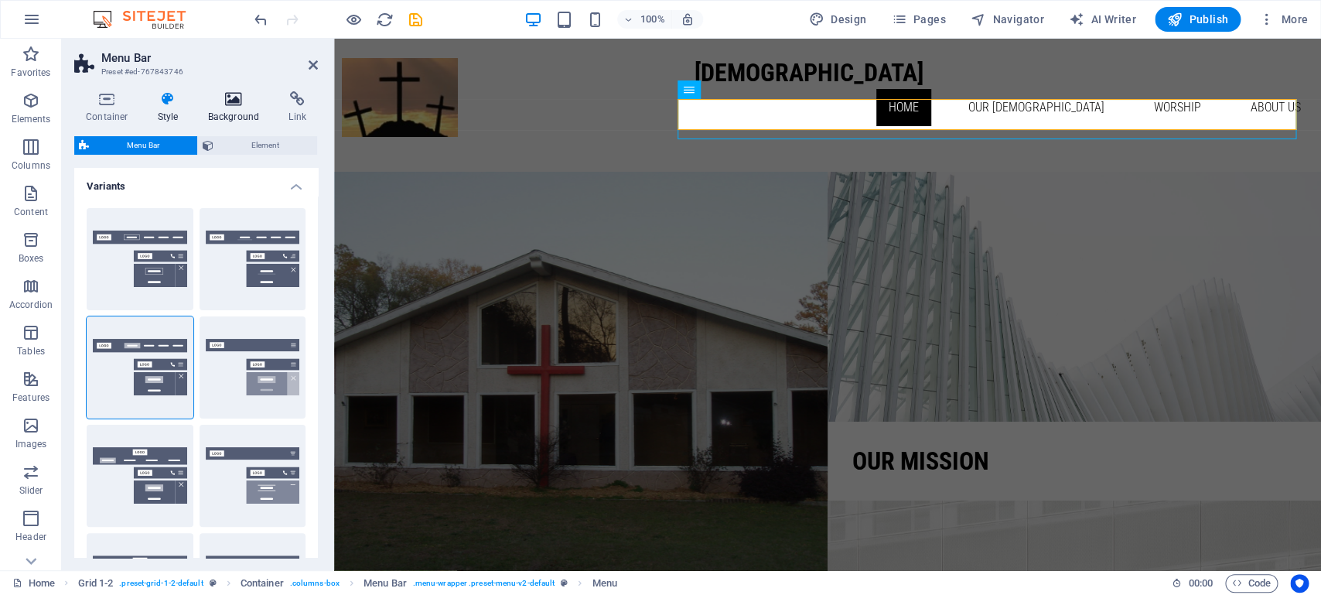
click at [233, 101] on icon at bounding box center [233, 98] width 75 height 15
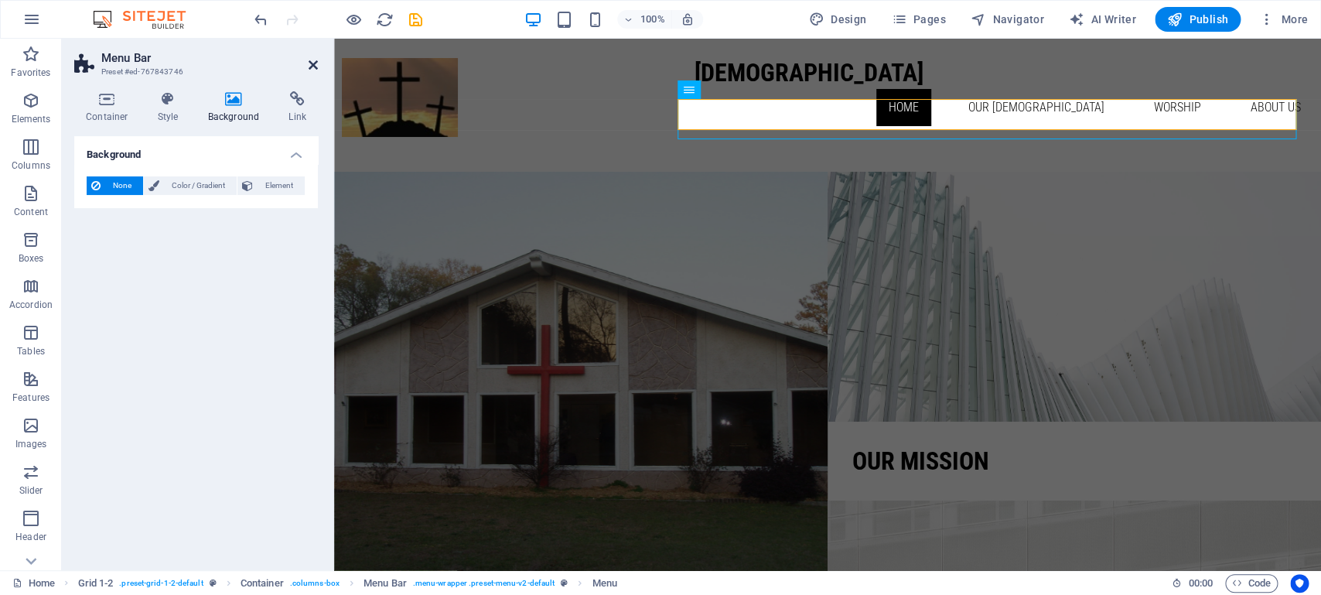
click at [312, 64] on header "Menu Bar Preset #ed-767843746" at bounding box center [196, 59] width 244 height 40
click at [312, 65] on icon at bounding box center [313, 65] width 9 height 12
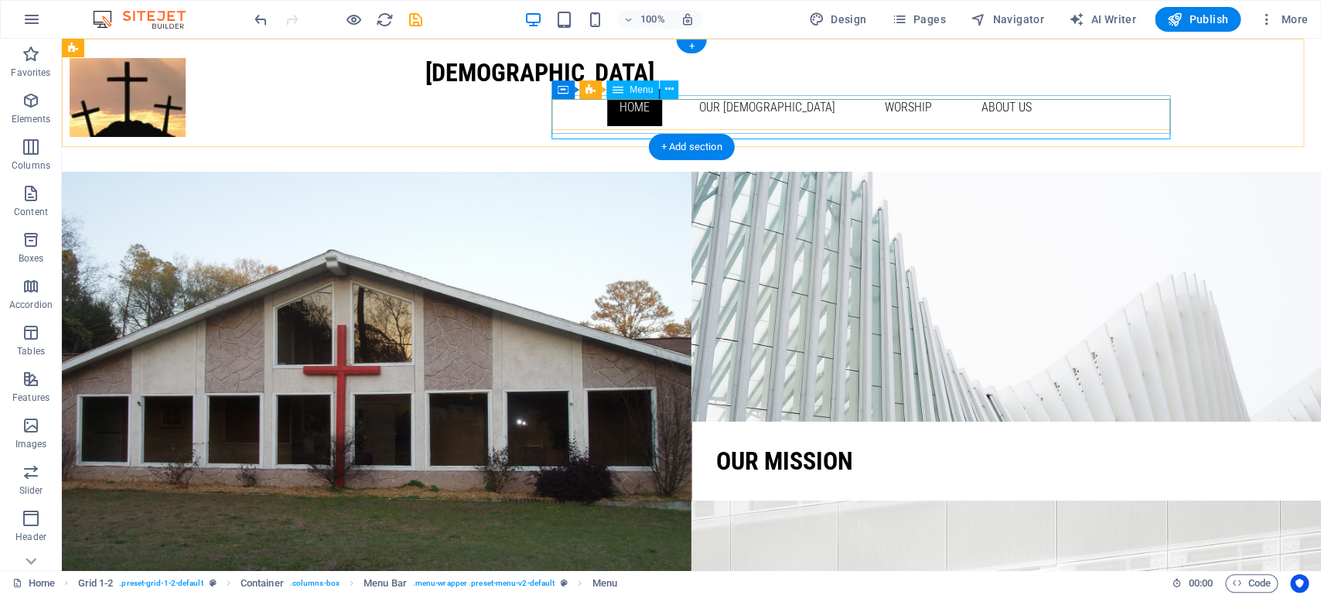
click at [583, 126] on nav "Home Our [DEMOGRAPHIC_DATA] Events Ministries Missions Media worship About Us B…" at bounding box center [734, 107] width 619 height 37
click at [633, 86] on span "Menu" at bounding box center [641, 89] width 23 height 9
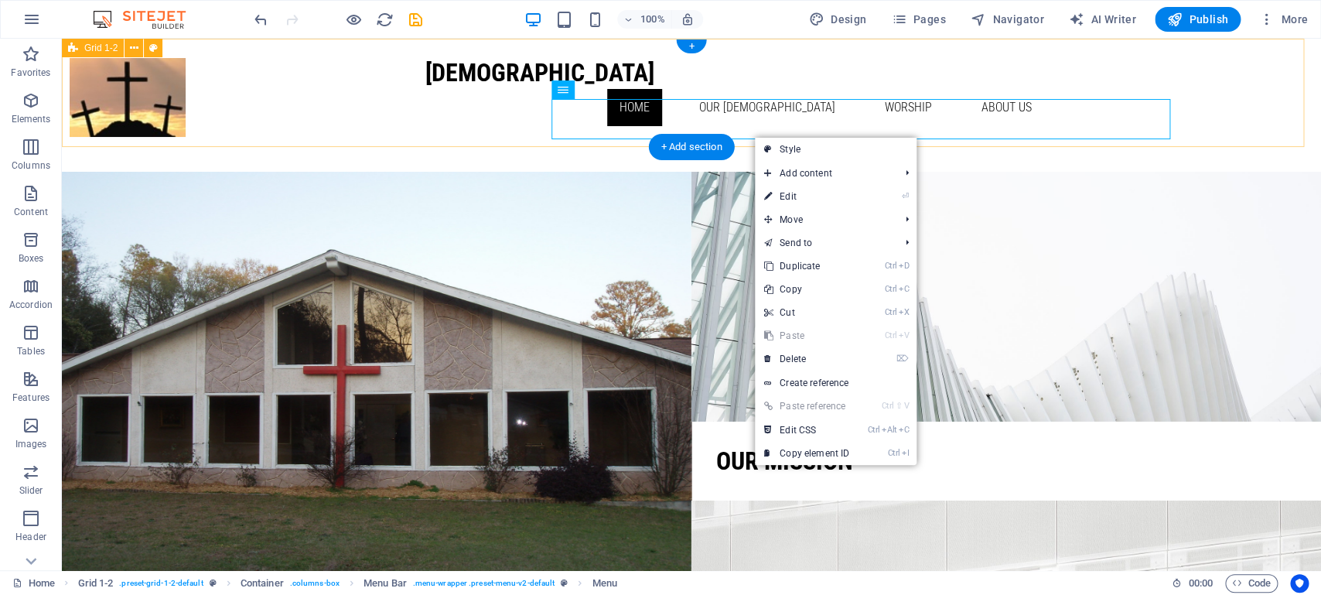
click at [751, 140] on div "[DEMOGRAPHIC_DATA] Home Our [DEMOGRAPHIC_DATA] Events Ministries Missions Media…" at bounding box center [691, 93] width 1259 height 108
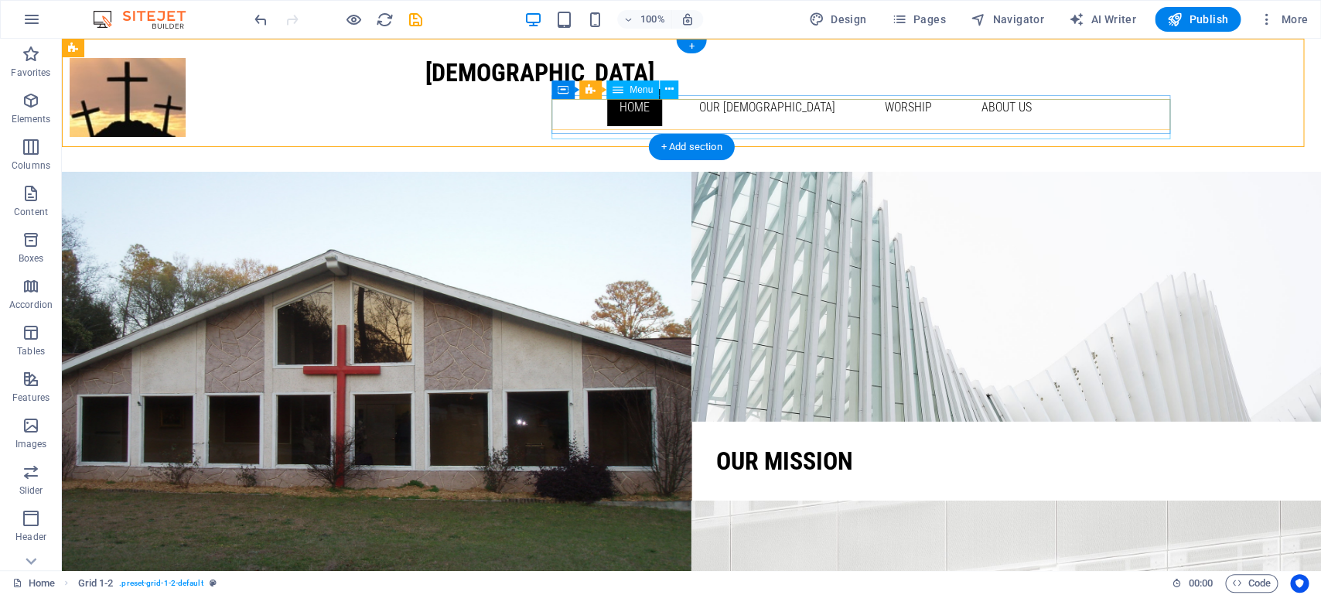
click at [753, 126] on nav "Home Our [DEMOGRAPHIC_DATA] Events Ministries Missions Media worship About Us B…" at bounding box center [734, 107] width 619 height 37
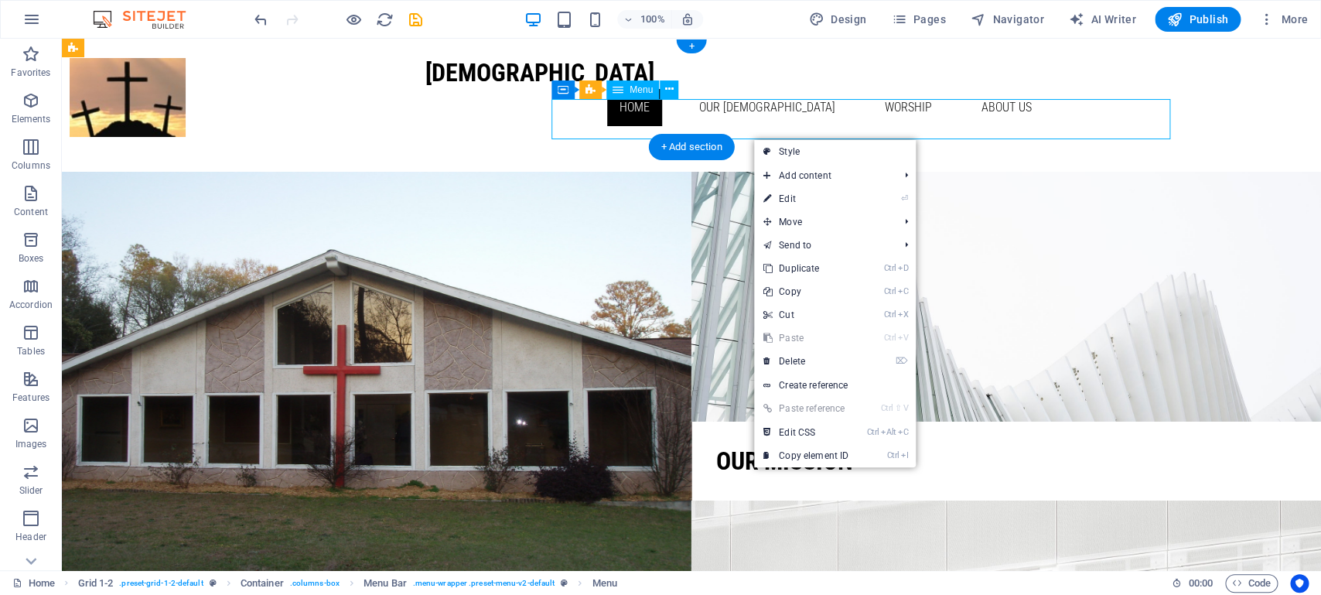
click at [619, 116] on nav "Home Our [DEMOGRAPHIC_DATA] Events Ministries Missions Media worship About Us B…" at bounding box center [734, 107] width 619 height 37
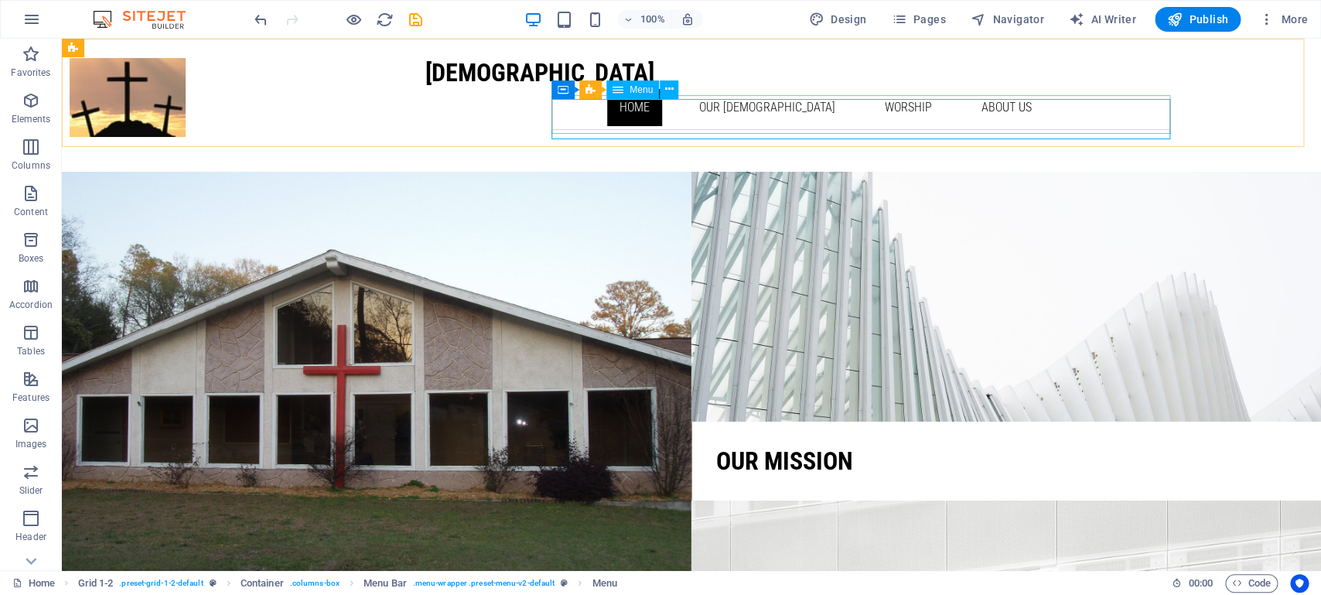
click at [630, 92] on div "Menu" at bounding box center [632, 89] width 53 height 19
click at [673, 87] on button at bounding box center [669, 89] width 19 height 19
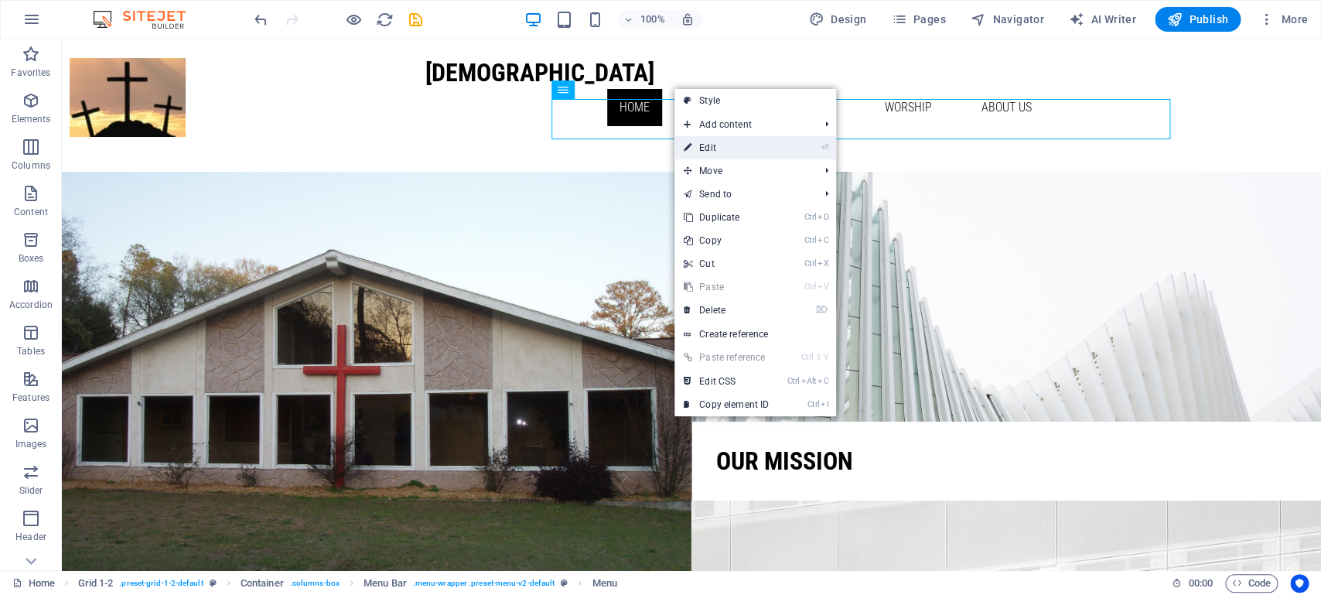
click at [719, 148] on link "⏎ Edit" at bounding box center [726, 147] width 104 height 23
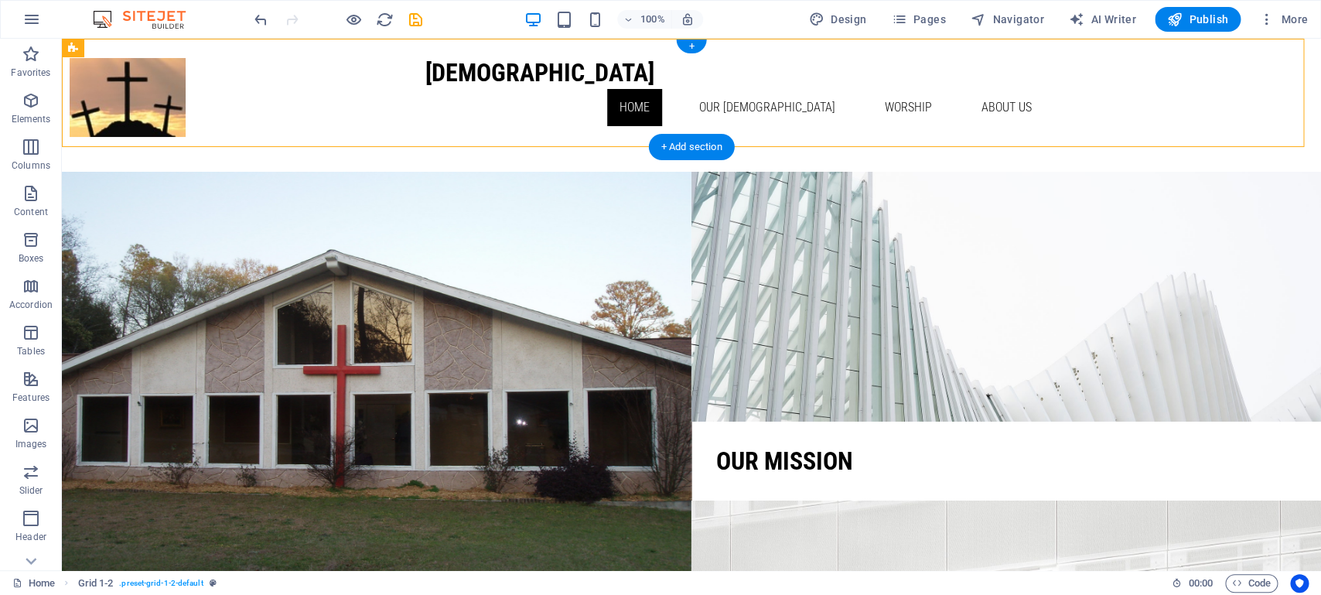
drag, startPoint x: 613, startPoint y: 140, endPoint x: 888, endPoint y: 144, distance: 275.4
click at [888, 144] on div "[DEMOGRAPHIC_DATA] Home Our [DEMOGRAPHIC_DATA] Events Ministries Missions Media…" at bounding box center [691, 93] width 1259 height 108
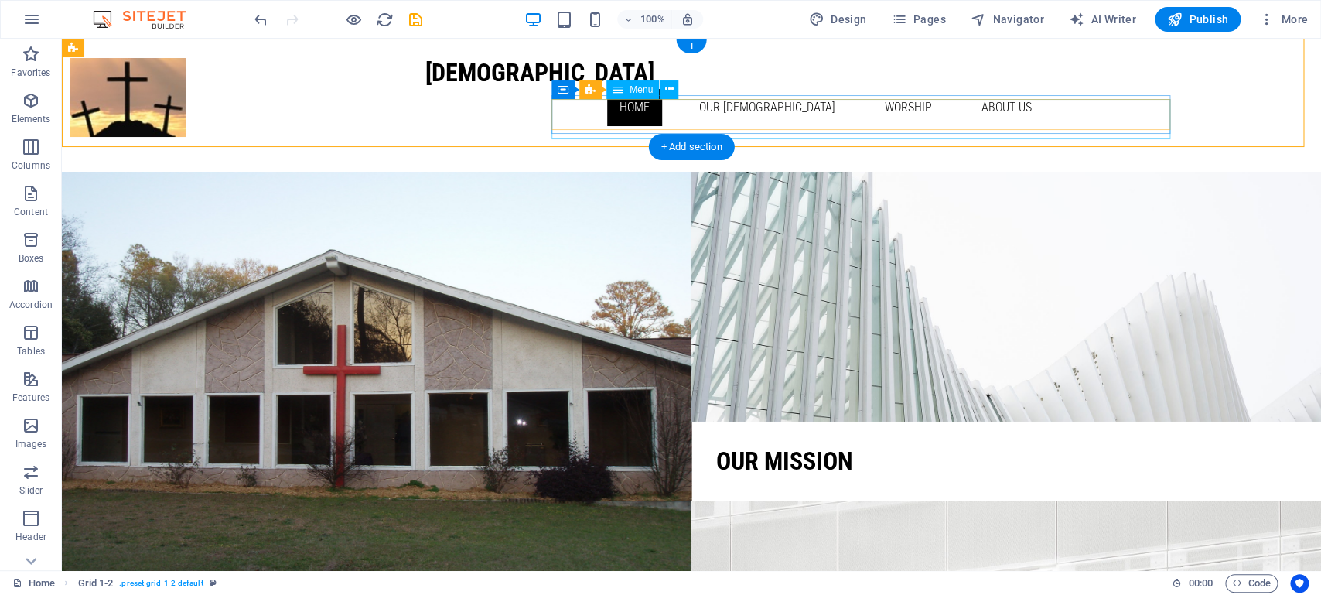
click at [824, 119] on nav "Home Our [DEMOGRAPHIC_DATA] Events Ministries Missions Media worship About Us B…" at bounding box center [734, 107] width 619 height 37
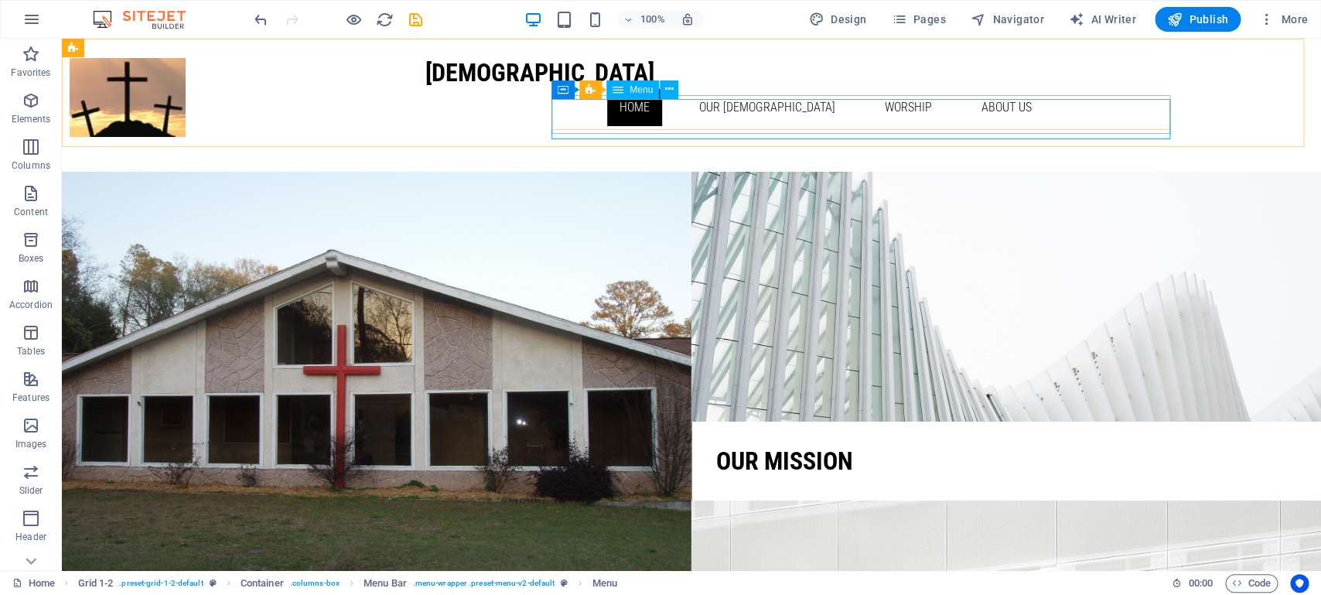
click at [627, 92] on div "Menu" at bounding box center [632, 89] width 53 height 19
click at [669, 89] on icon at bounding box center [669, 89] width 9 height 16
click at [604, 111] on nav "Home Our [DEMOGRAPHIC_DATA] Events Ministries Missions Media worship About Us B…" at bounding box center [734, 107] width 619 height 37
click at [1210, 18] on span "Publish" at bounding box center [1197, 19] width 61 height 15
